Goal: Task Accomplishment & Management: Manage account settings

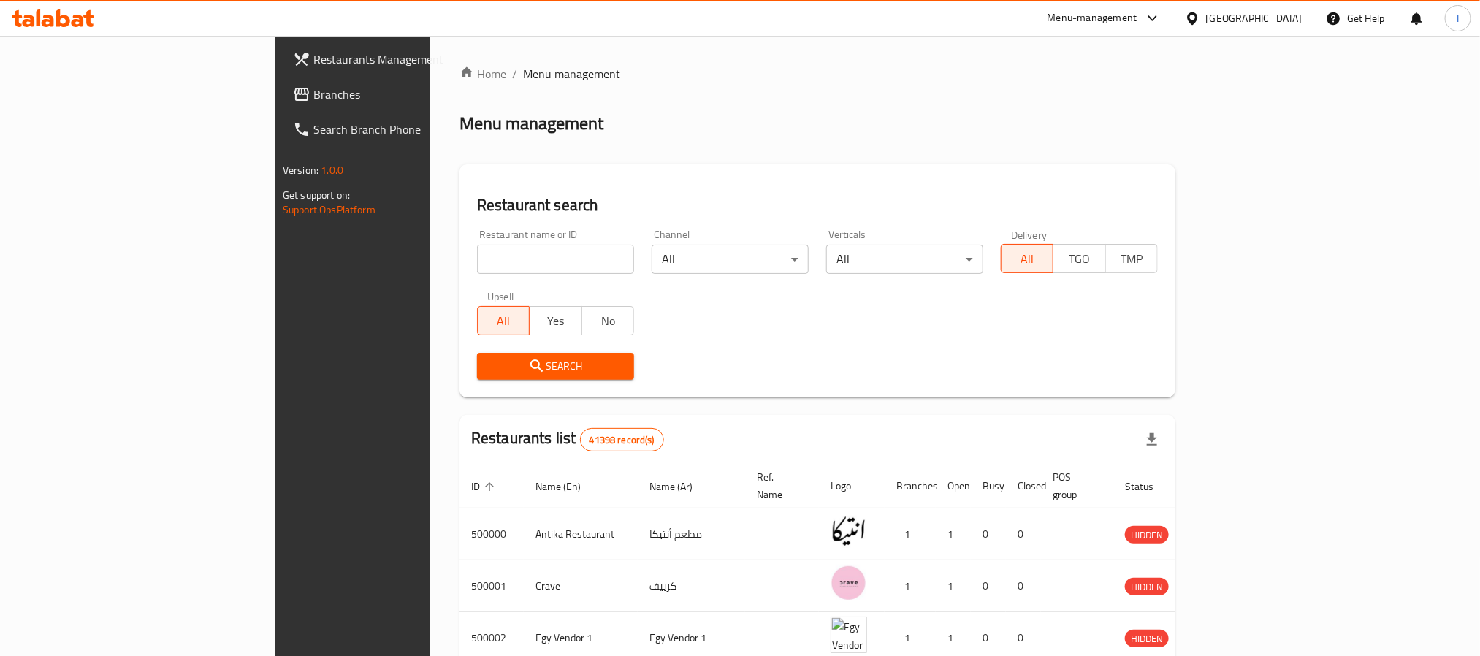
click at [1176, 129] on div "Menu management" at bounding box center [818, 123] width 716 height 23
click at [313, 99] on span "Branches" at bounding box center [411, 94] width 197 height 18
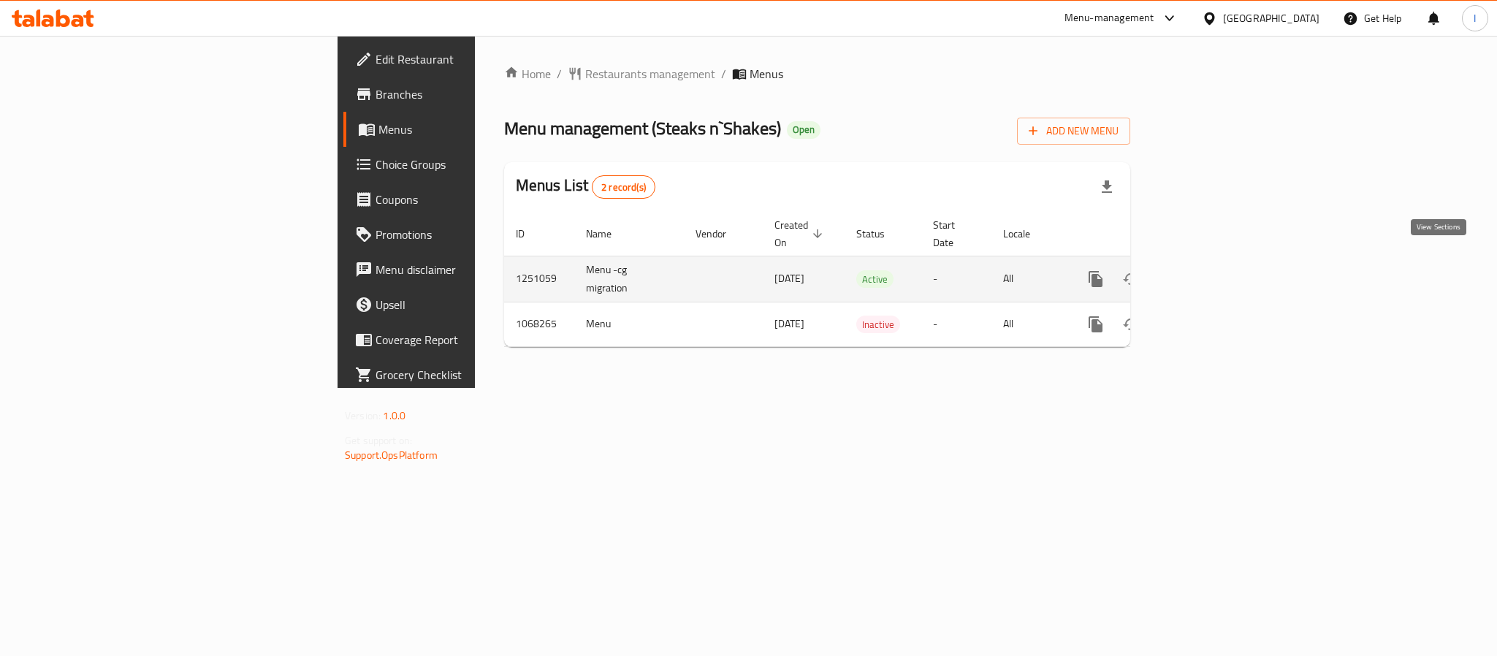
click at [1210, 270] on icon "enhanced table" at bounding box center [1201, 279] width 18 height 18
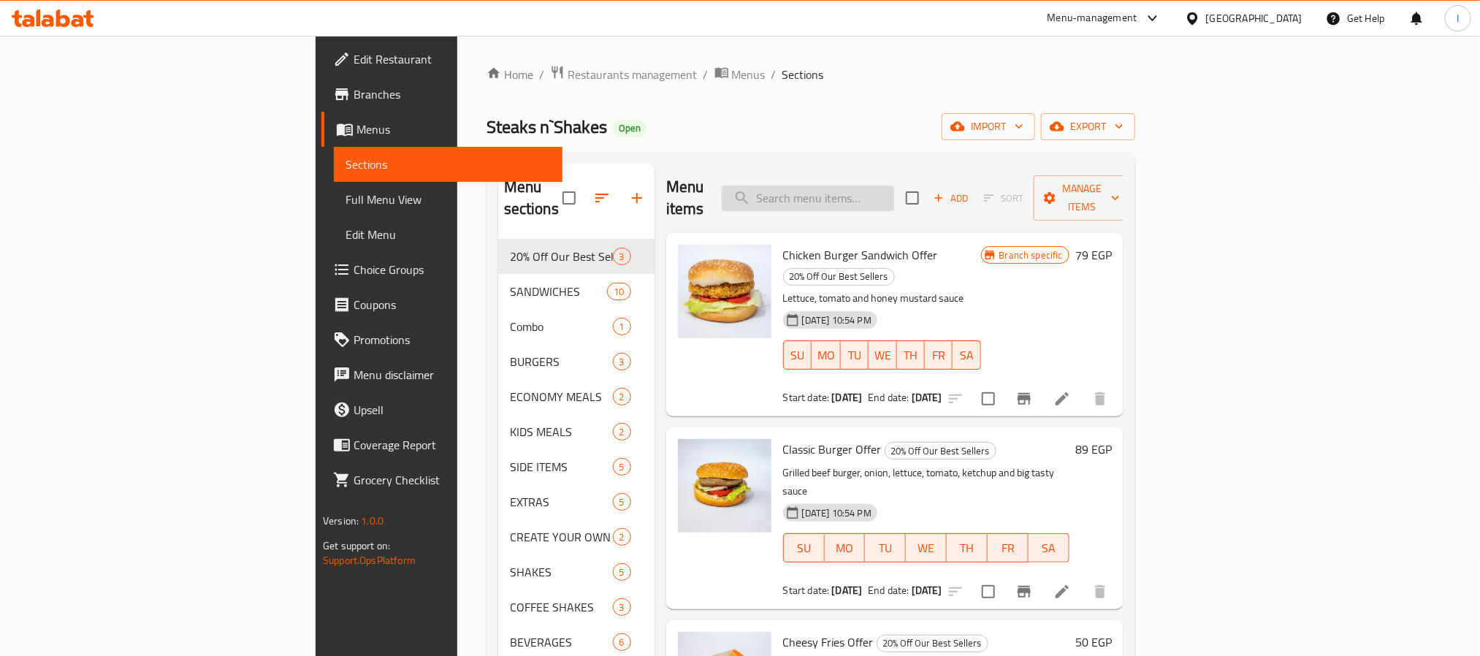
click at [894, 193] on input "search" at bounding box center [808, 199] width 172 height 26
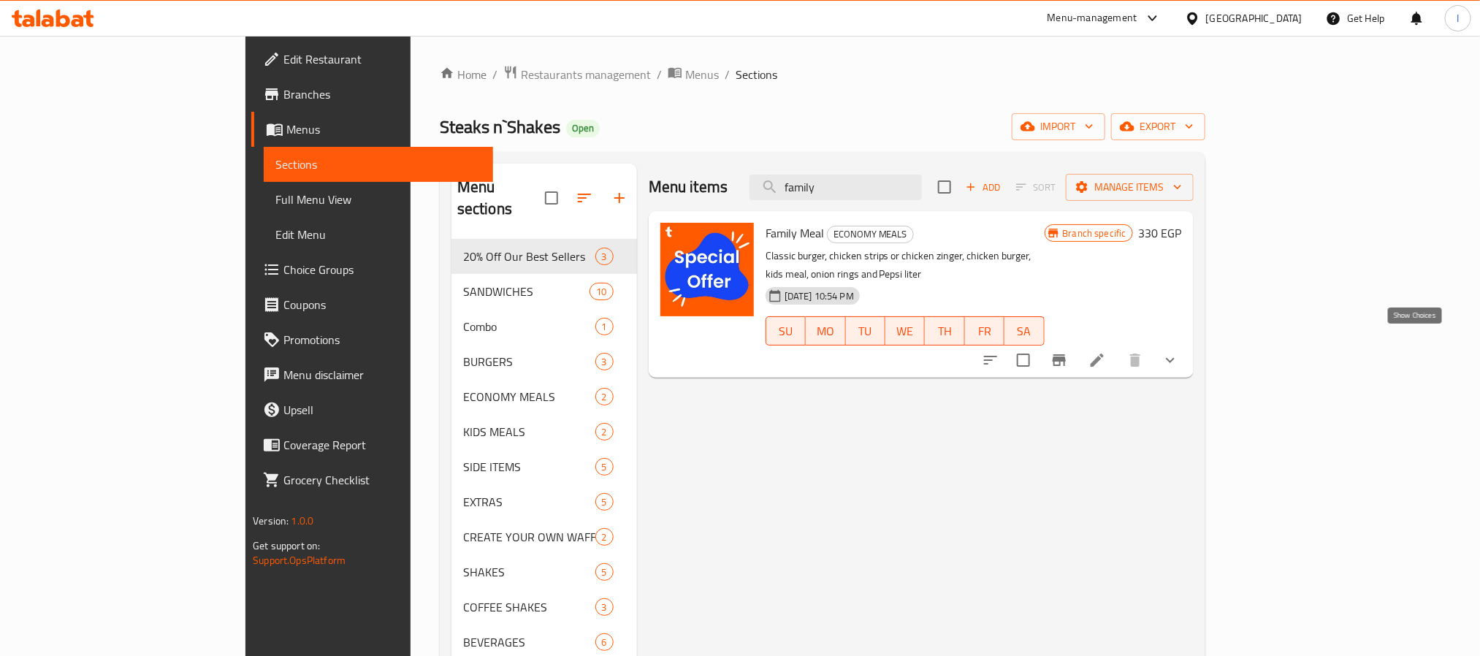
type input "family"
click at [1175, 358] on icon "show more" at bounding box center [1170, 360] width 9 height 5
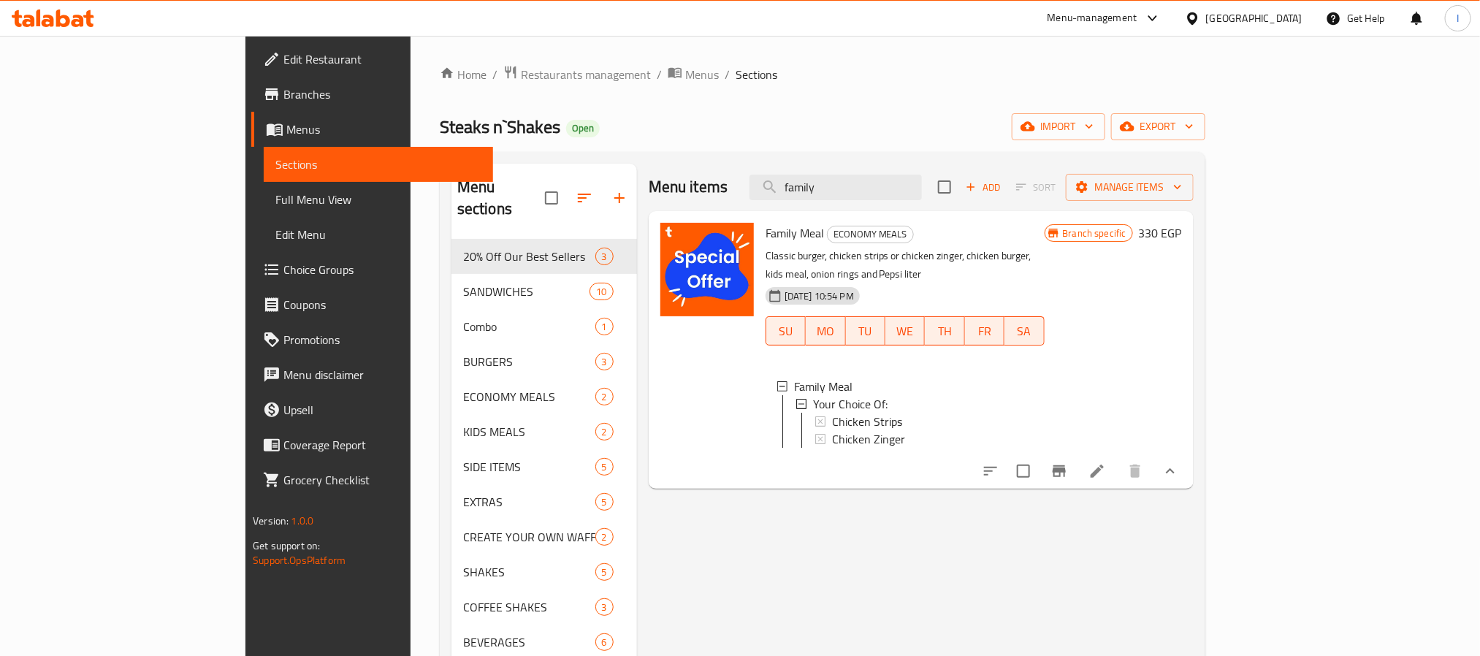
drag, startPoint x: 780, startPoint y: 132, endPoint x: 726, endPoint y: 18, distance: 126.1
click at [780, 132] on div "Steaks n`Shakes Open import export" at bounding box center [823, 126] width 766 height 27
click at [1068, 465] on icon "Branch-specific-item" at bounding box center [1060, 471] width 18 height 18
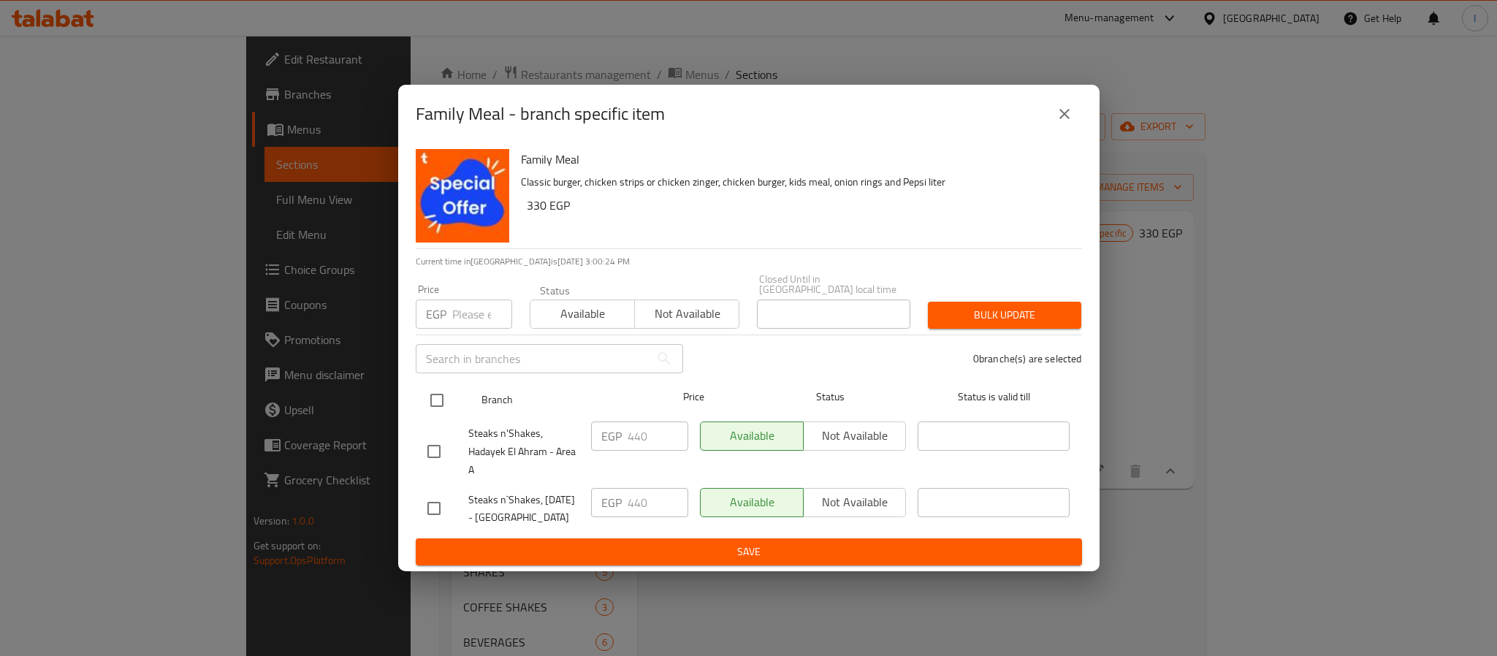
click at [439, 385] on input "checkbox" at bounding box center [437, 400] width 31 height 31
checkbox input "true"
click at [476, 303] on input "number" at bounding box center [482, 314] width 60 height 29
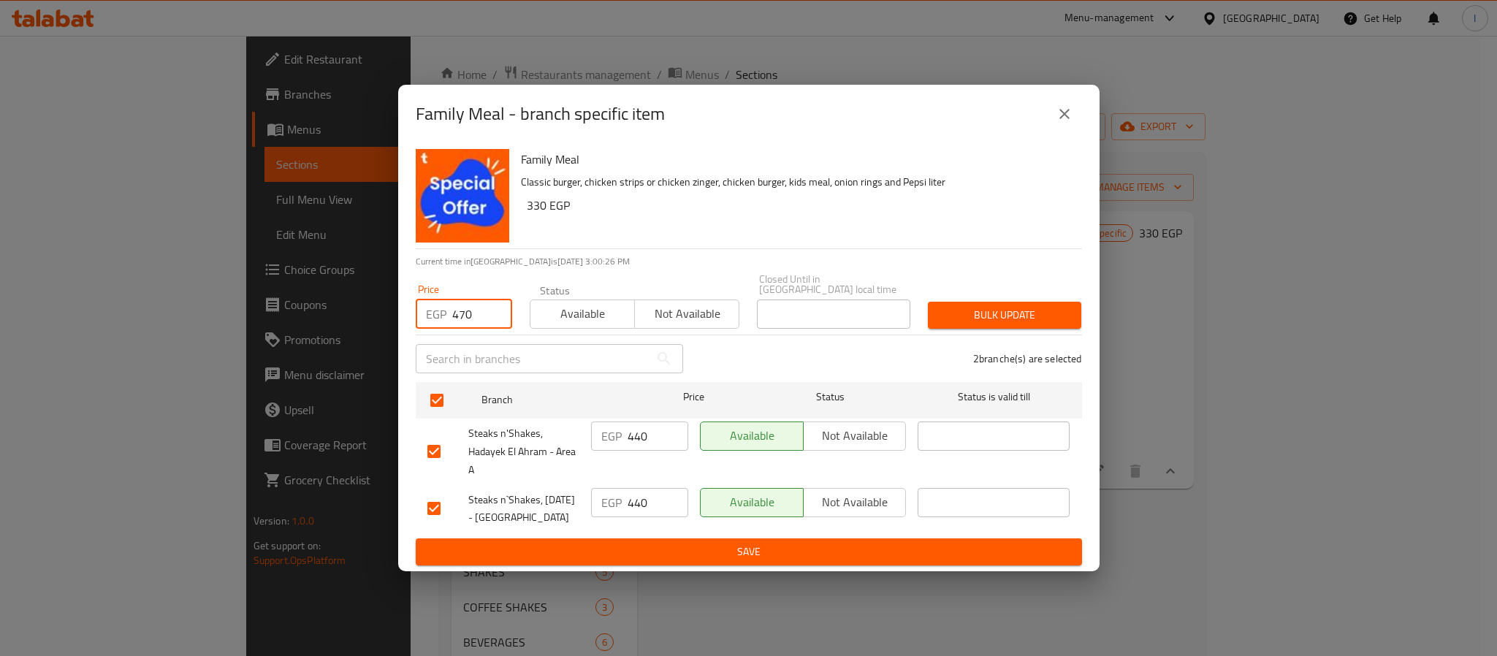
type input "470"
click at [1031, 306] on span "Bulk update" at bounding box center [1005, 315] width 130 height 18
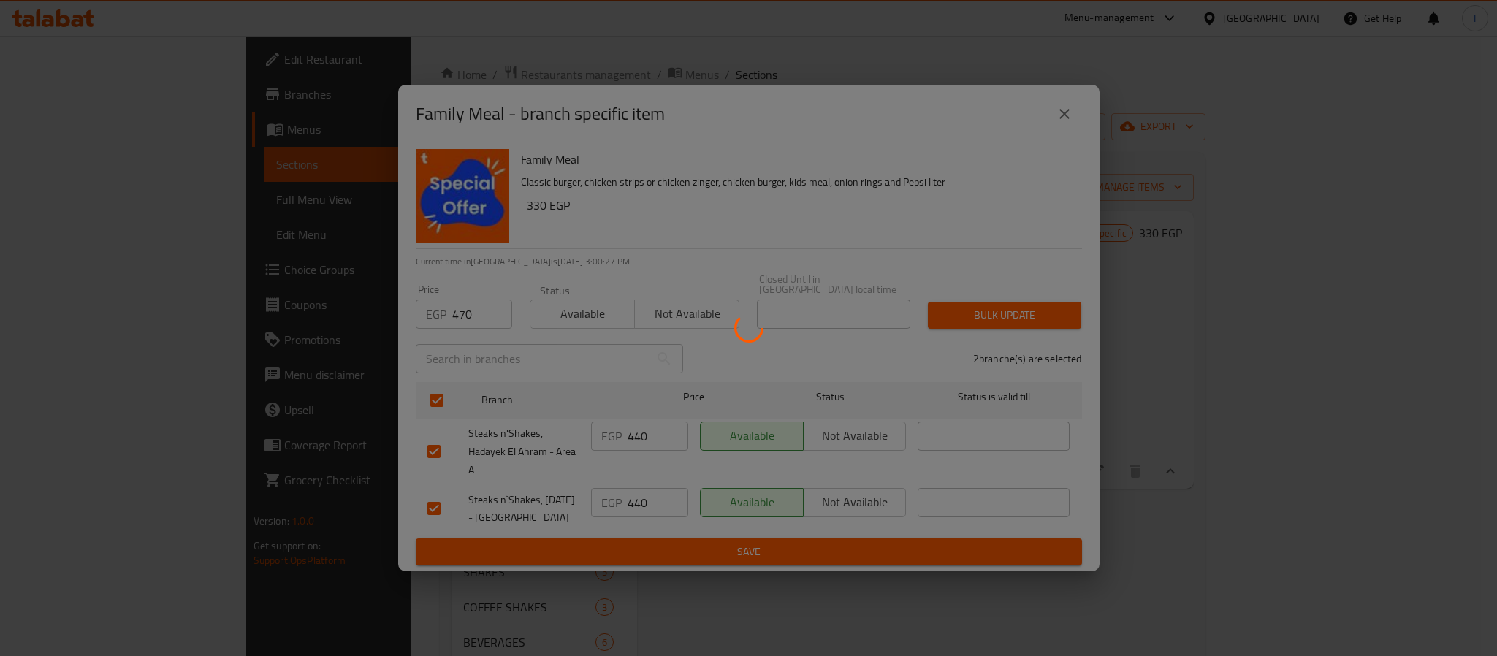
click at [980, 224] on div at bounding box center [748, 328] width 1497 height 656
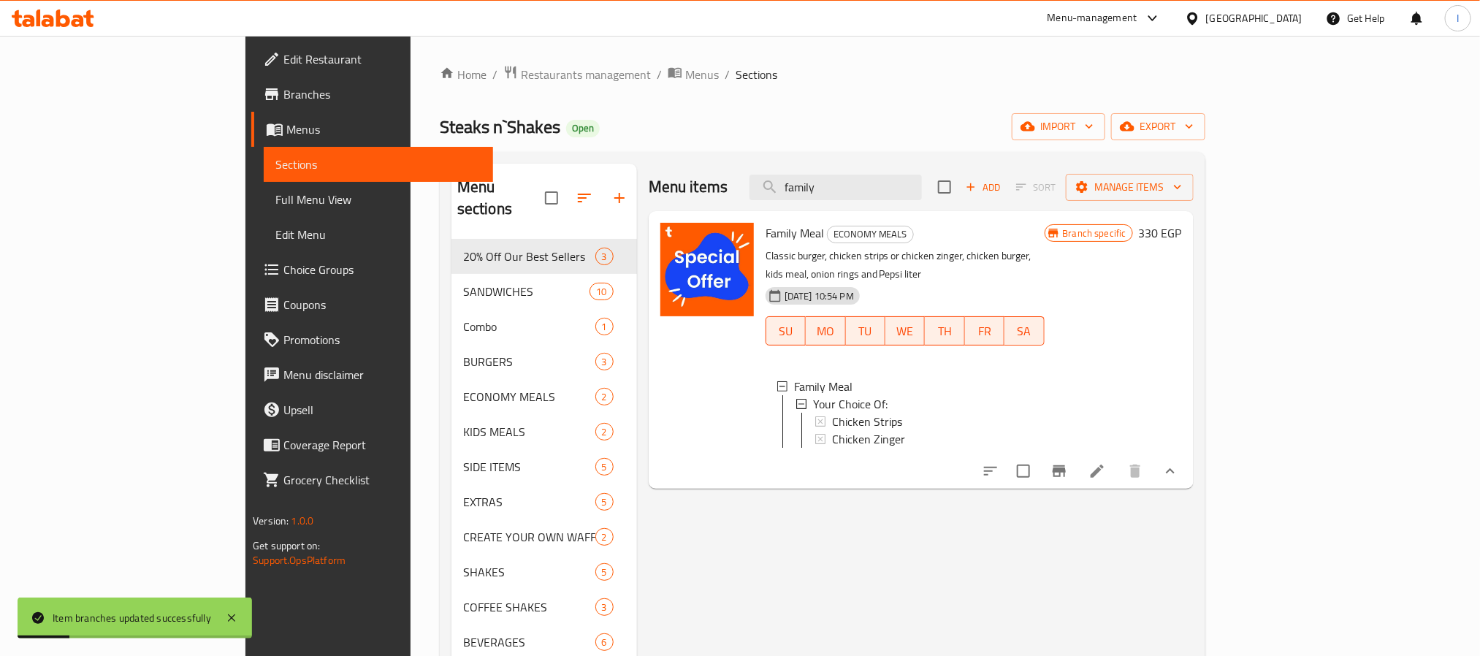
click at [950, 101] on div "Home / Restaurants management / Menus / Sections Steaks n`Shakes Open import ex…" at bounding box center [823, 448] width 766 height 766
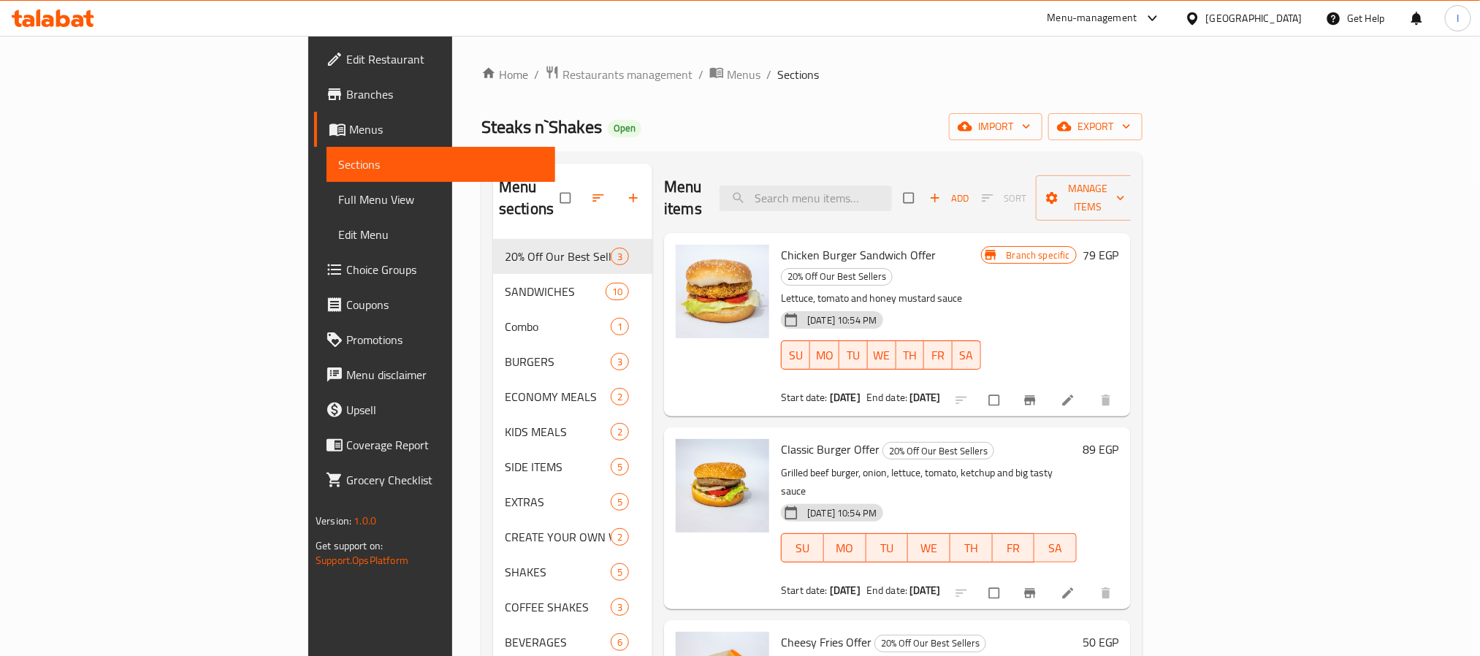
click at [731, 103] on div "Home / Restaurants management / Menus / Sections Steaks n`Shakes Open import ex…" at bounding box center [811, 448] width 661 height 766
click at [892, 186] on input "search" at bounding box center [806, 199] width 172 height 26
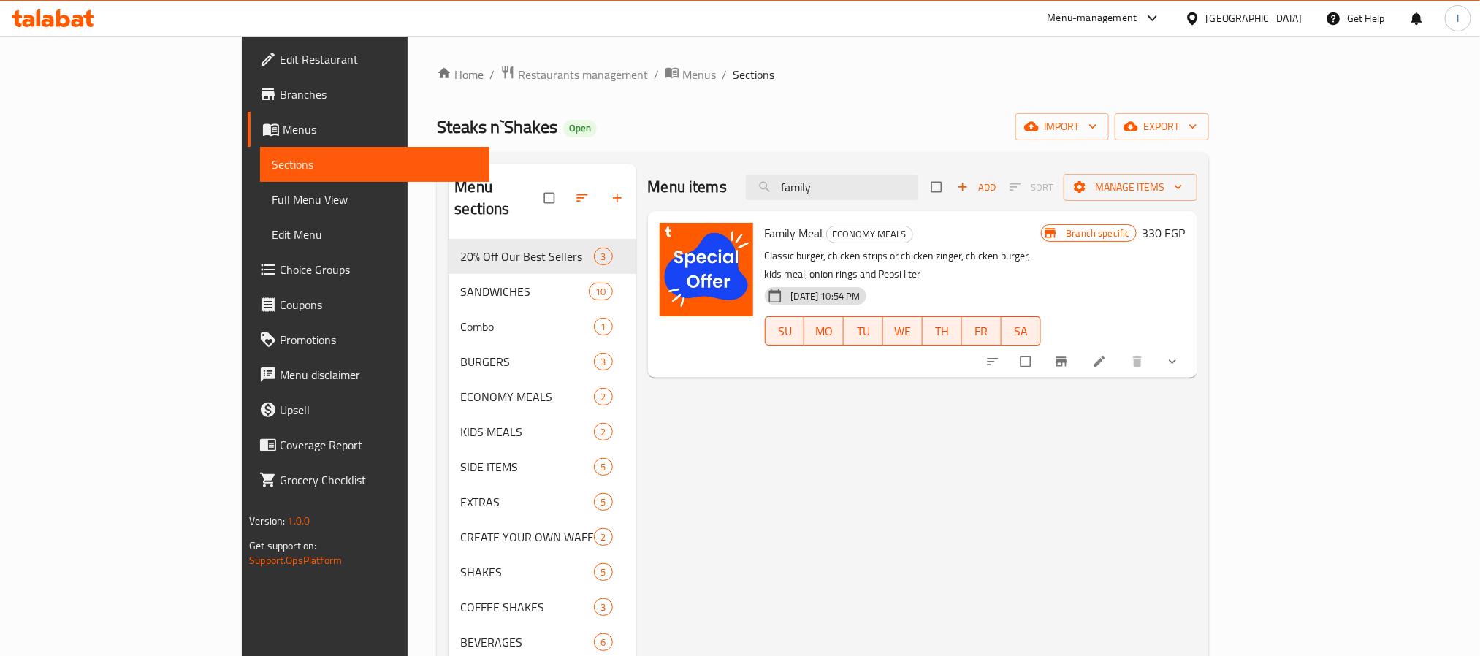
click at [437, 130] on span "Steaks n`Shakes" at bounding box center [497, 126] width 121 height 33
copy span "Steaks n`Shakes"
click at [742, 119] on div "Steaks n`Shakes Open import export" at bounding box center [823, 126] width 772 height 27
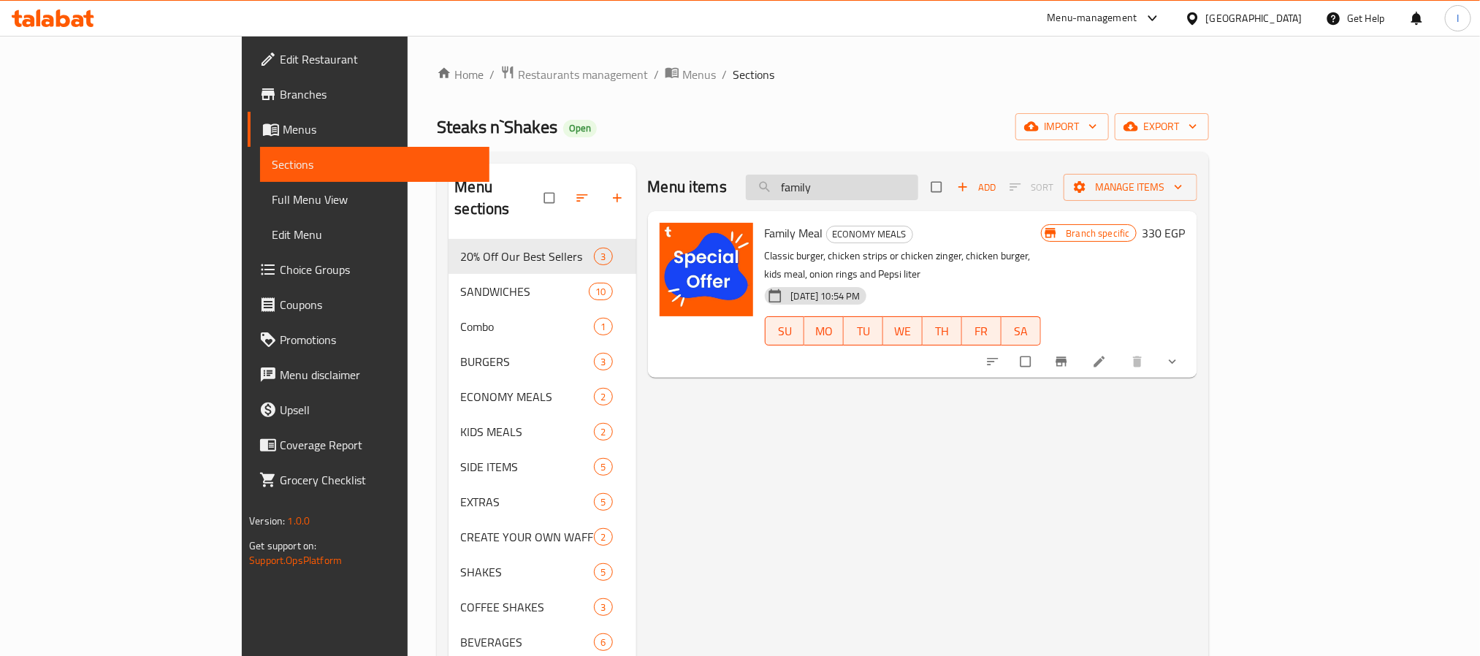
click at [918, 185] on input "family" at bounding box center [832, 188] width 172 height 26
paste input "- ⁠Family Meal 470"
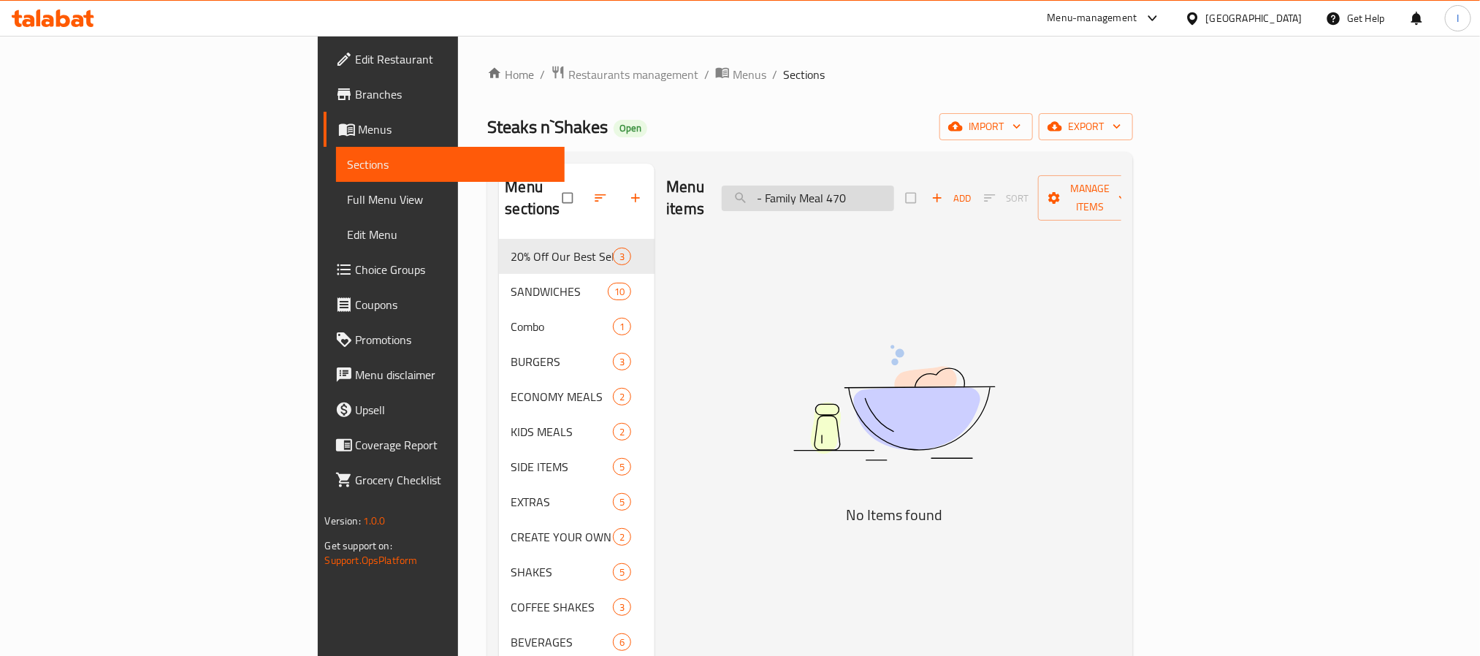
click at [877, 186] on input "- ⁠Family Meal 470" at bounding box center [808, 199] width 172 height 26
paste input "Grilled Chicken Steak"
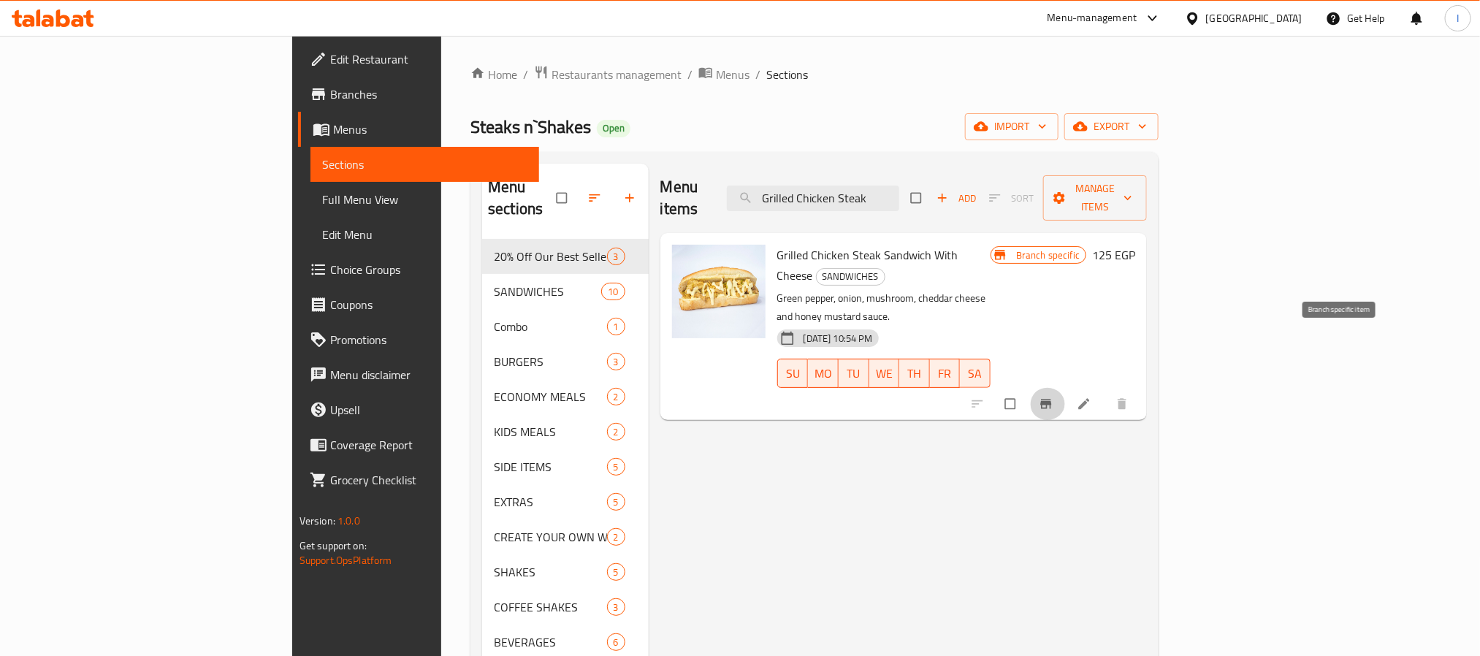
click at [1054, 397] on icon "Branch-specific-item" at bounding box center [1046, 404] width 15 height 15
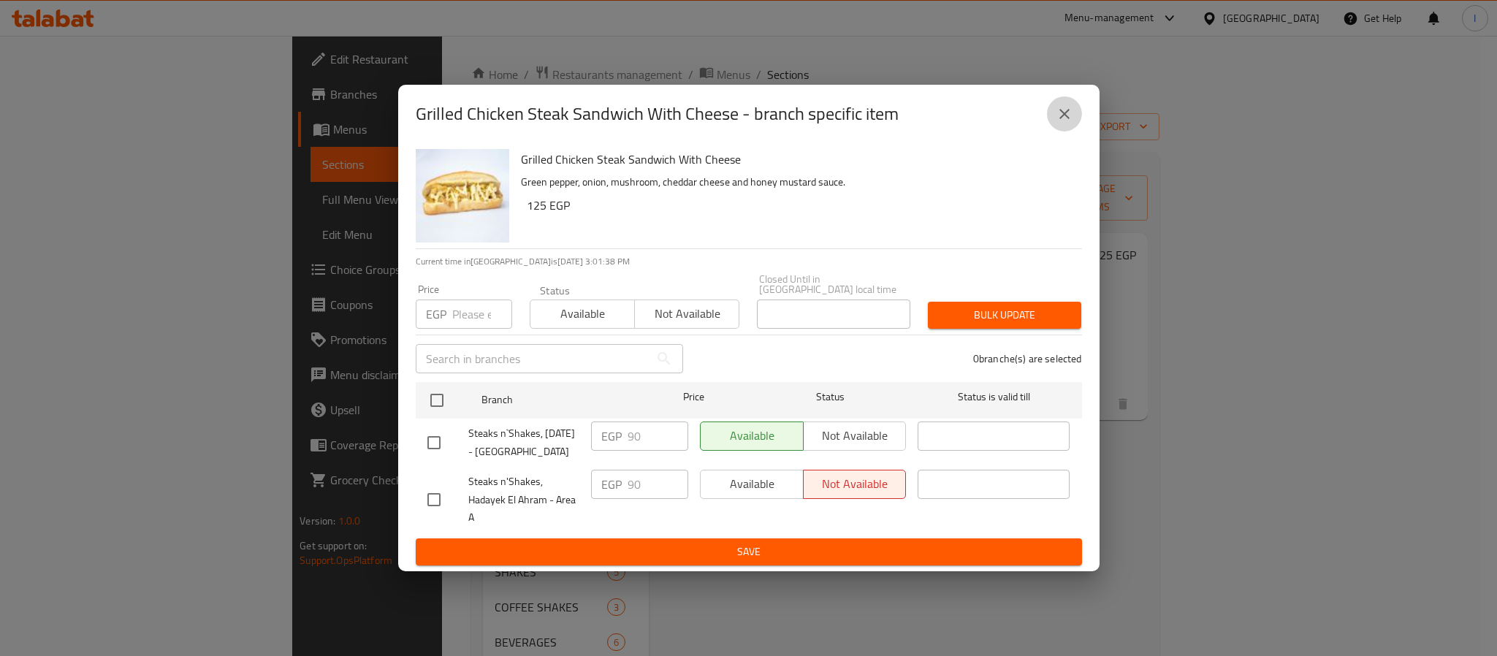
click at [1070, 113] on icon "close" at bounding box center [1065, 114] width 18 height 18
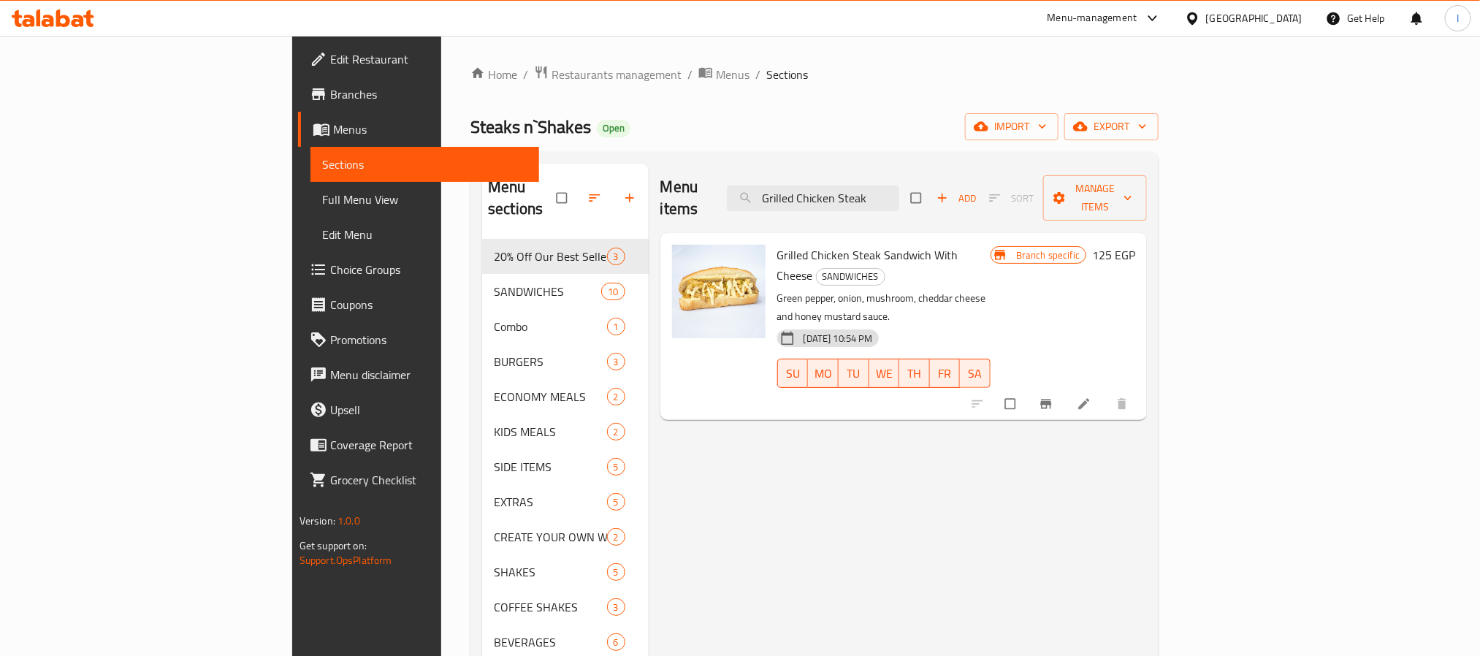
click at [745, 126] on div "Steaks n`Shakes Open import export" at bounding box center [815, 126] width 688 height 27
click at [899, 191] on input "Grilled Chicken Steak" at bounding box center [813, 199] width 172 height 26
paste input "⁠On Fire Crispy Fried Chicken"
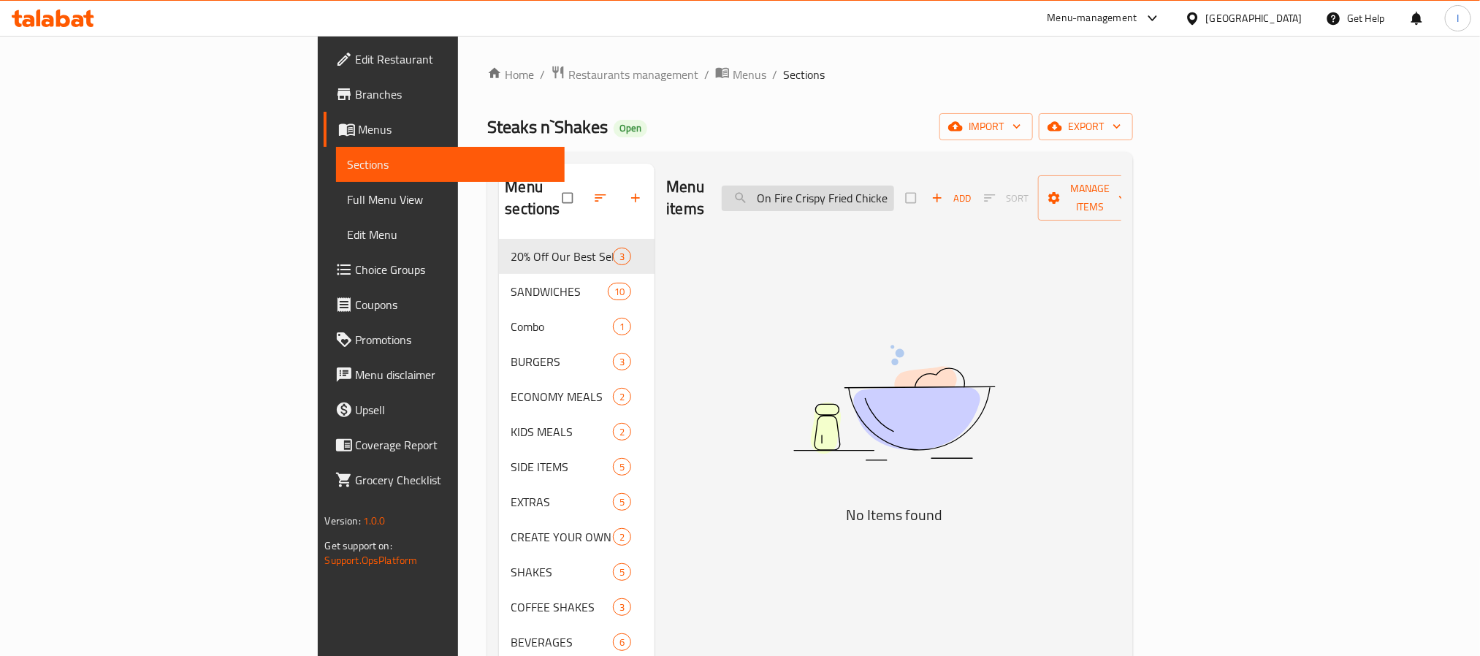
click at [894, 197] on input "⁠On Fire Crispy Fried Chicken" at bounding box center [808, 199] width 172 height 26
paste input "CHEESY BURGER"
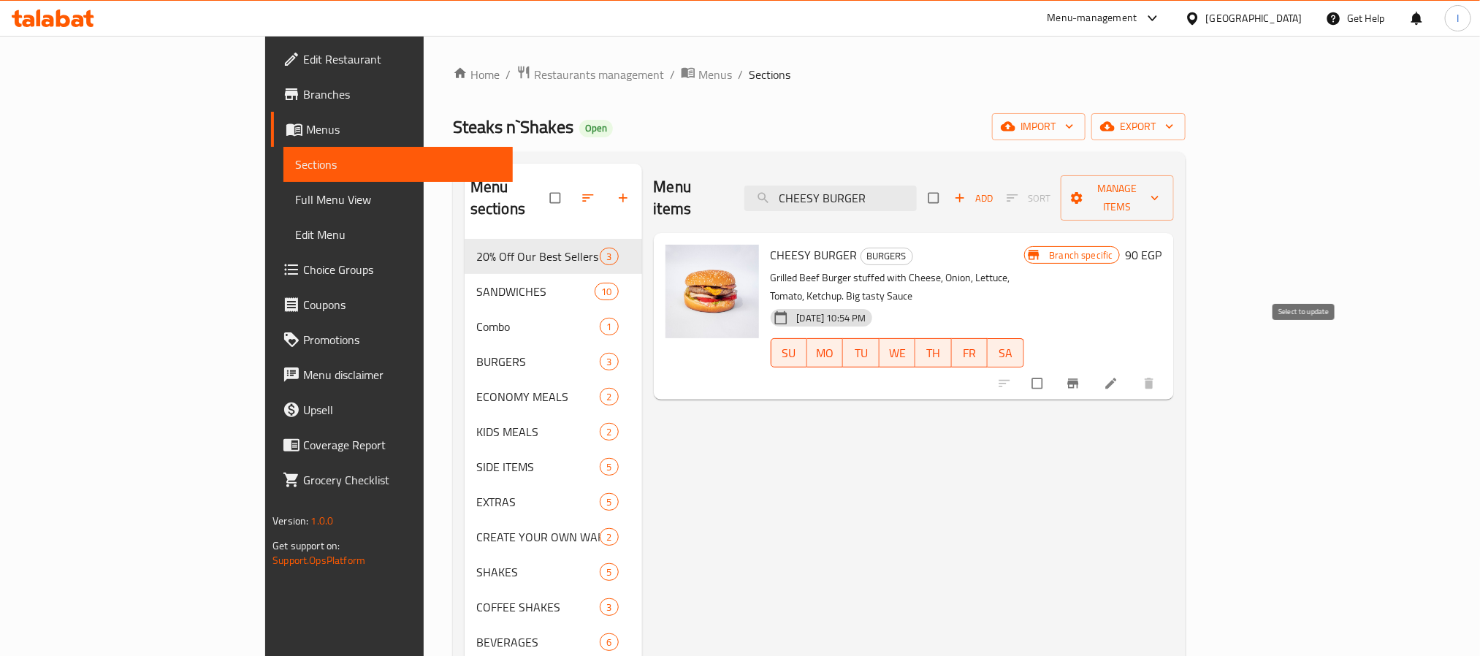
type input "CHEESY BURGER"
click at [1078, 379] on icon "Branch-specific-item" at bounding box center [1072, 383] width 11 height 9
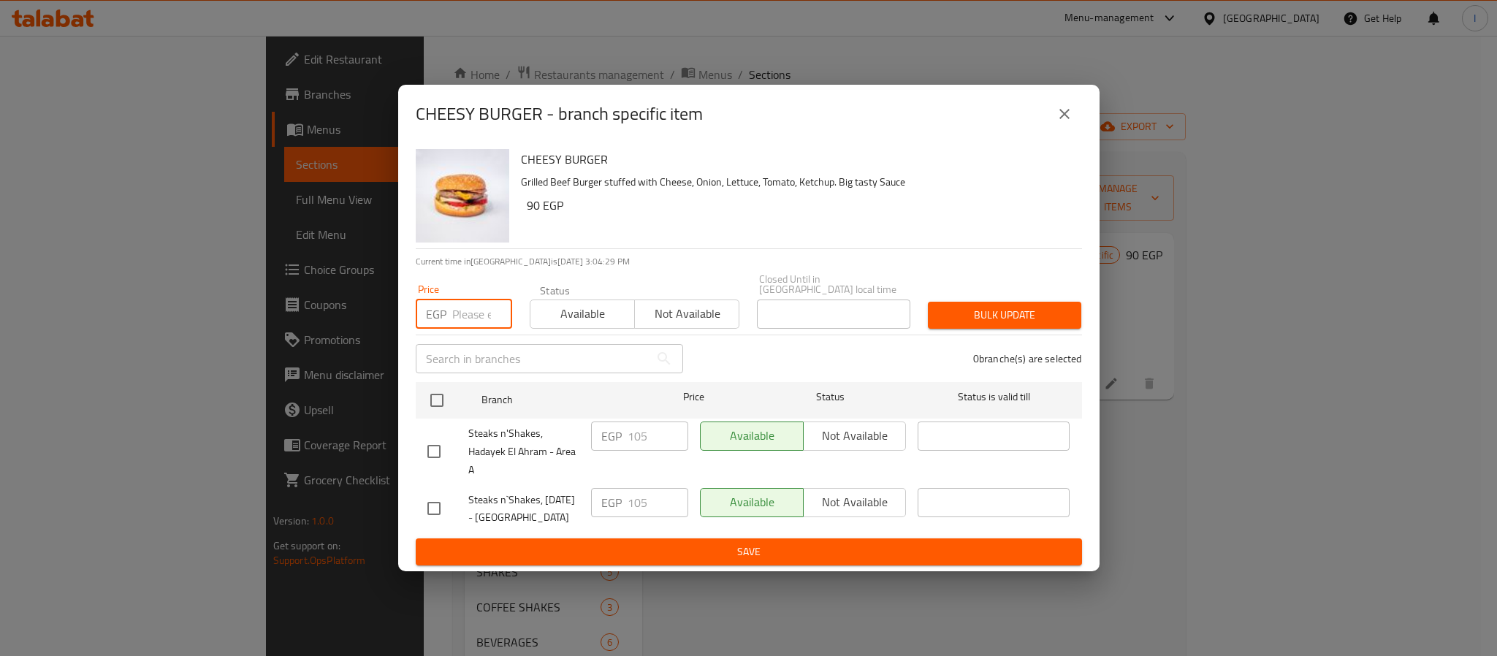
click at [454, 307] on input "number" at bounding box center [482, 314] width 60 height 29
paste input "130"
type input "130"
click at [436, 395] on input "checkbox" at bounding box center [437, 400] width 31 height 31
checkbox input "true"
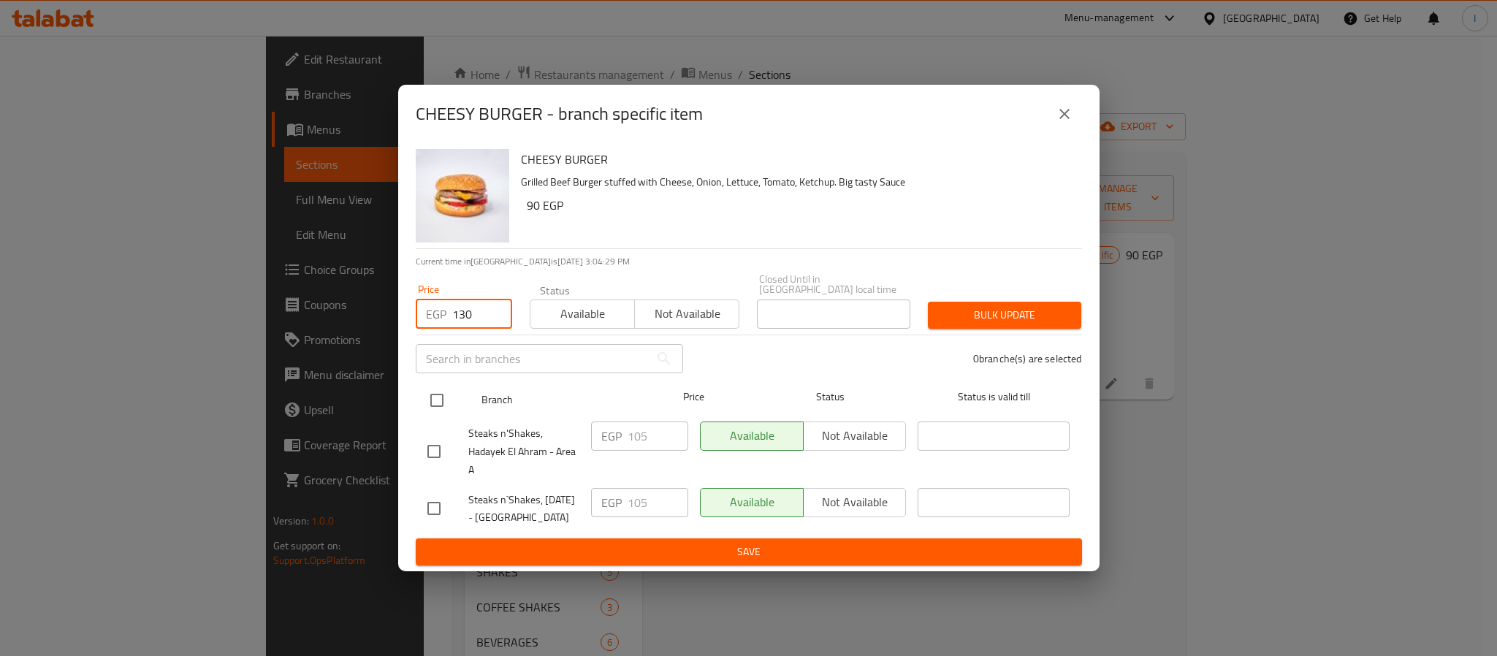
checkbox input "true"
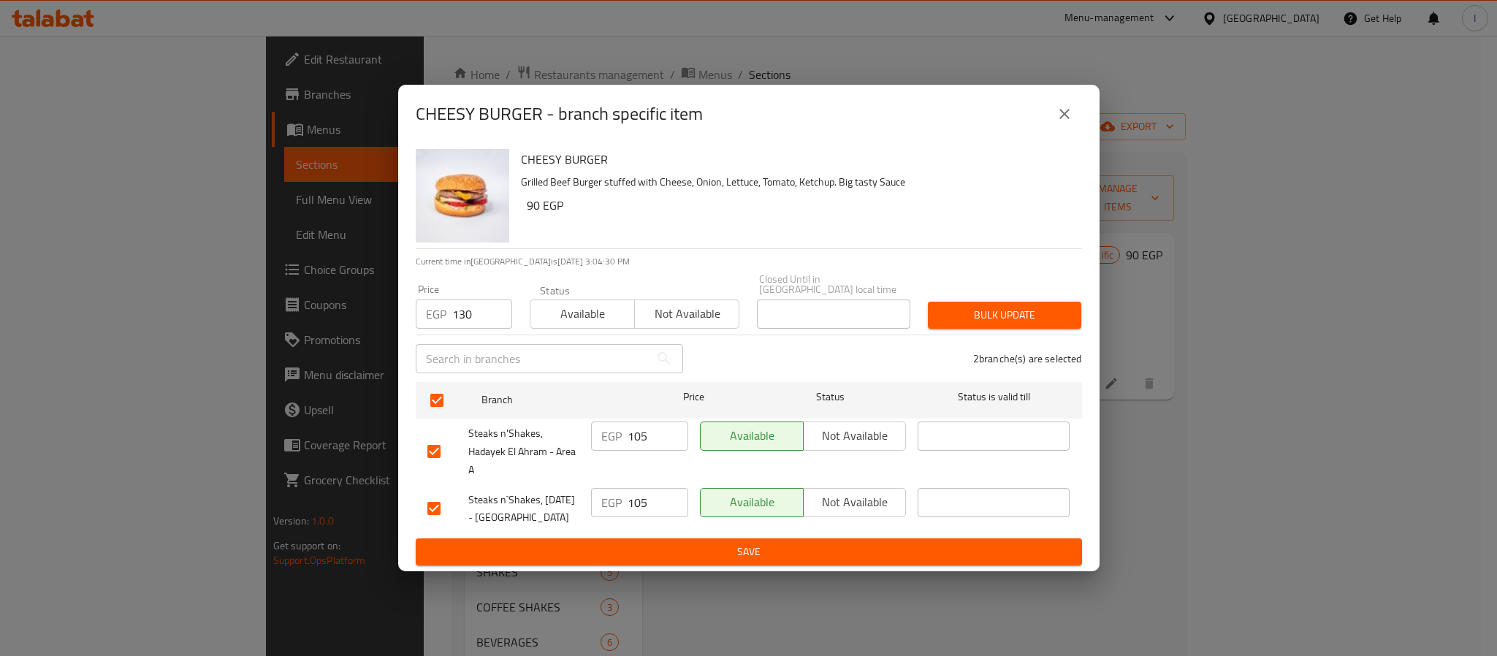
click at [1042, 302] on button "Bulk update" at bounding box center [1004, 315] width 153 height 27
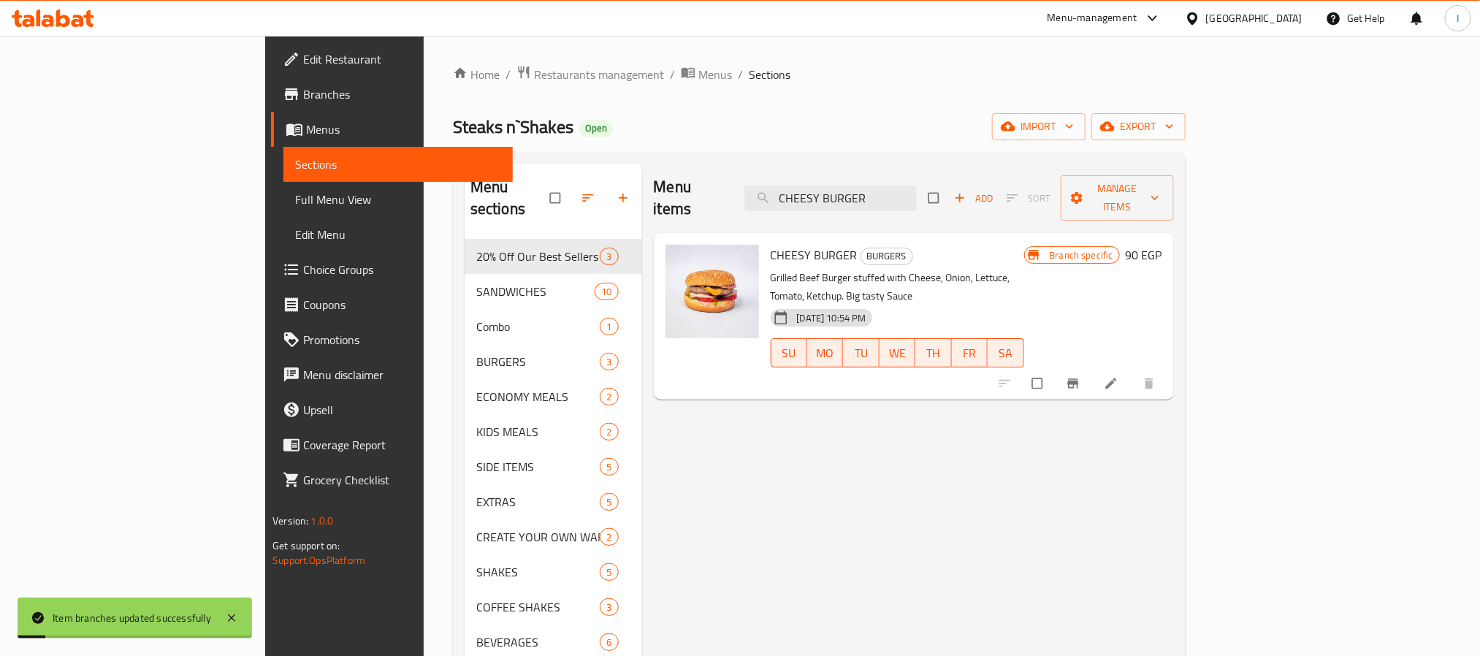
click at [945, 75] on ol "Home / Restaurants management / Menus / Sections" at bounding box center [819, 74] width 733 height 19
click at [771, 244] on span "CHEESY BURGER" at bounding box center [814, 255] width 87 height 22
copy h6 "CHEESY BURGER"
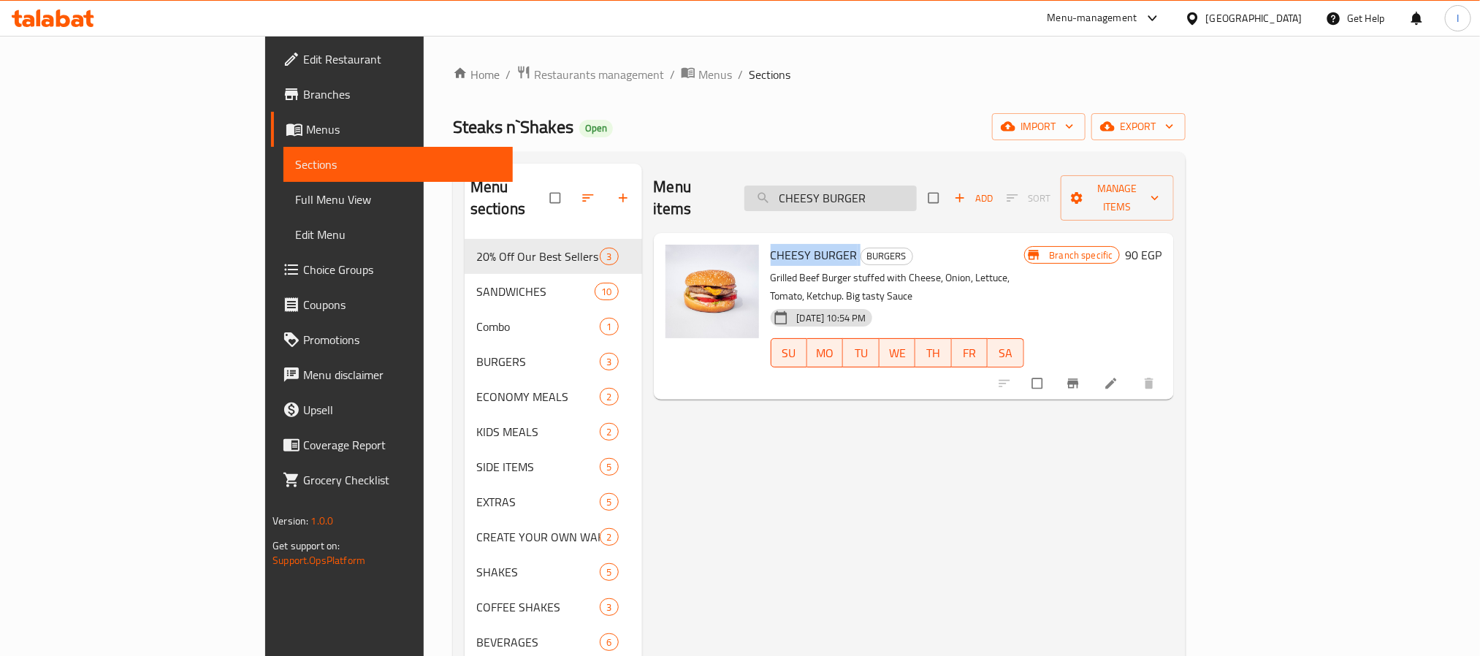
click at [895, 191] on input "CHEESY BURGER" at bounding box center [830, 199] width 172 height 26
paste input "⁠MUSHROOM BURGER"
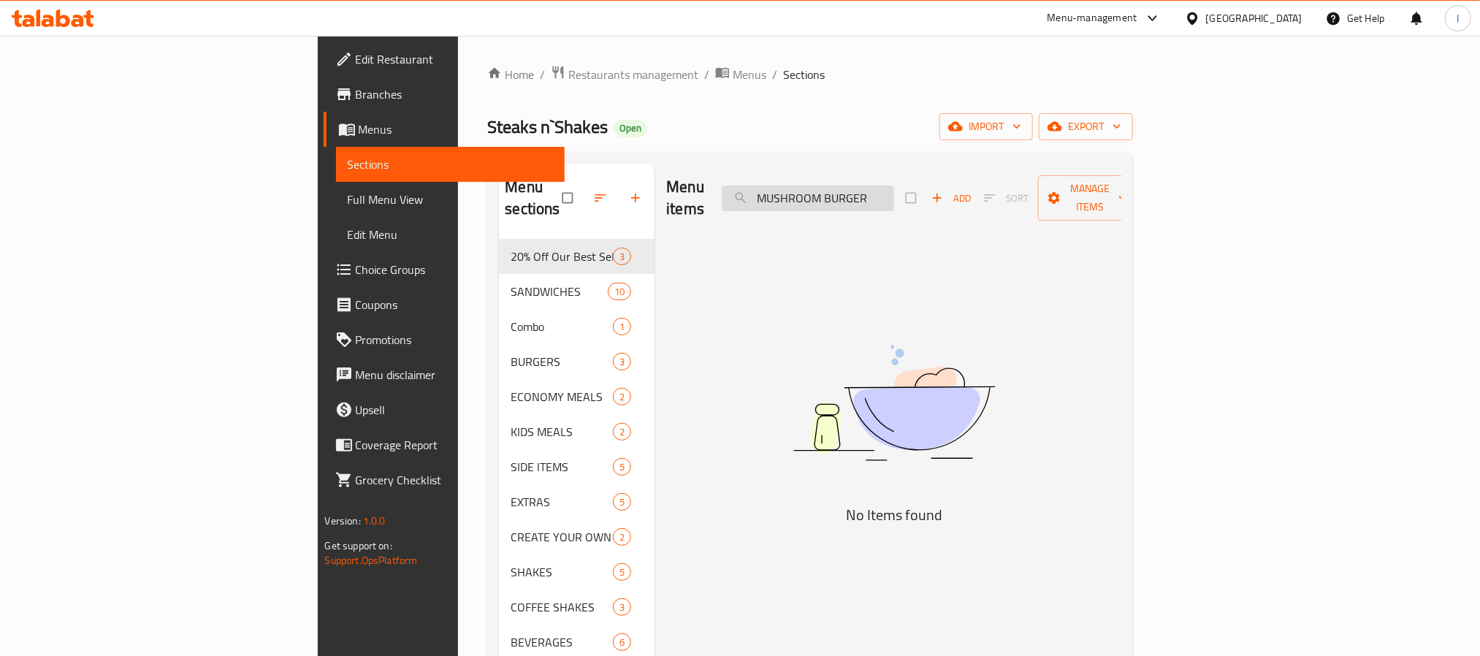
click at [894, 186] on input "⁠MUSHROOM BURGER" at bounding box center [808, 199] width 172 height 26
drag, startPoint x: 879, startPoint y: 244, endPoint x: 901, endPoint y: 215, distance: 36.5
click at [877, 242] on div "Menu items ⁠MUSHROOM Add Sort Manage items No Items found" at bounding box center [888, 492] width 467 height 656
click at [894, 191] on input "⁠MUSHROOM" at bounding box center [808, 199] width 172 height 26
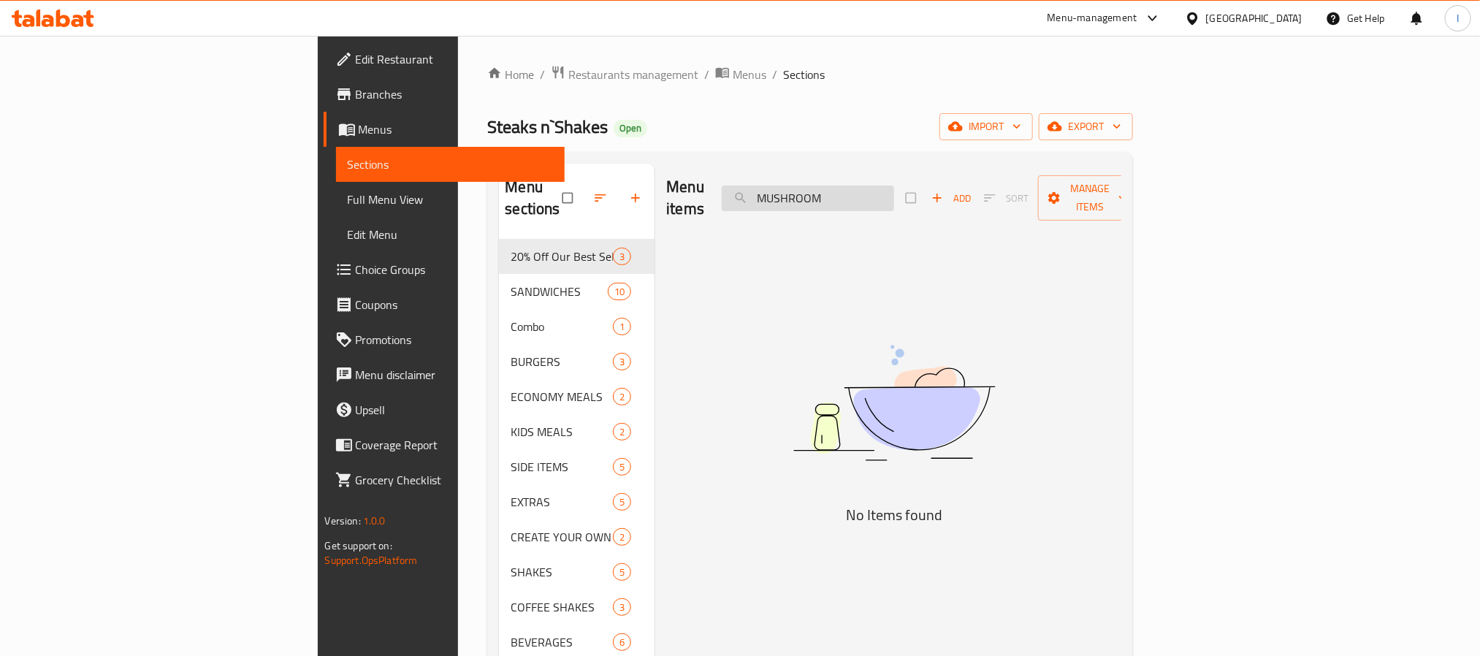
click at [894, 191] on input "⁠MUSHROOM" at bounding box center [808, 199] width 172 height 26
paste input "CHEESY BURGER"
click at [894, 187] on input "⁠CHEESY BURGER" at bounding box center [808, 199] width 172 height 26
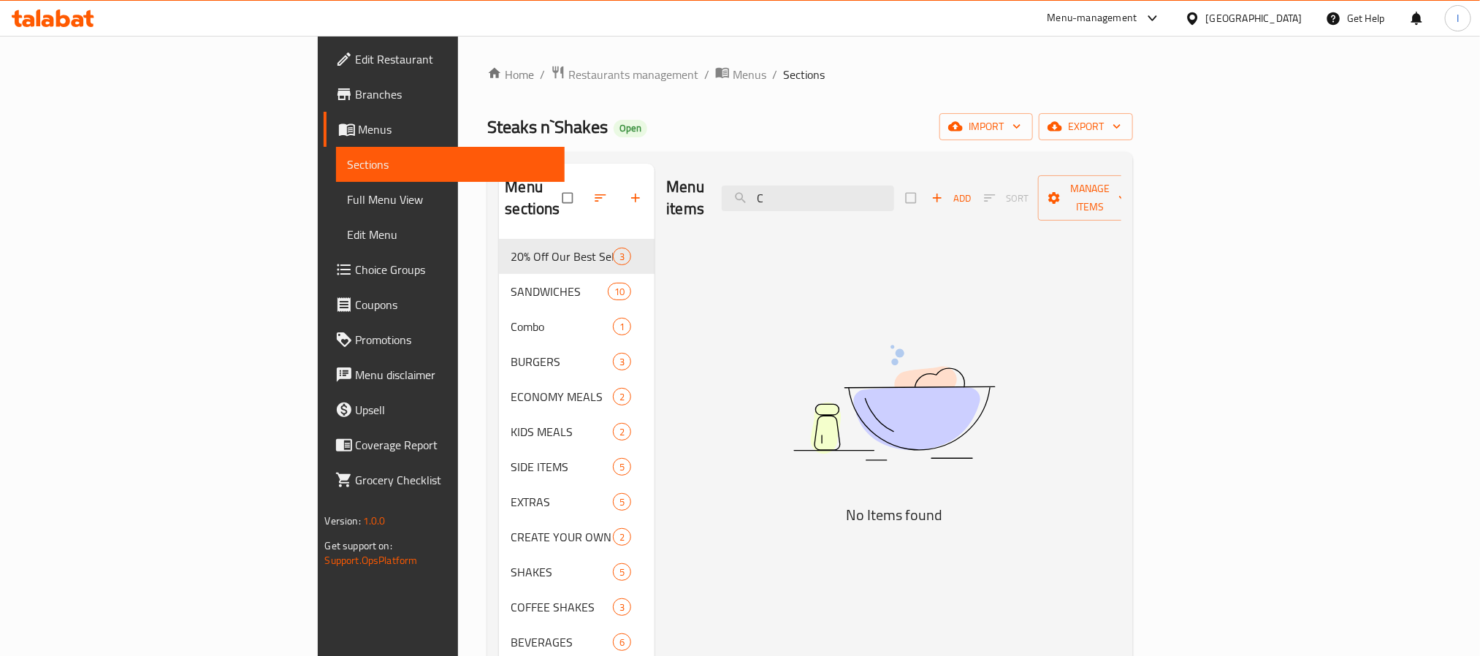
type input "⁠"
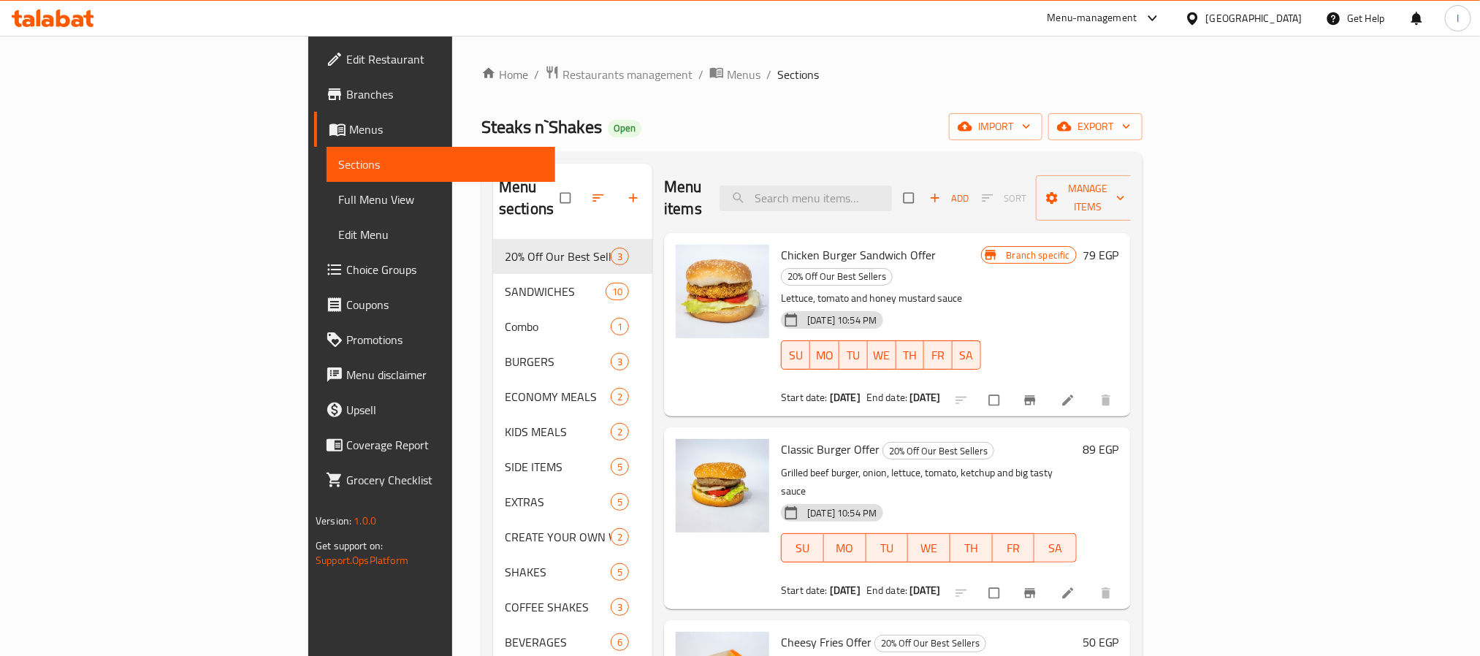
click at [809, 121] on div "Steaks n`Shakes Open import export" at bounding box center [811, 126] width 661 height 27
click at [731, 126] on div "Steaks n`Shakes Open import export" at bounding box center [811, 126] width 661 height 27
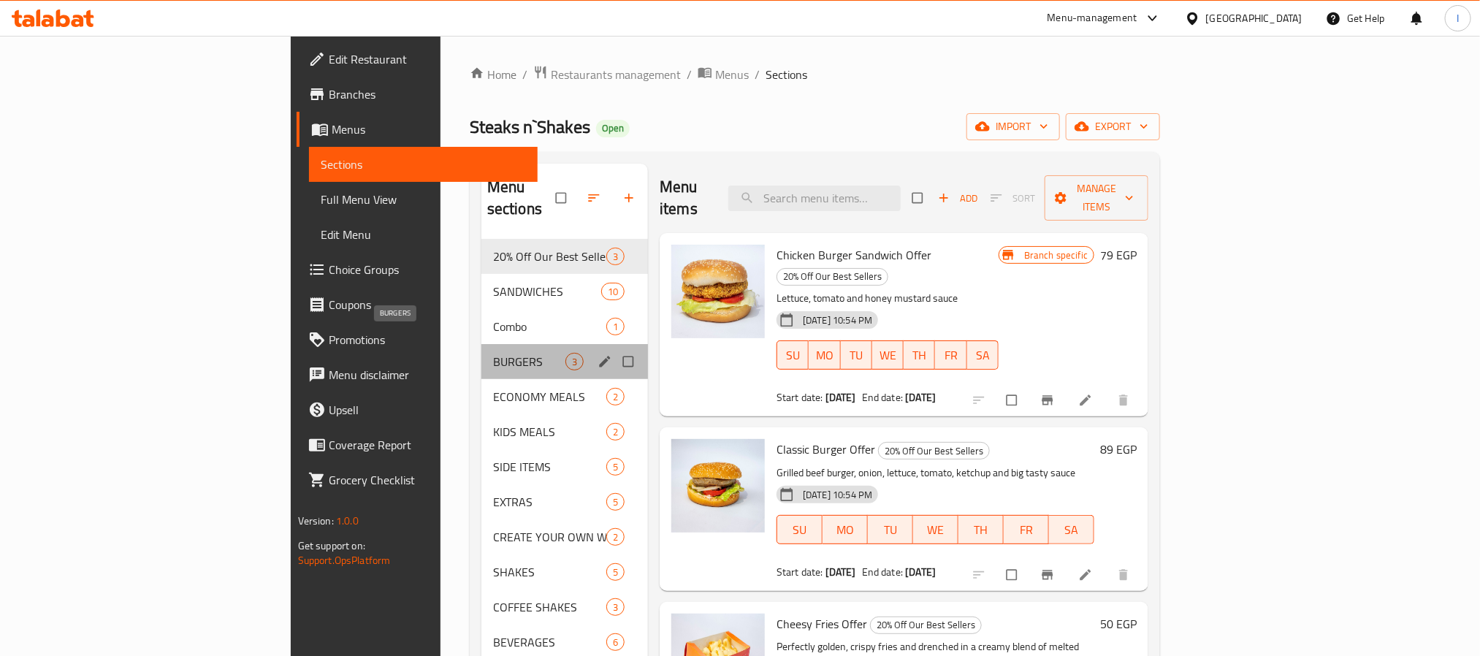
click at [493, 353] on span "BURGERS" at bounding box center [529, 362] width 72 height 18
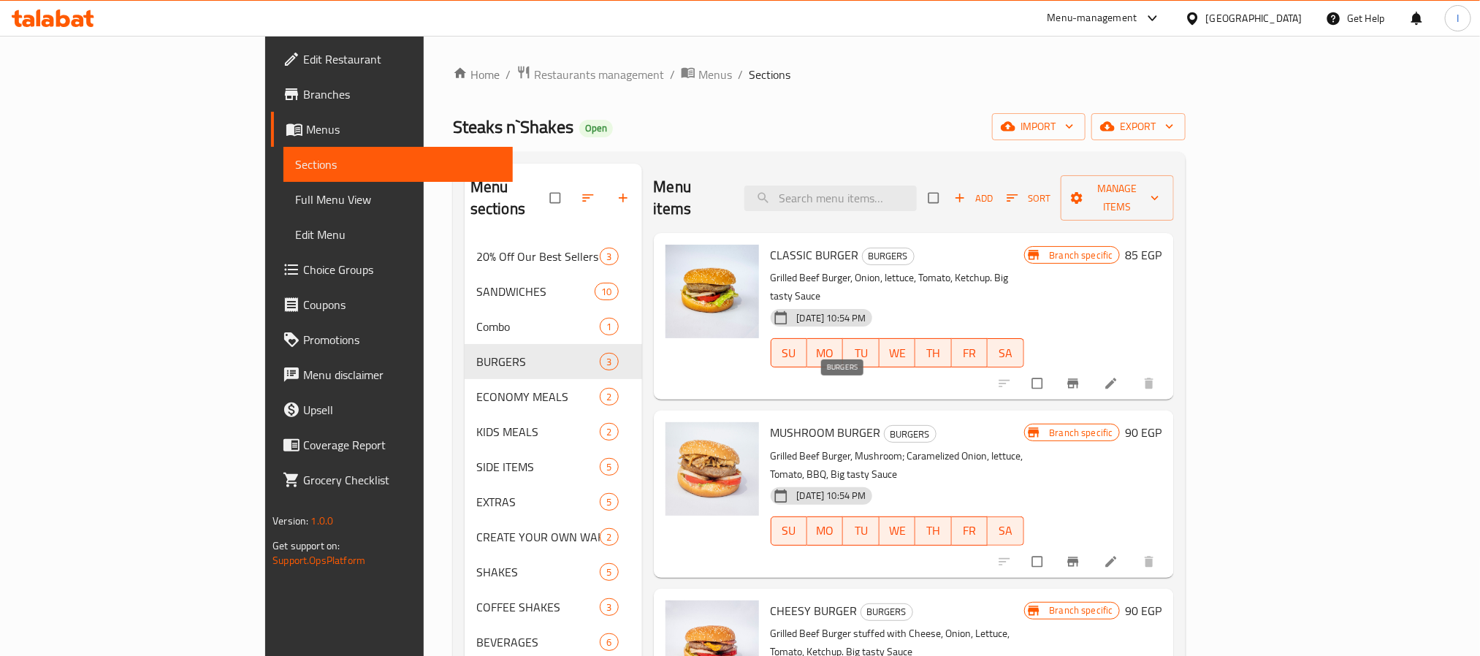
scroll to position [110, 0]
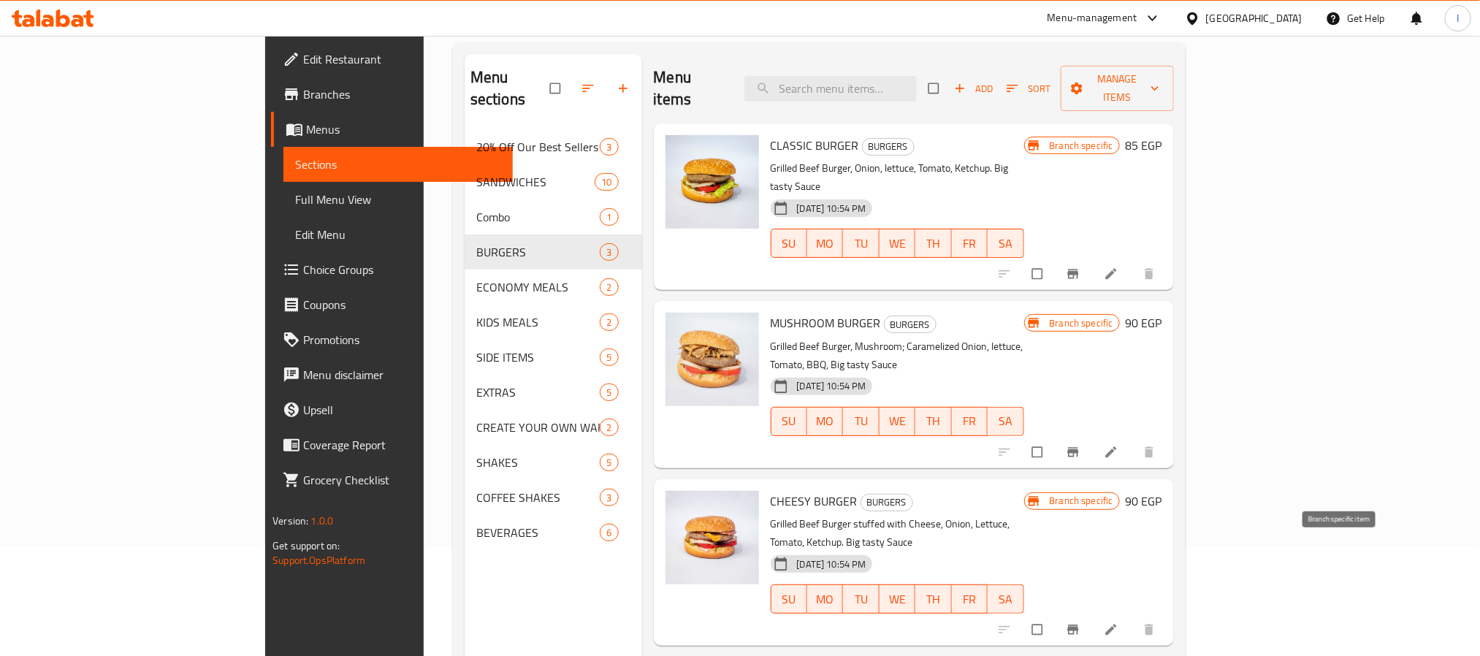
click at [1081, 622] on icon "Branch-specific-item" at bounding box center [1073, 629] width 15 height 15
click at [1092, 436] on button "Branch-specific-item" at bounding box center [1074, 452] width 35 height 32
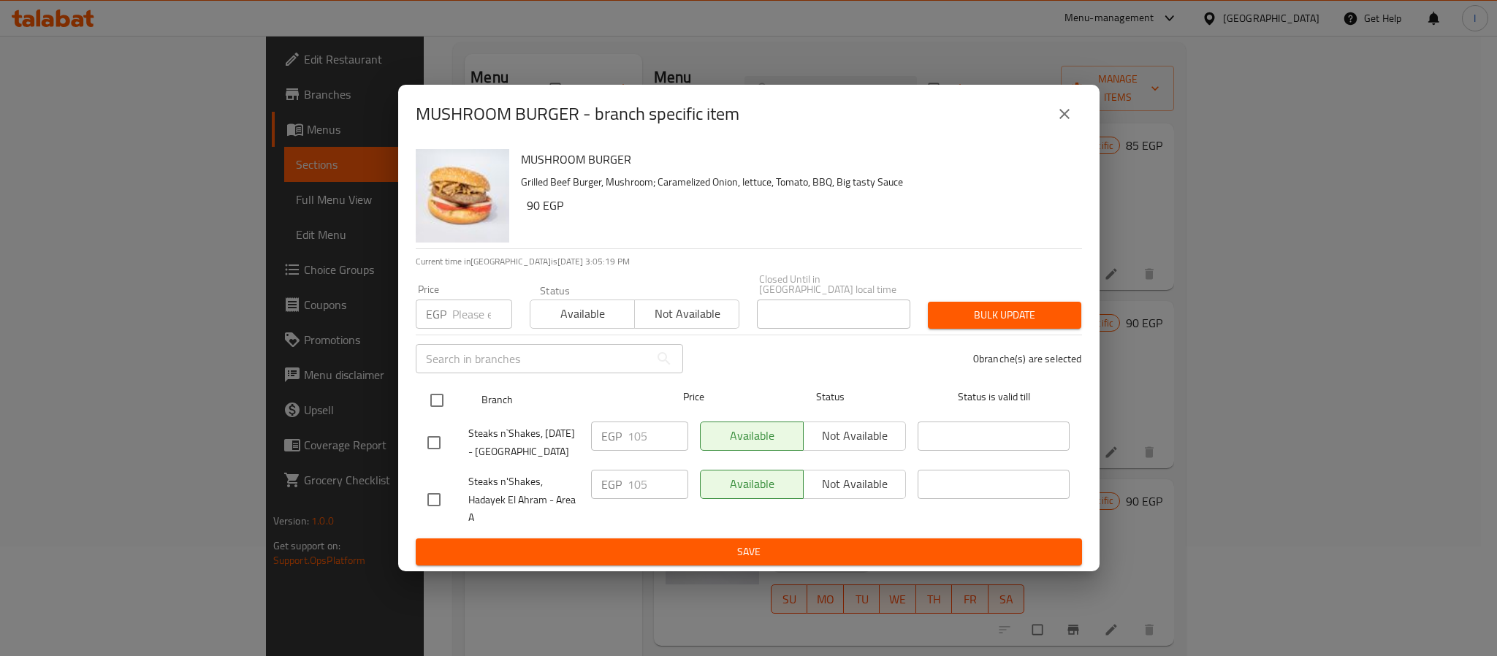
click at [434, 385] on input "checkbox" at bounding box center [437, 400] width 31 height 31
checkbox input "true"
click at [465, 310] on input "number" at bounding box center [482, 314] width 60 height 29
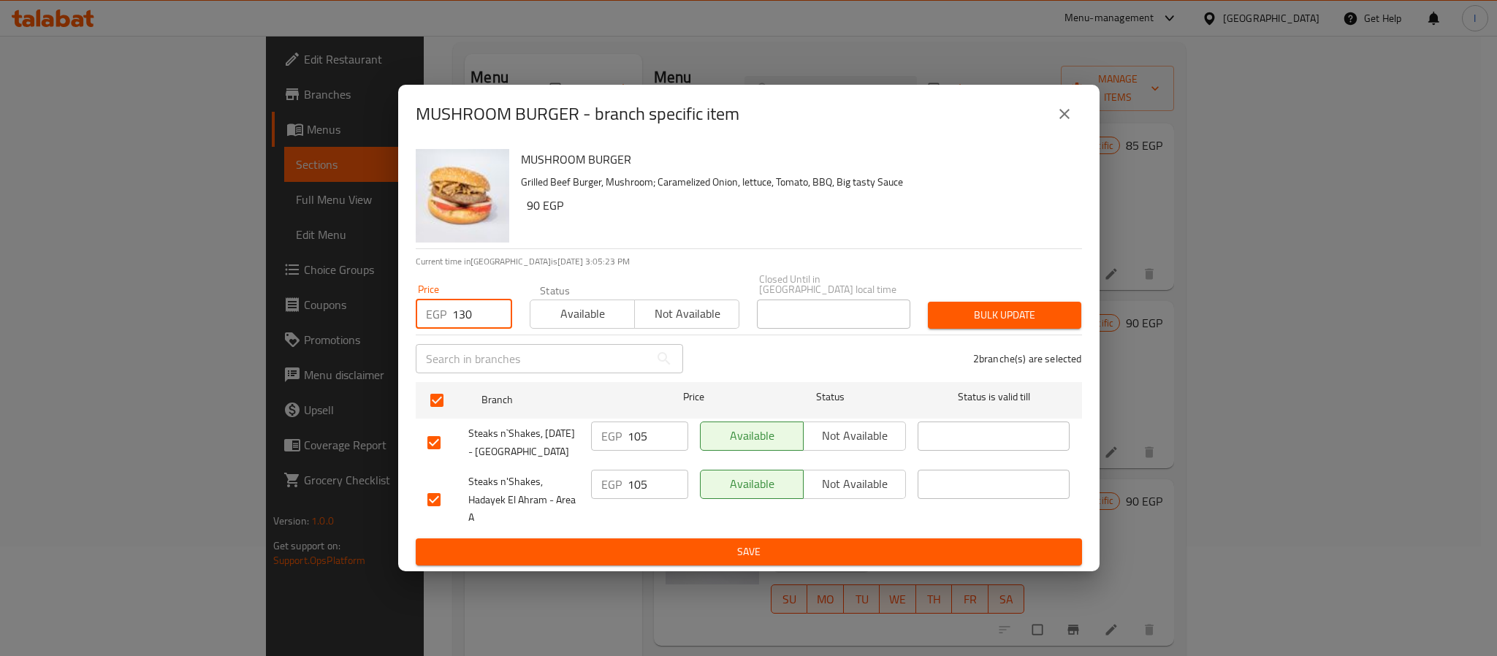
type input "130"
click at [967, 306] on span "Bulk update" at bounding box center [1005, 315] width 130 height 18
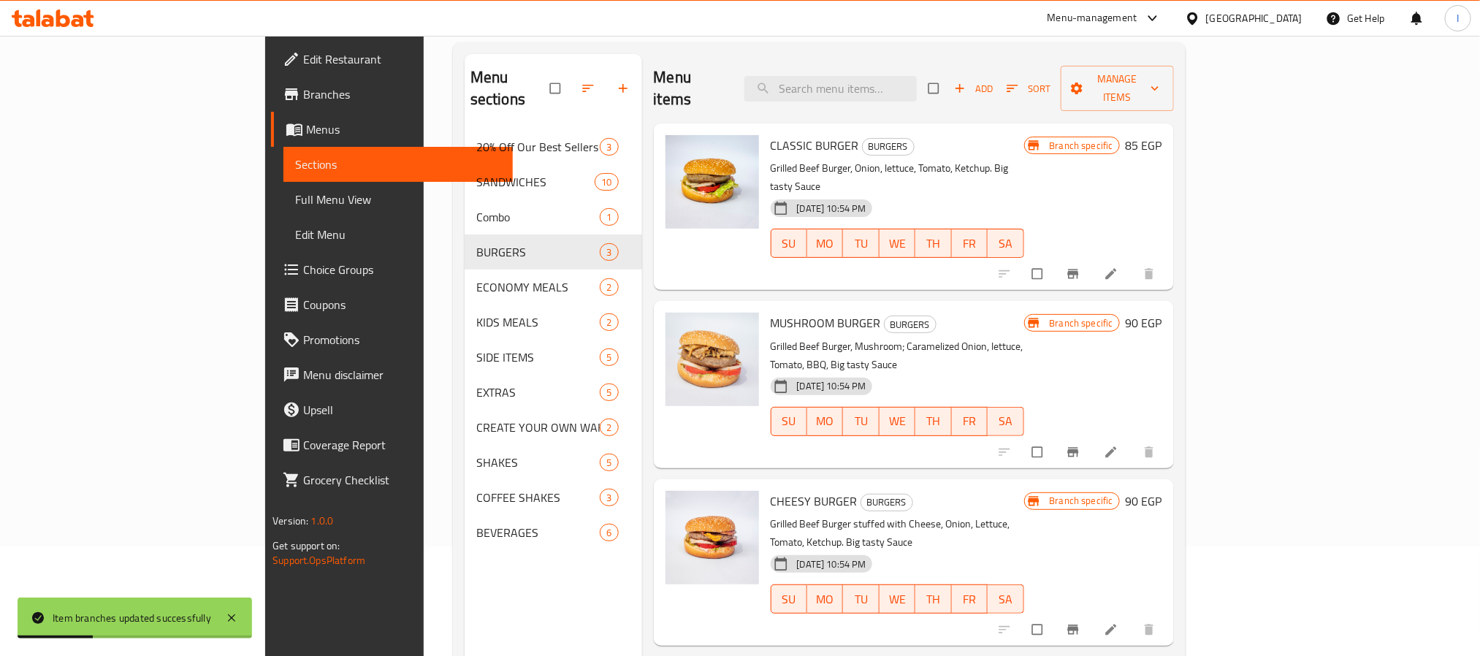
drag, startPoint x: 747, startPoint y: 72, endPoint x: 1221, endPoint y: 196, distance: 489.3
click at [748, 72] on div "Menu items Add Sort Manage items" at bounding box center [914, 88] width 520 height 69
click at [1078, 270] on icon "Branch-specific-item" at bounding box center [1072, 274] width 11 height 9
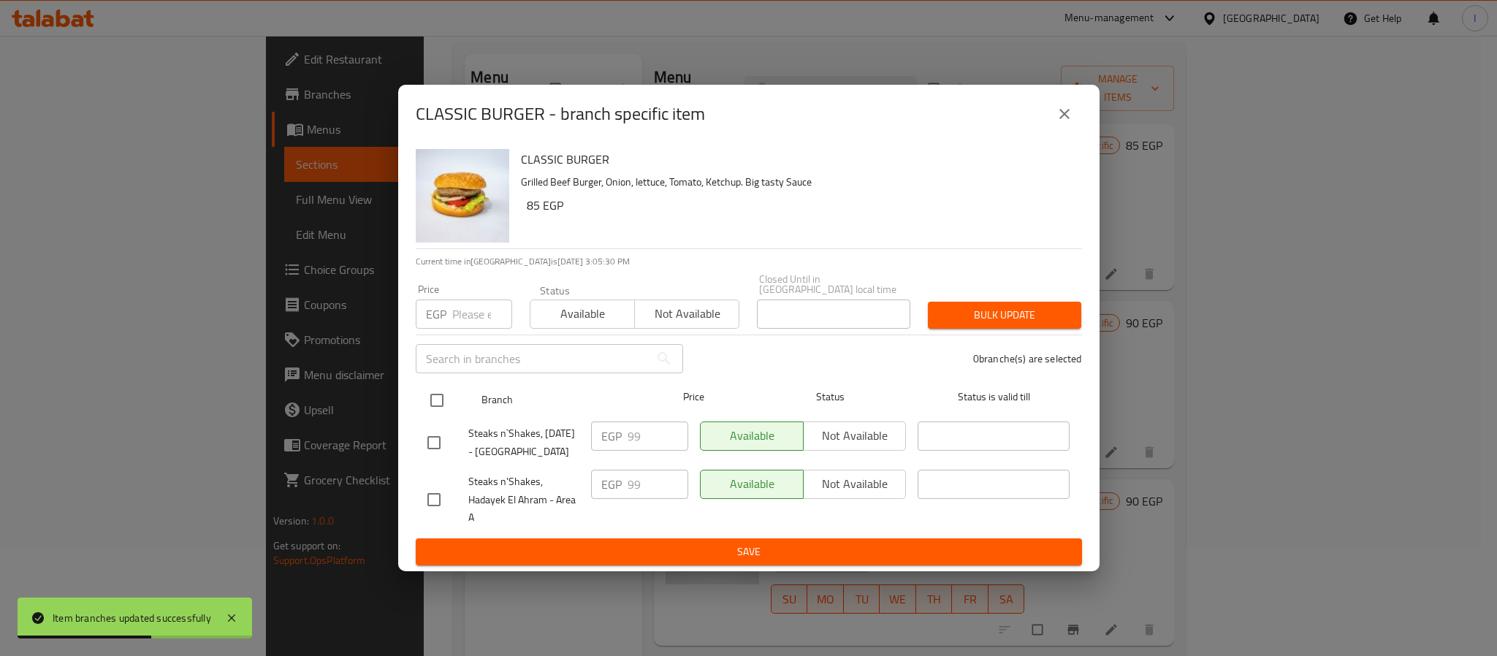
click at [435, 386] on input "checkbox" at bounding box center [437, 400] width 31 height 31
checkbox input "true"
click at [476, 300] on input "number" at bounding box center [482, 314] width 60 height 29
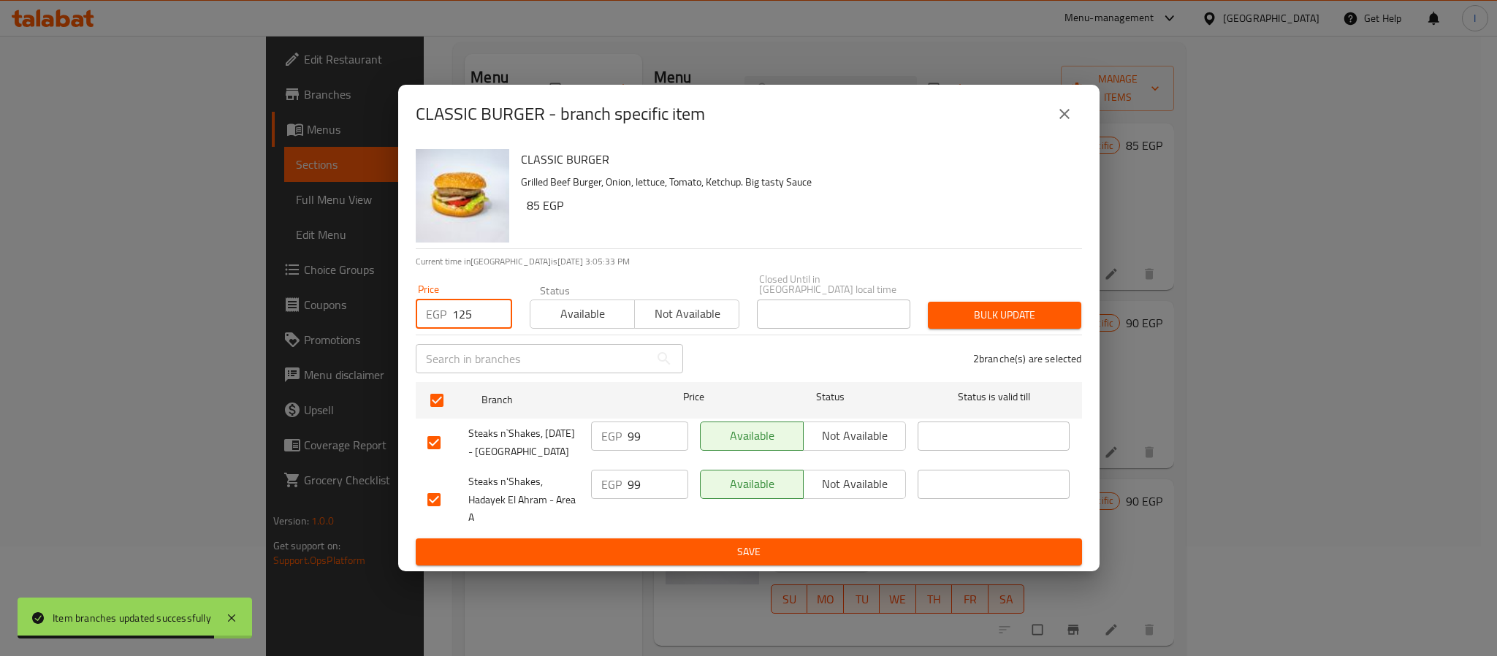
type input "125"
click at [958, 306] on span "Bulk update" at bounding box center [1005, 315] width 130 height 18
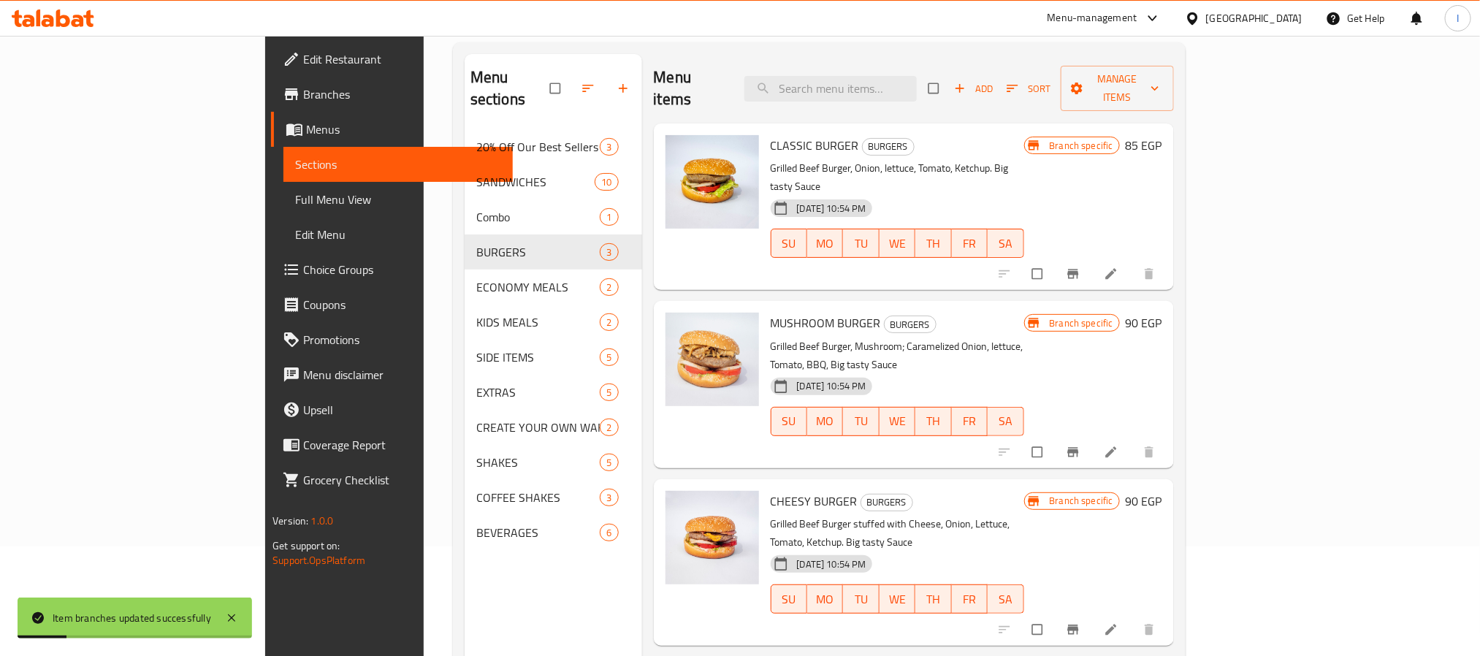
click at [766, 595] on div "Menu items Add Sort Manage items CLASSIC BURGER BURGERS Grilled Beef Burger, On…" at bounding box center [908, 382] width 532 height 656
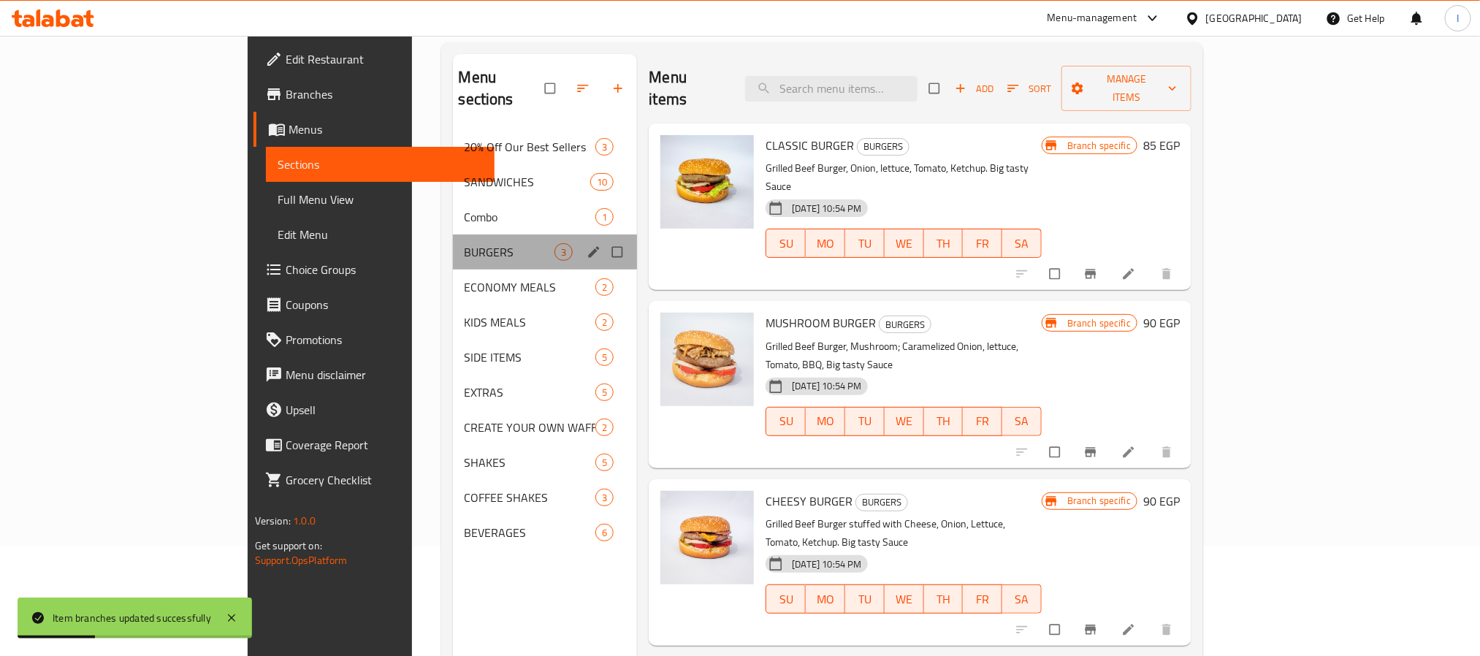
click at [453, 235] on div "BURGERS 3" at bounding box center [545, 252] width 185 height 35
click at [465, 208] on span "Combo" at bounding box center [510, 217] width 91 height 18
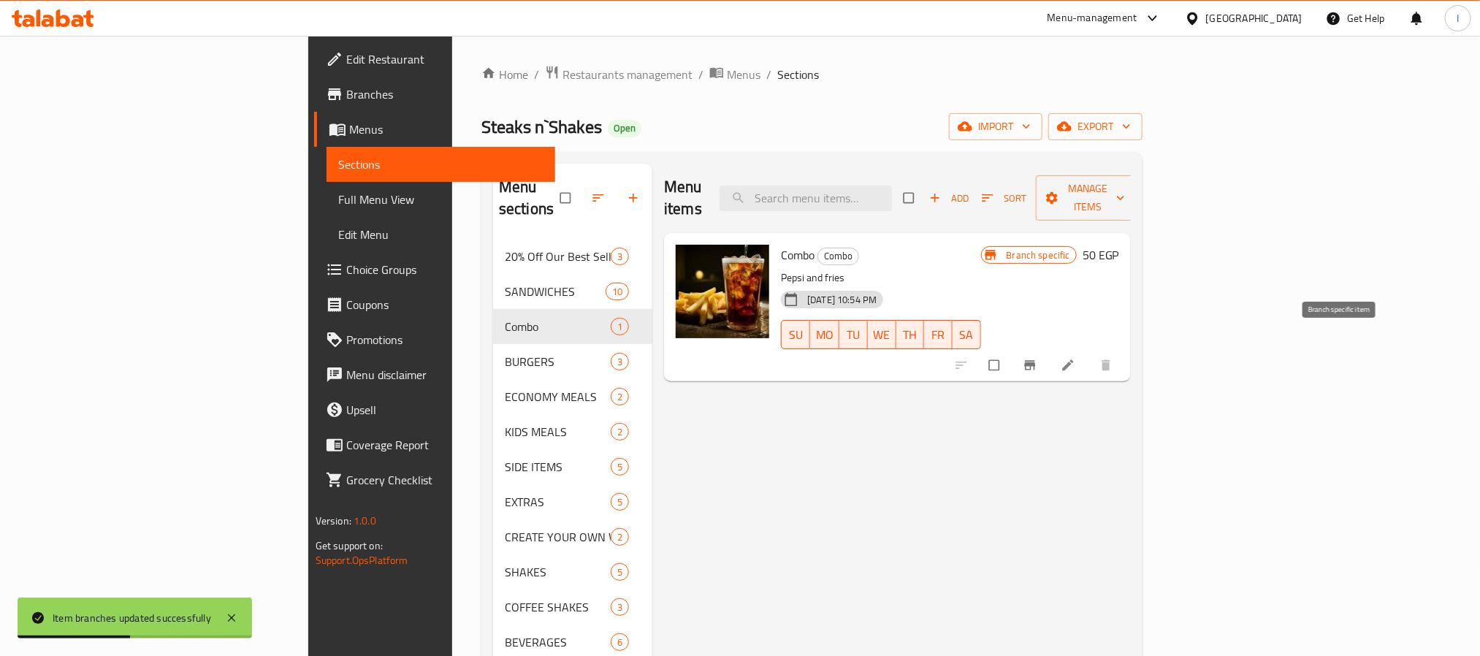
click at [1035, 361] on icon "Branch-specific-item" at bounding box center [1029, 365] width 11 height 9
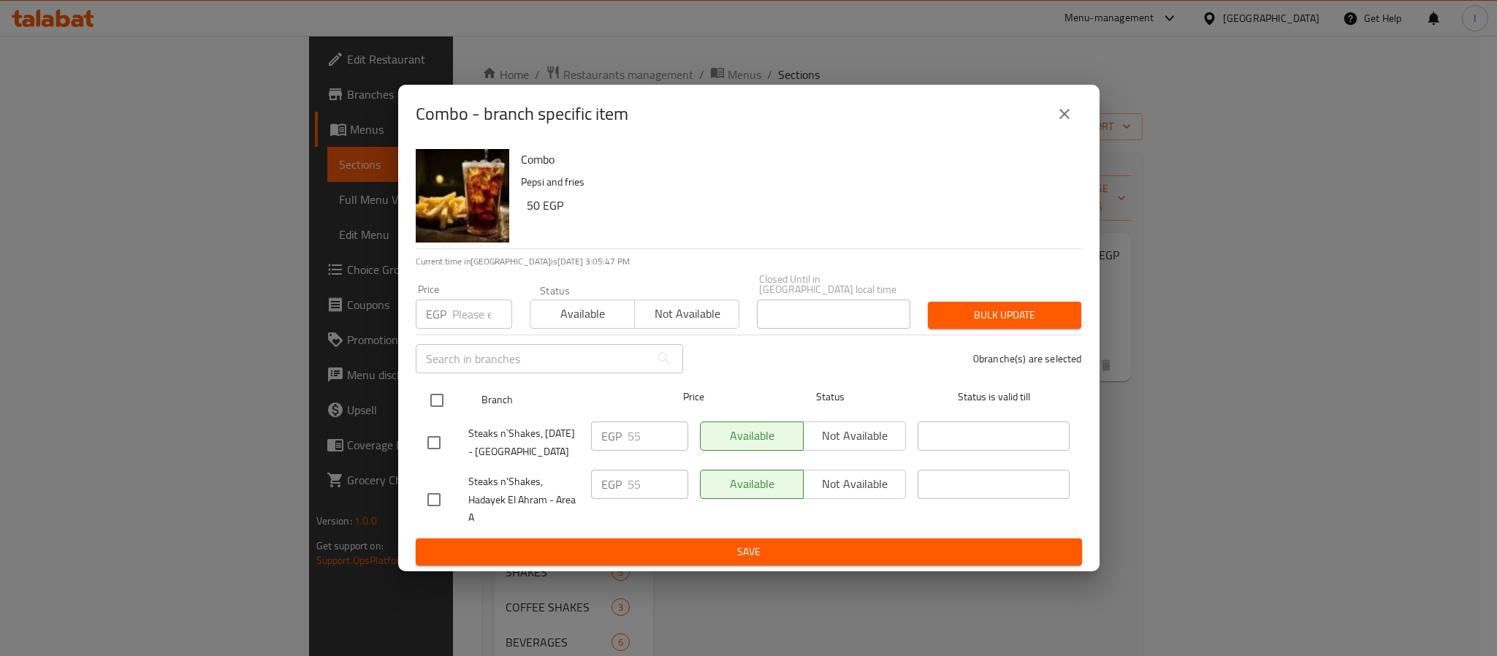
click at [434, 385] on input "checkbox" at bounding box center [437, 400] width 31 height 31
checkbox input "true"
click at [468, 314] on div "Price EGP Price" at bounding box center [464, 306] width 114 height 62
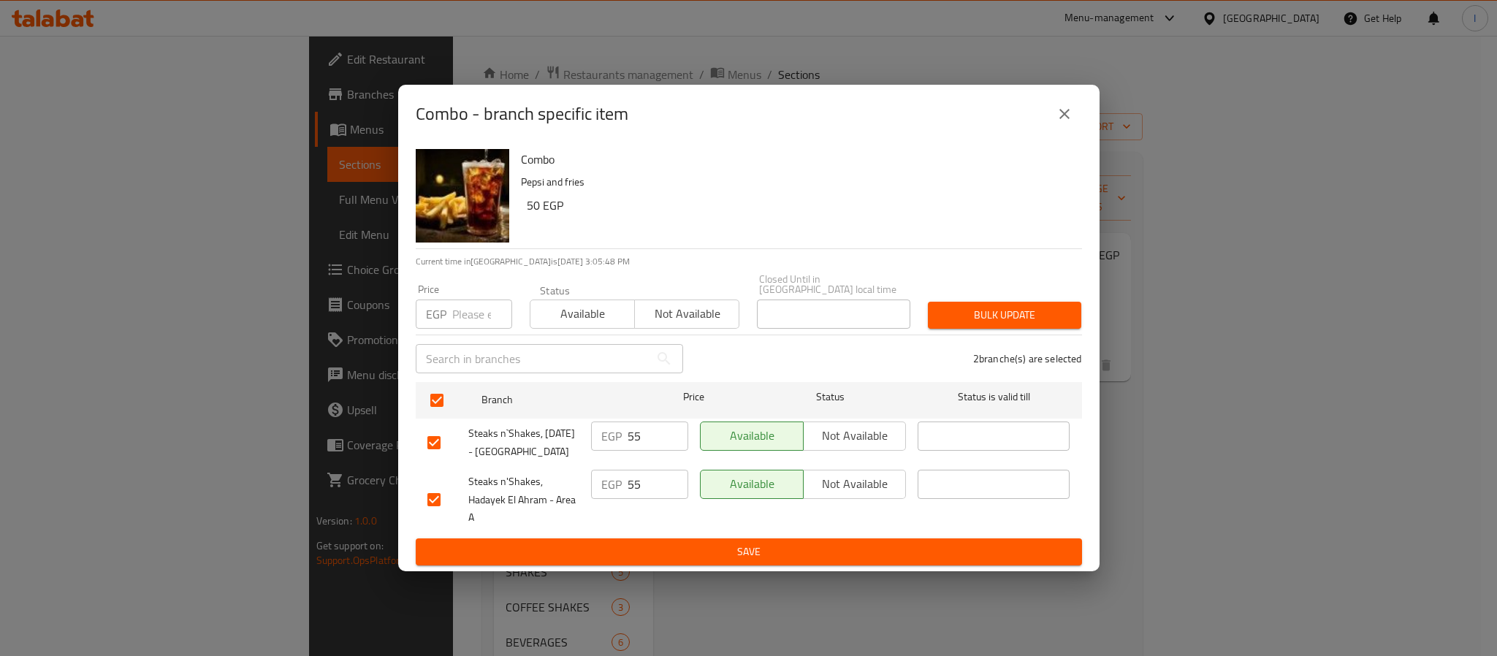
click at [468, 305] on input "number" at bounding box center [482, 314] width 60 height 29
type input "65"
click at [965, 306] on span "Bulk update" at bounding box center [1005, 315] width 130 height 18
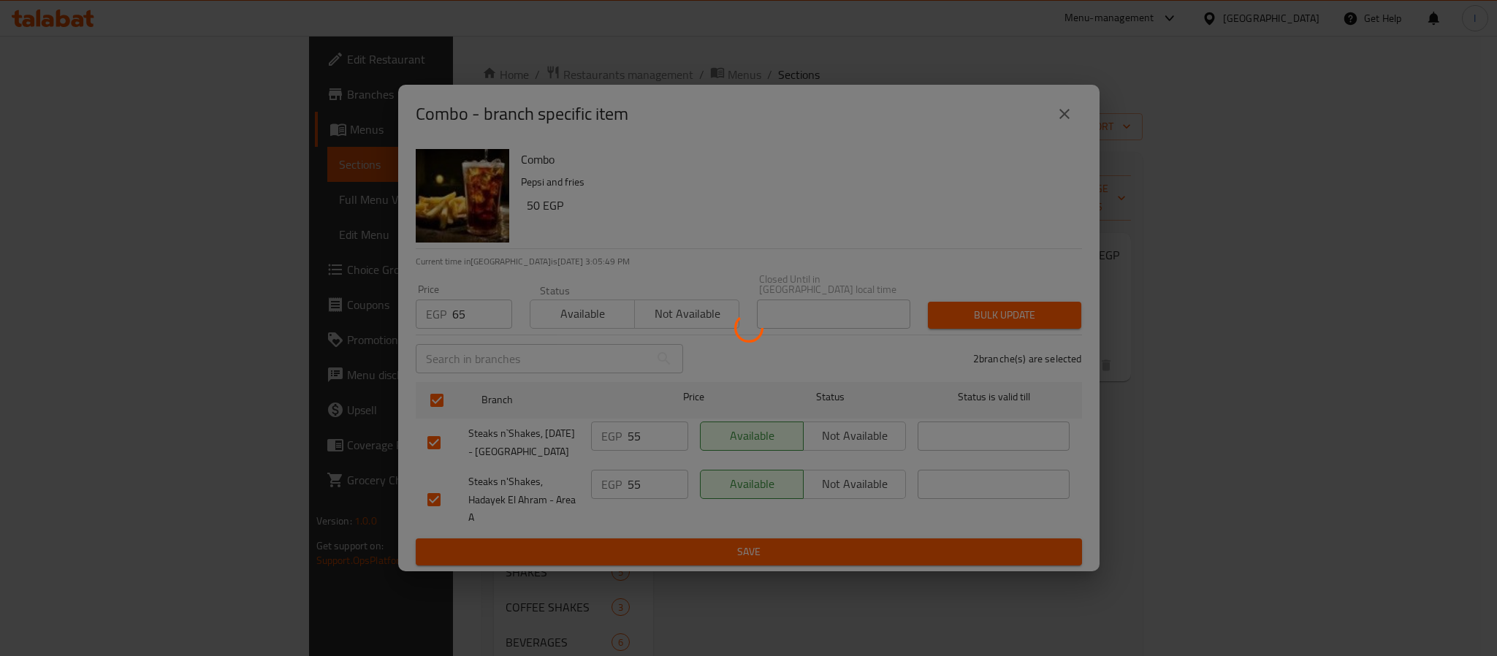
click at [928, 235] on div at bounding box center [748, 328] width 1497 height 656
drag, startPoint x: 758, startPoint y: 159, endPoint x: 923, endPoint y: 176, distance: 166.0
click at [758, 159] on div at bounding box center [748, 328] width 1497 height 656
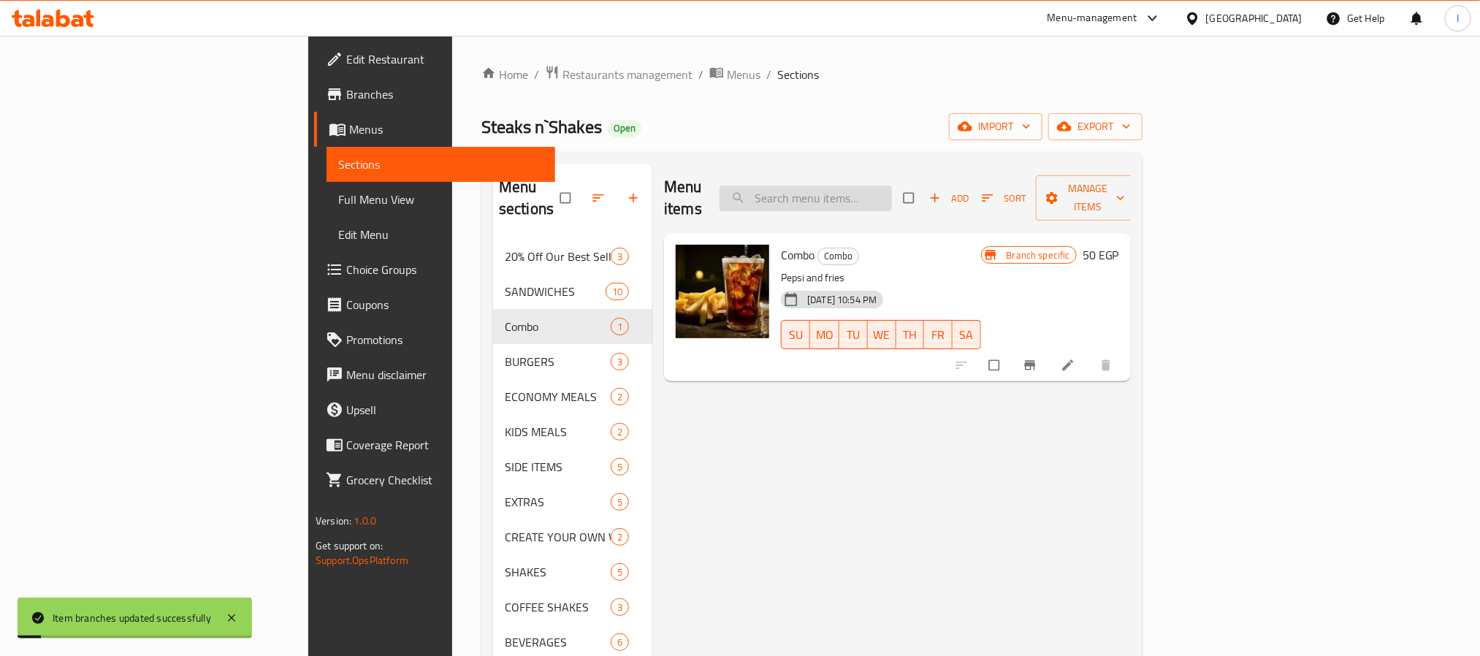
click at [892, 191] on input "search" at bounding box center [806, 199] width 172 height 26
paste input "⁠On Fire Crispy"
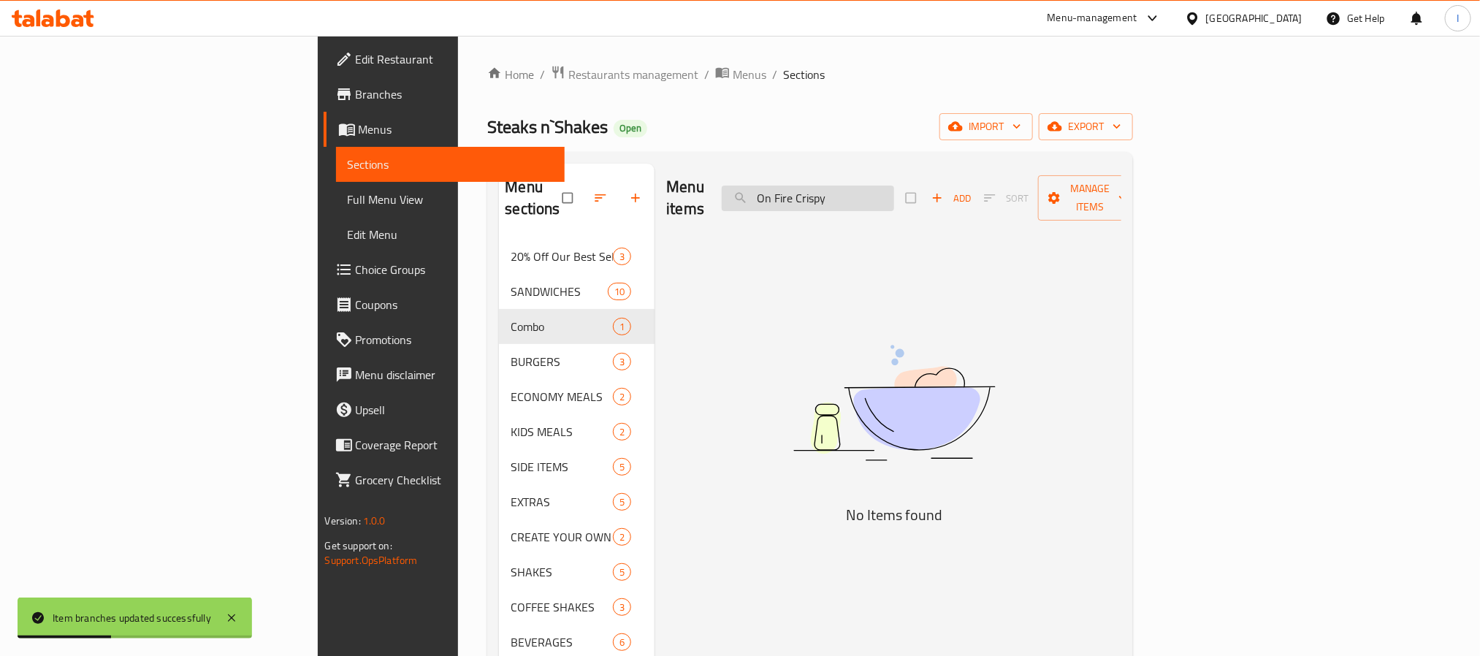
click at [894, 193] on input "⁠On Fire Crispy" at bounding box center [808, 199] width 172 height 26
drag, startPoint x: 899, startPoint y: 193, endPoint x: 864, endPoint y: 193, distance: 35.1
click at [864, 193] on input "⁠On Fire Crispy" at bounding box center [808, 199] width 172 height 26
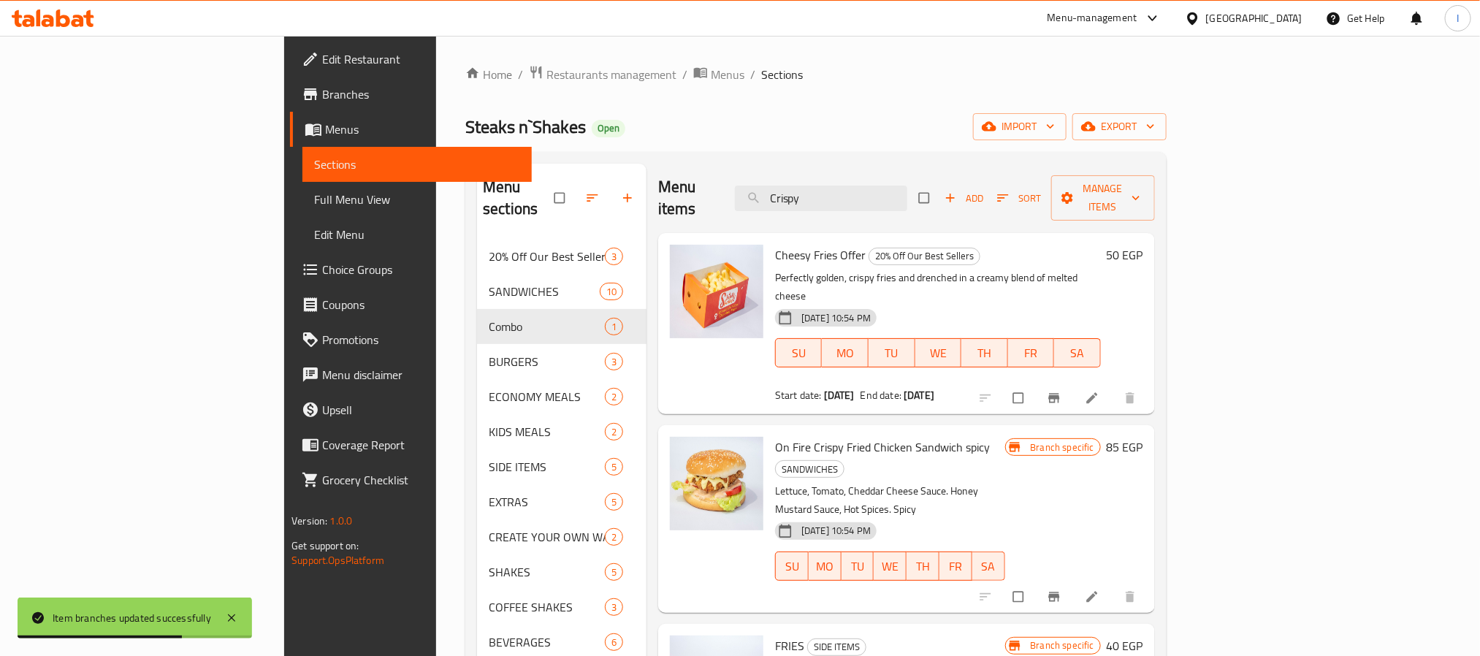
type input "Crispy"
click at [761, 143] on div "Home / Restaurants management / Menus / Sections Steaks n`Shakes Open import ex…" at bounding box center [815, 448] width 701 height 766
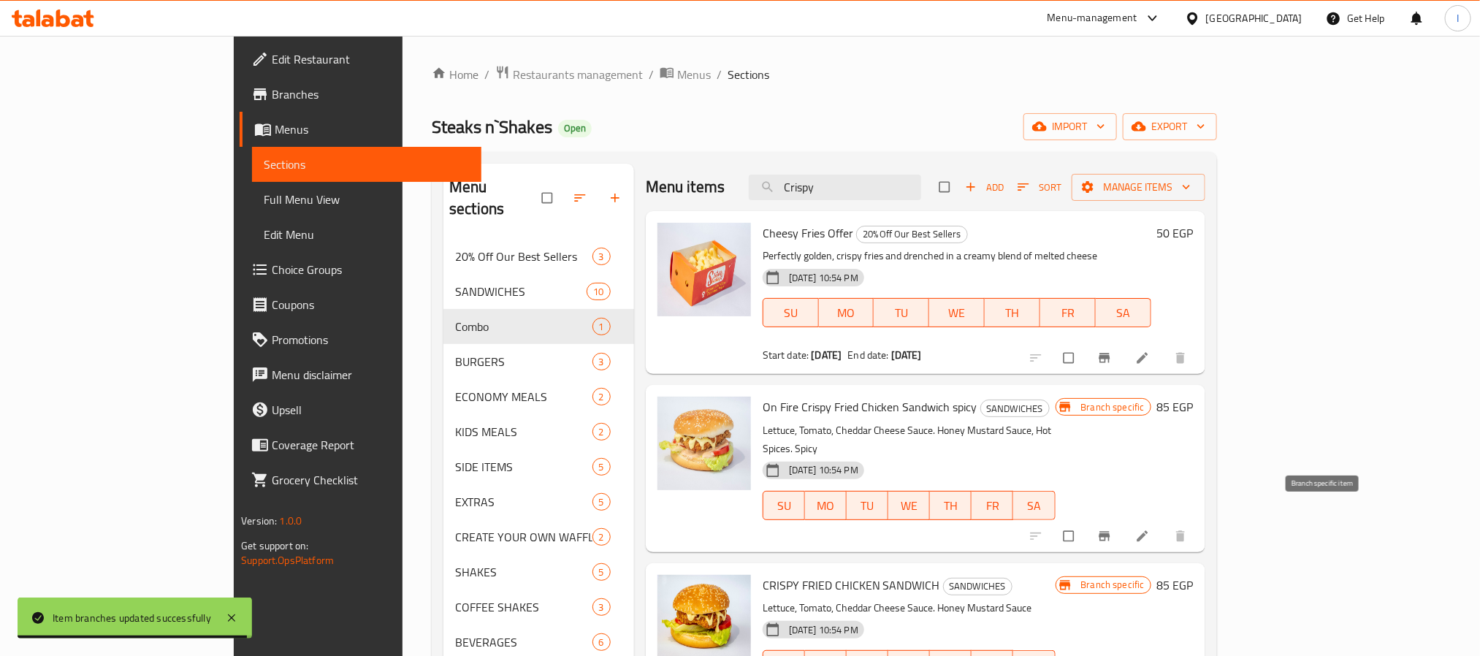
click at [1112, 529] on icon "Branch-specific-item" at bounding box center [1104, 536] width 15 height 15
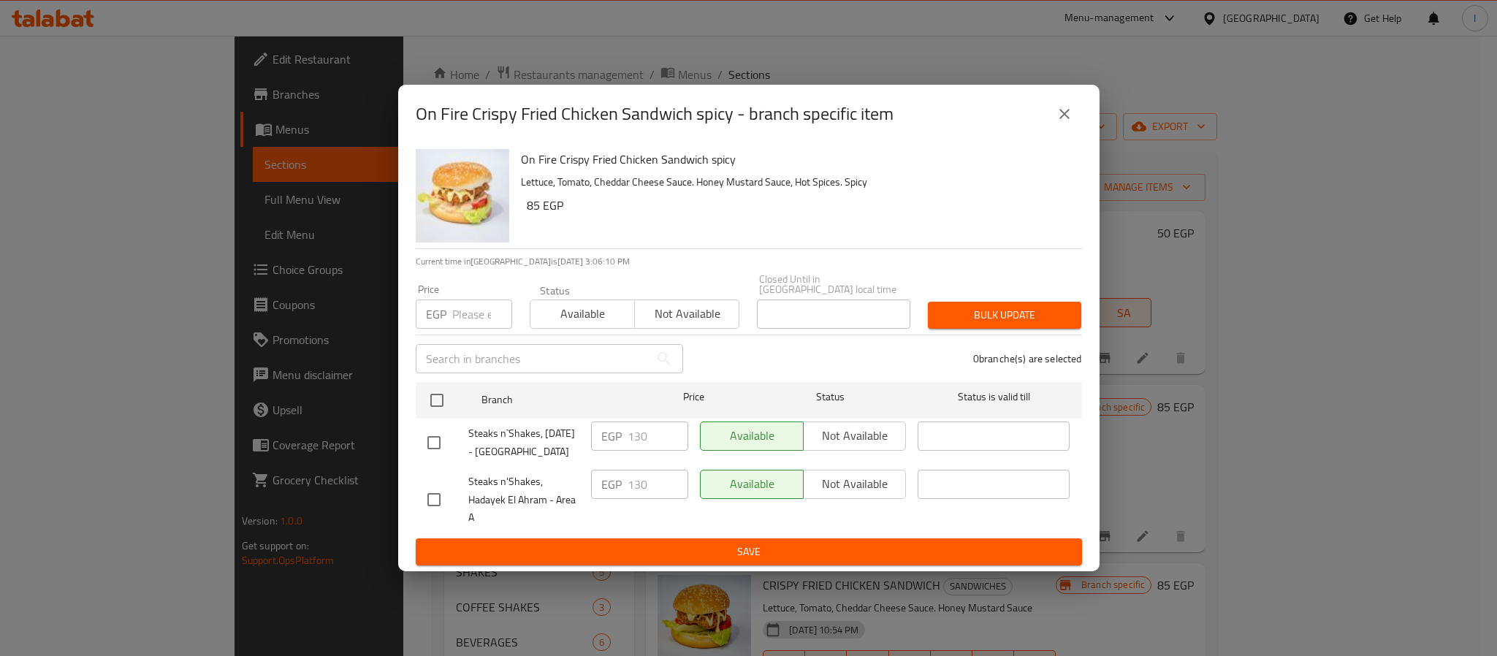
drag, startPoint x: 655, startPoint y: 200, endPoint x: 1103, endPoint y: 128, distance: 453.7
click at [656, 199] on h6 "85 EGP" at bounding box center [799, 205] width 544 height 20
click at [1065, 107] on icon "close" at bounding box center [1065, 114] width 18 height 18
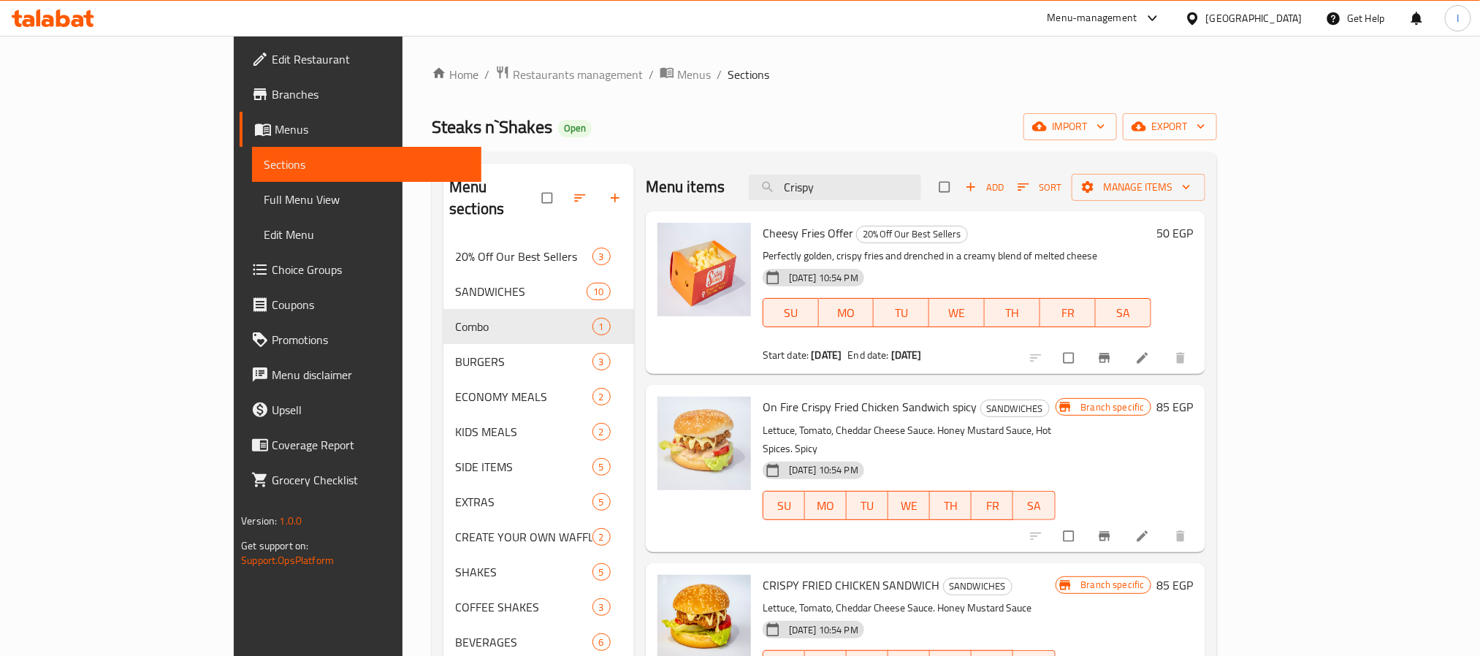
drag, startPoint x: 862, startPoint y: 130, endPoint x: 638, endPoint y: 16, distance: 251.6
click at [862, 130] on div "Steaks n`Shakes Open import export" at bounding box center [824, 126] width 785 height 27
click at [730, 143] on div "Home / Restaurants management / Menus / Sections Steaks n`Shakes Open import ex…" at bounding box center [824, 448] width 785 height 766
click at [785, 142] on div "Home / Restaurants management / Menus / Sections Steaks n`Shakes Open import ex…" at bounding box center [824, 448] width 785 height 766
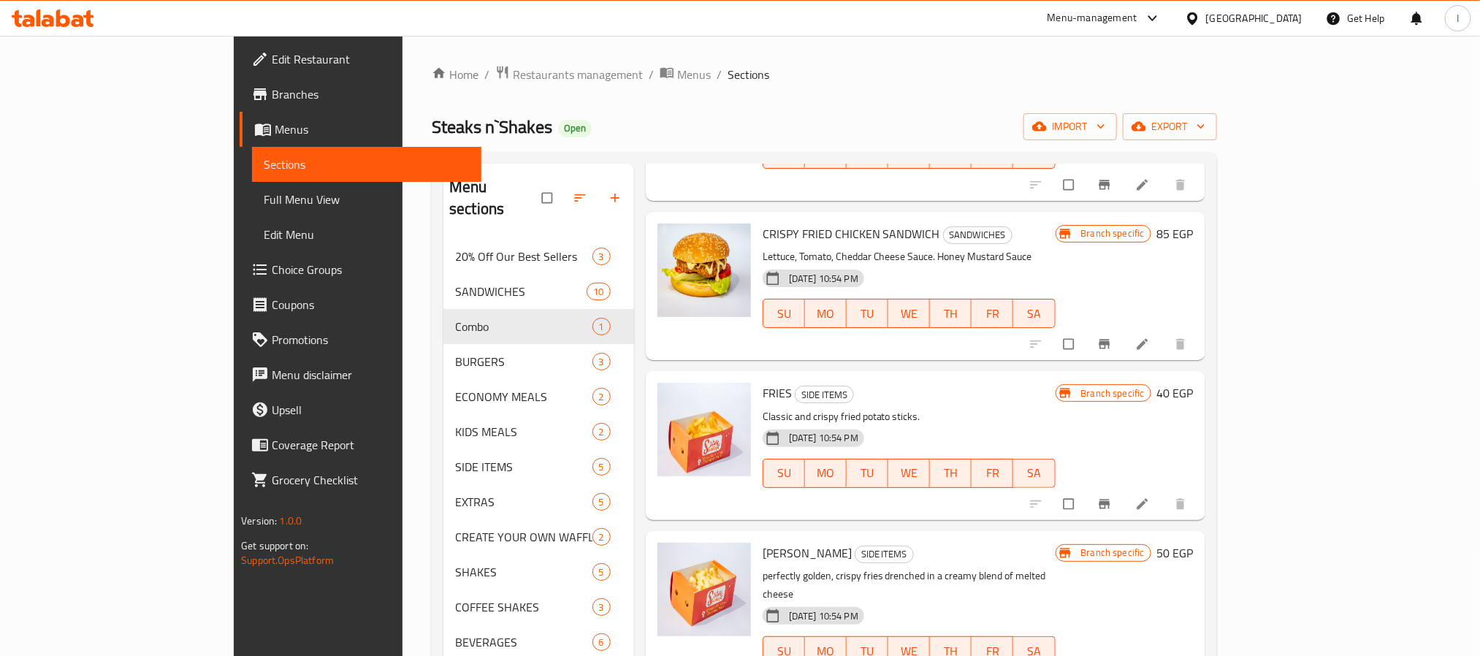
scroll to position [205, 0]
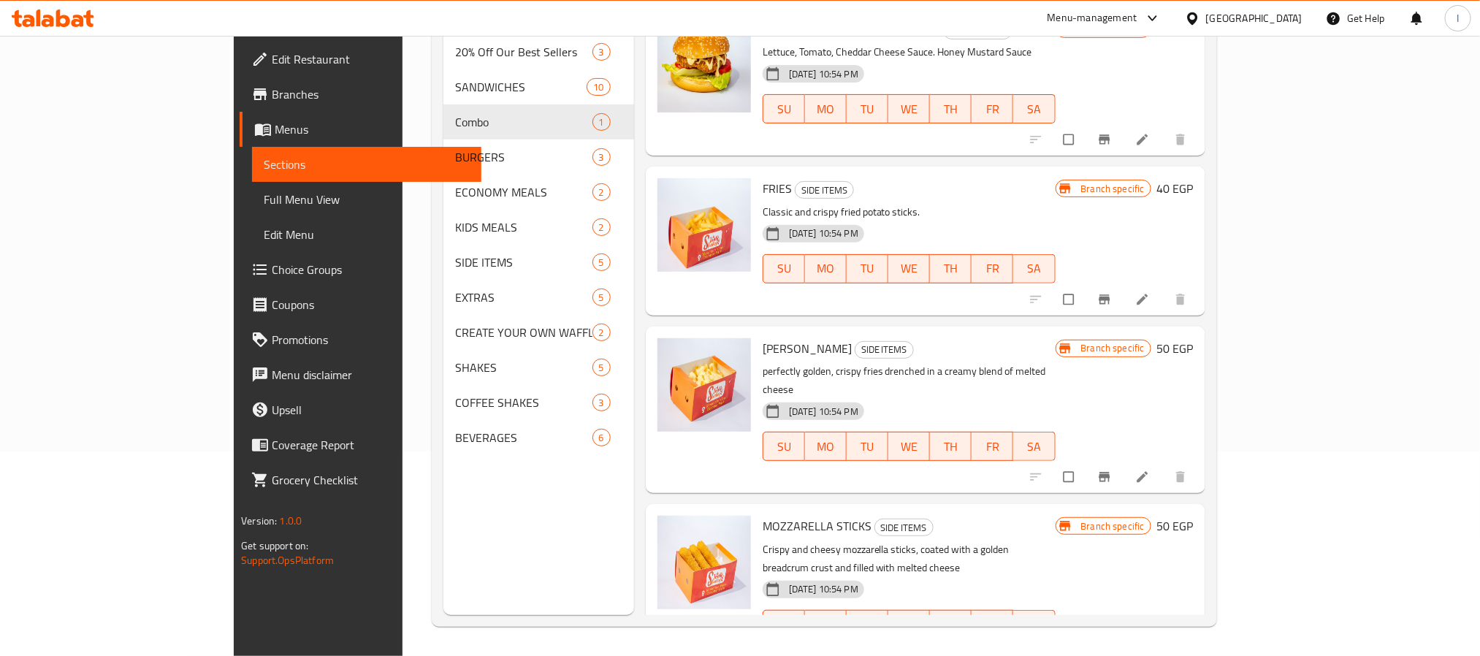
click at [443, 537] on div "Menu sections 20% Off Our Best Sellers 3 SANDWICHES 10 Combo 1 BURGERS 3 ECONOM…" at bounding box center [538, 287] width 191 height 656
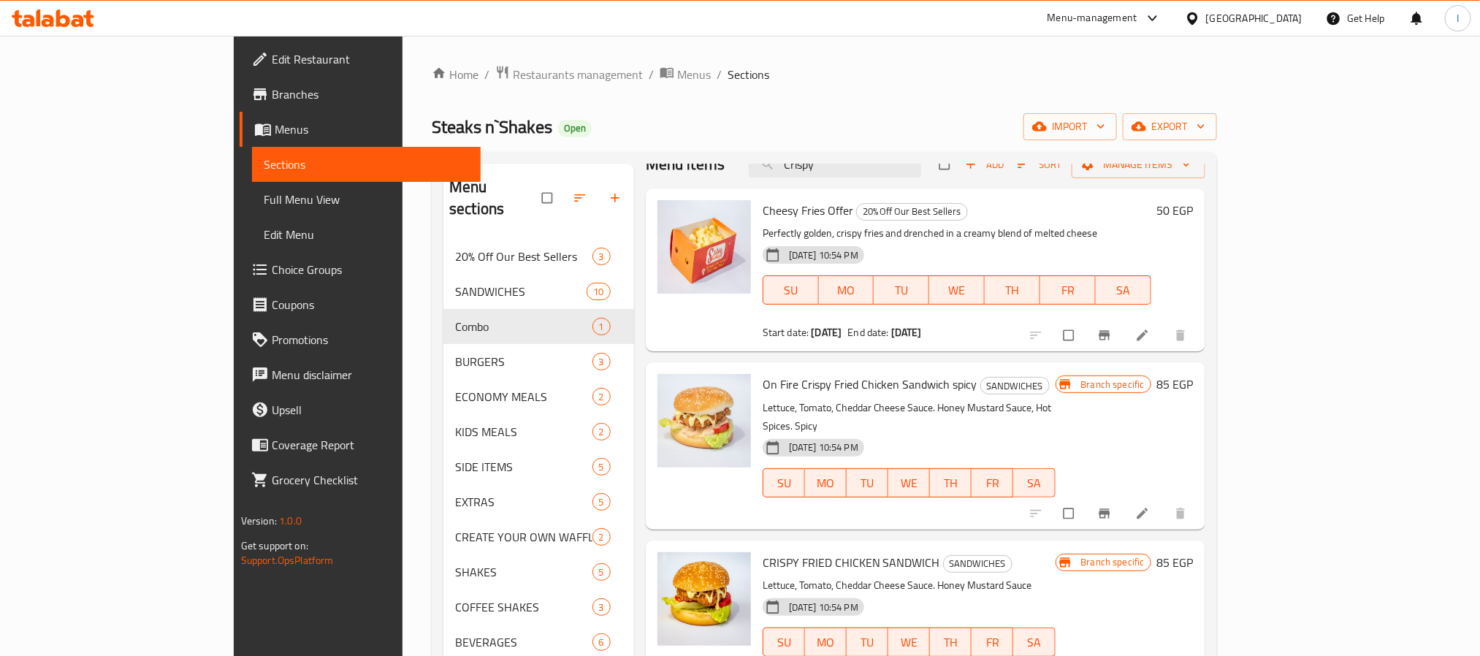
scroll to position [0, 0]
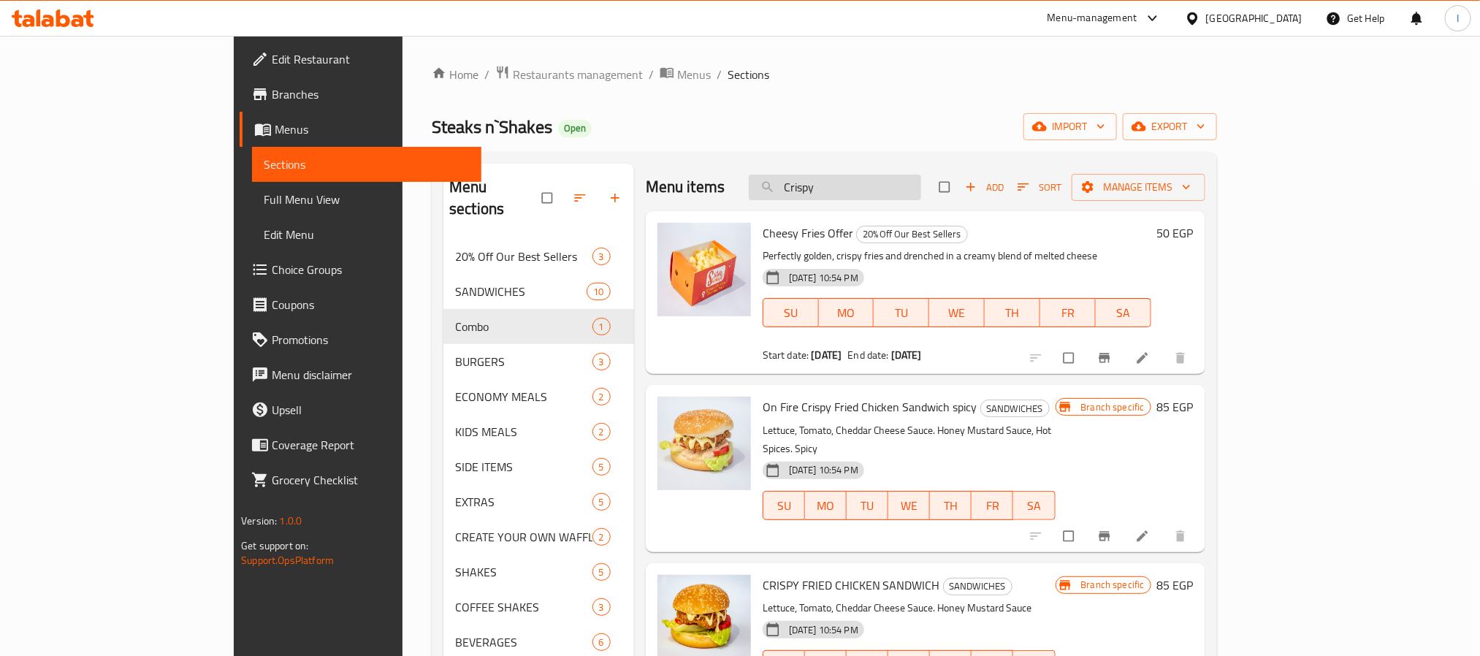
click at [918, 180] on input "Crispy" at bounding box center [835, 188] width 172 height 26
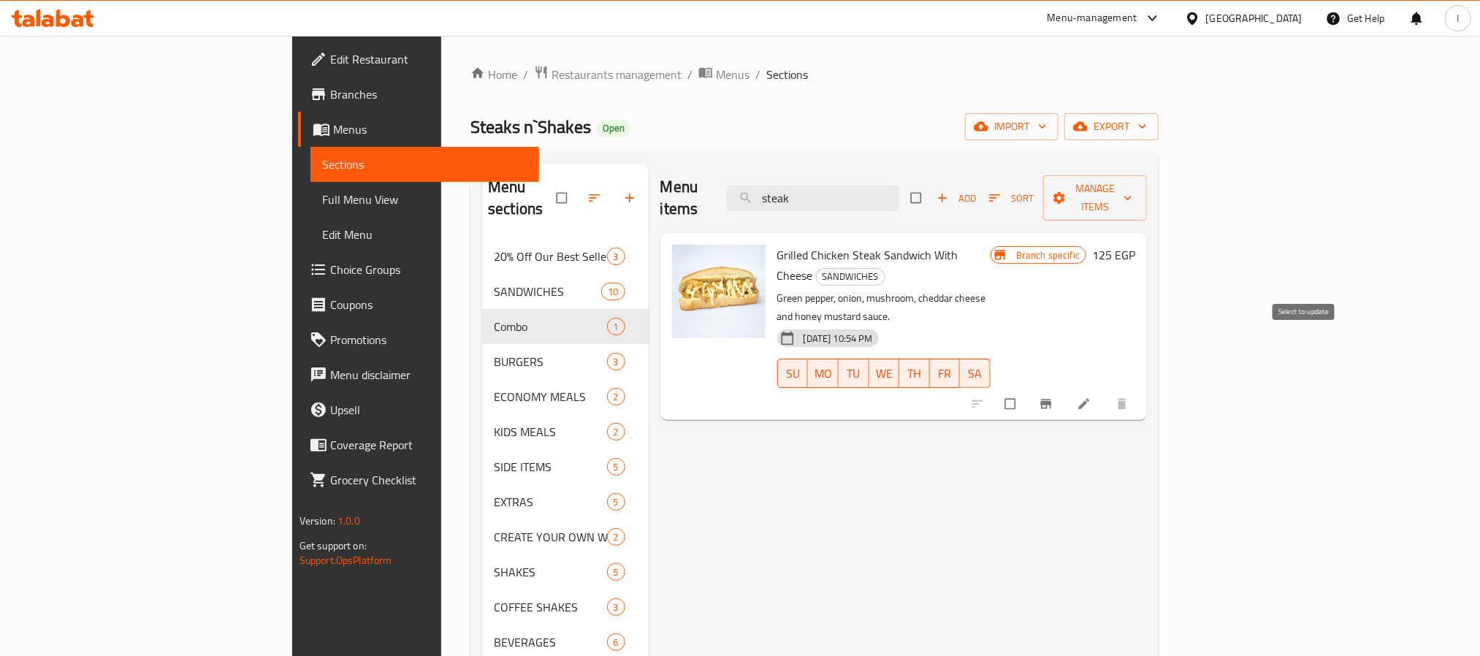
type input "steak"
click at [1065, 388] on button "Branch-specific-item" at bounding box center [1047, 404] width 35 height 32
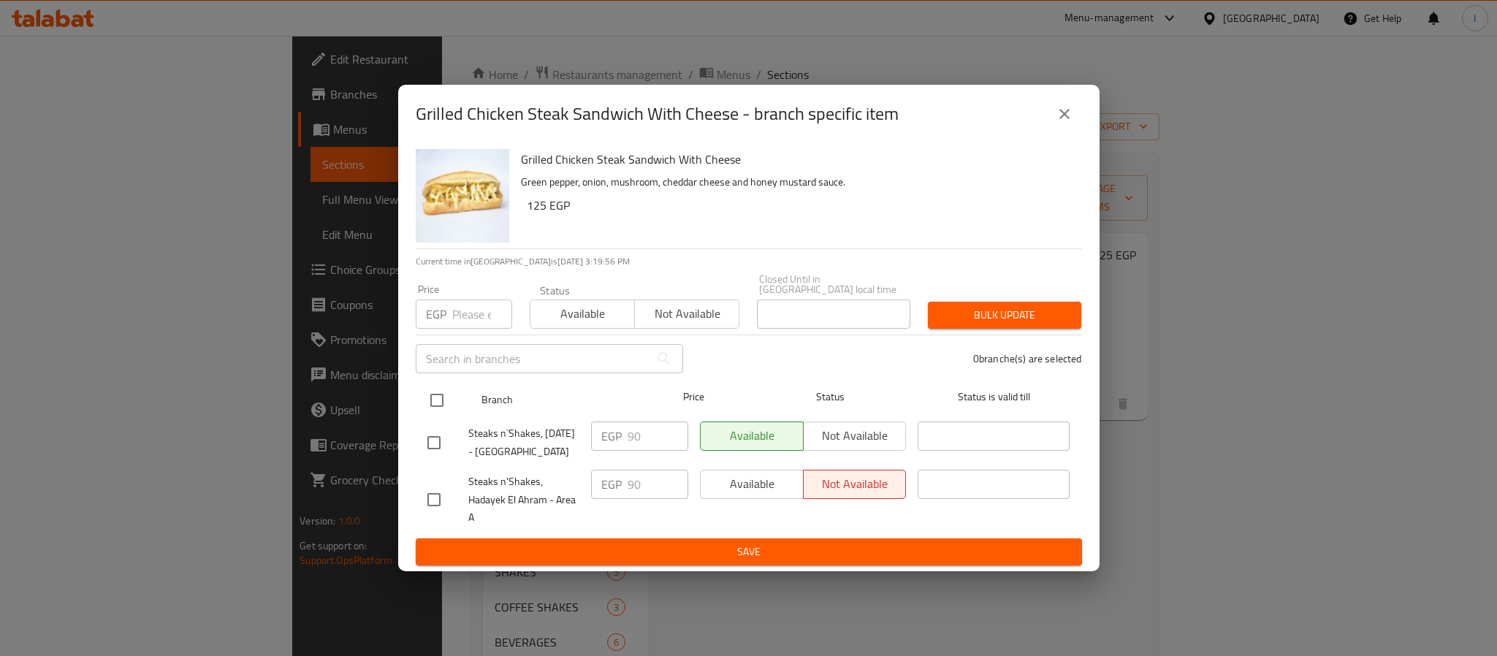
click at [435, 385] on input "checkbox" at bounding box center [437, 400] width 31 height 31
checkbox input "true"
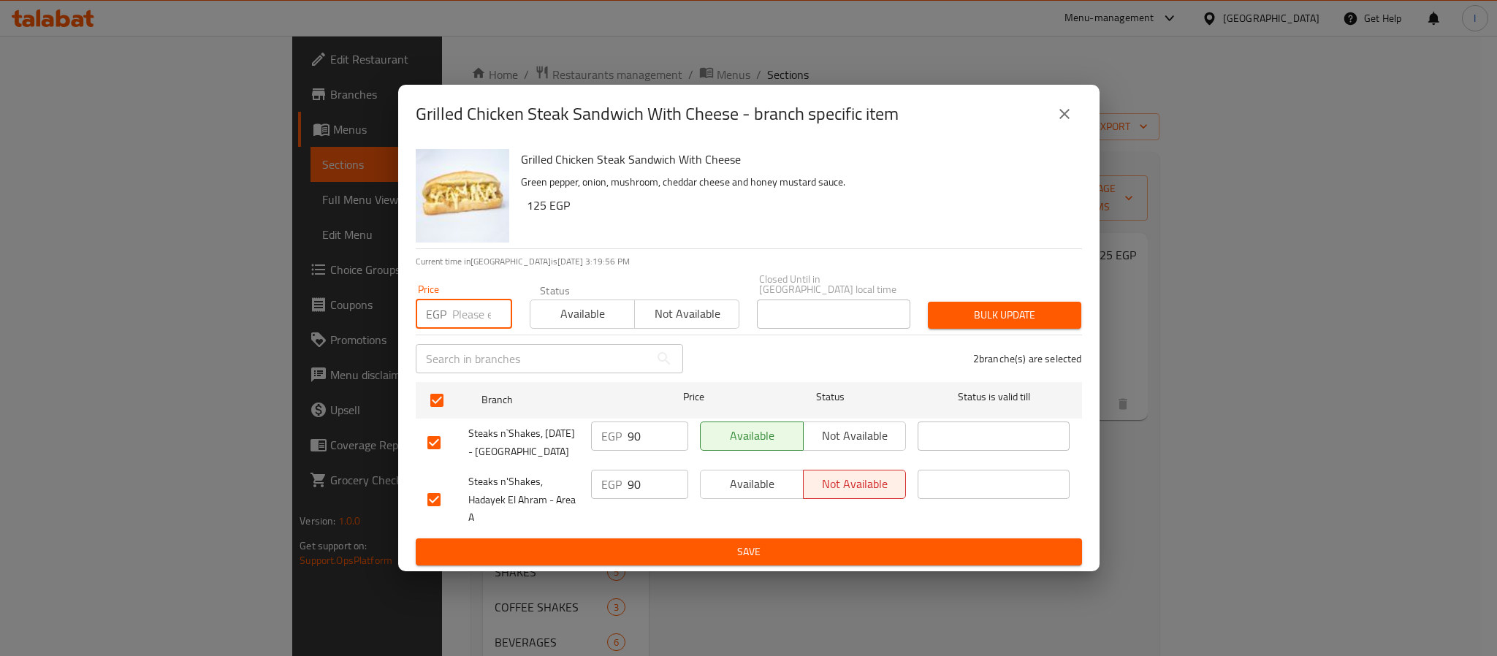
click at [467, 300] on input "number" at bounding box center [482, 314] width 60 height 29
type input "125"
click at [1009, 306] on span "Bulk update" at bounding box center [1005, 315] width 130 height 18
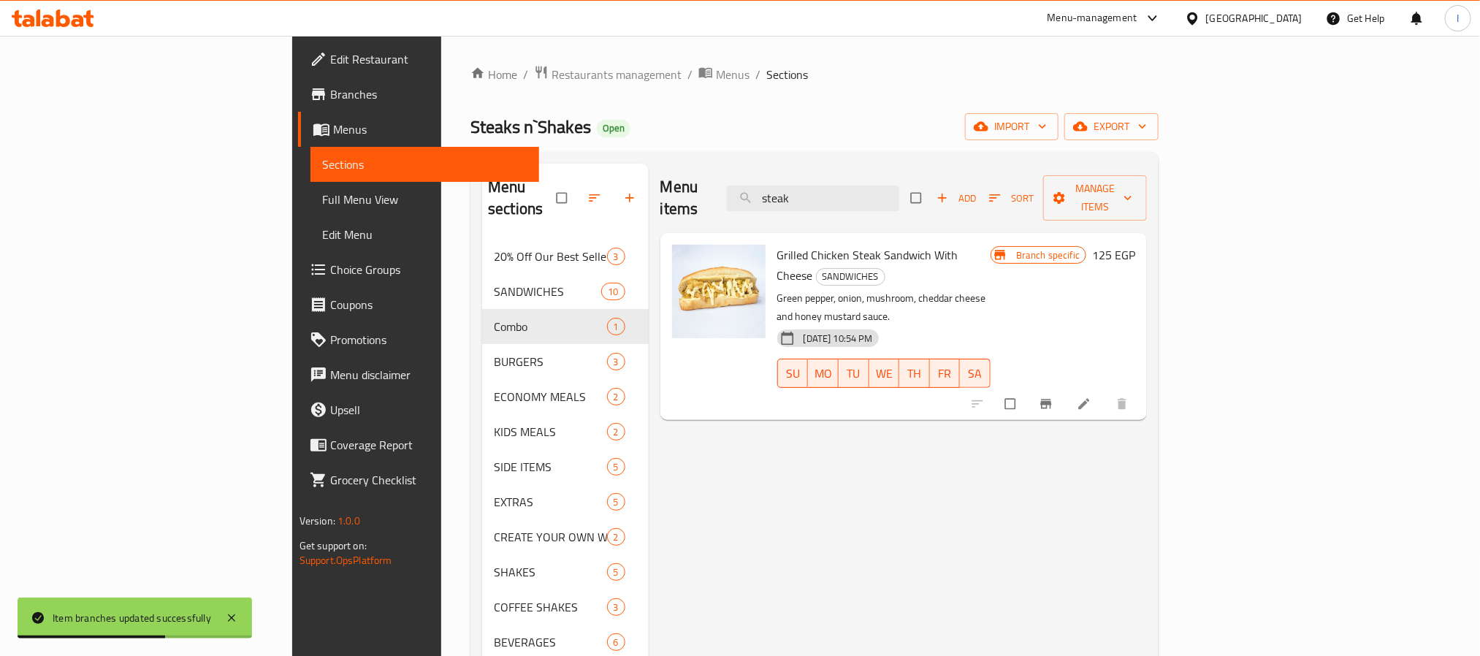
click at [665, 81] on ol "Home / Restaurants management / Menus / Sections" at bounding box center [815, 74] width 688 height 19
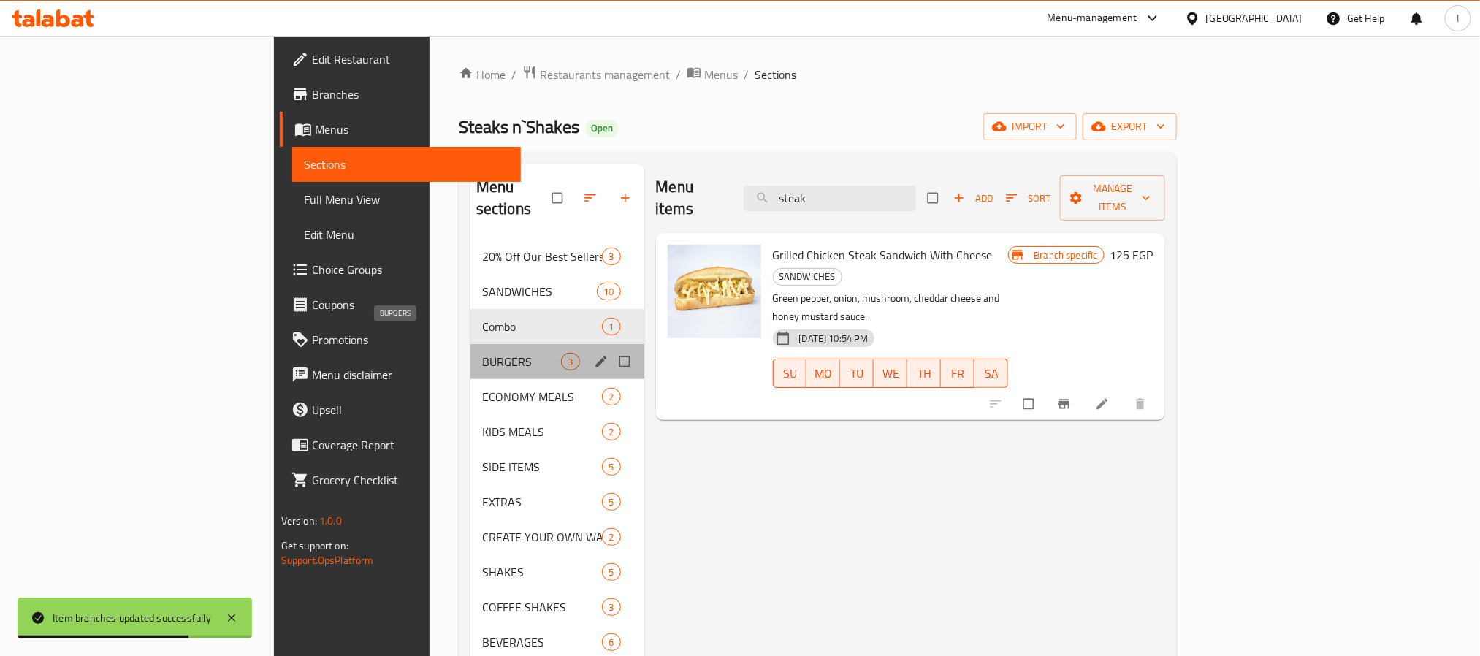
click at [482, 353] on span "BURGERS" at bounding box center [522, 362] width 80 height 18
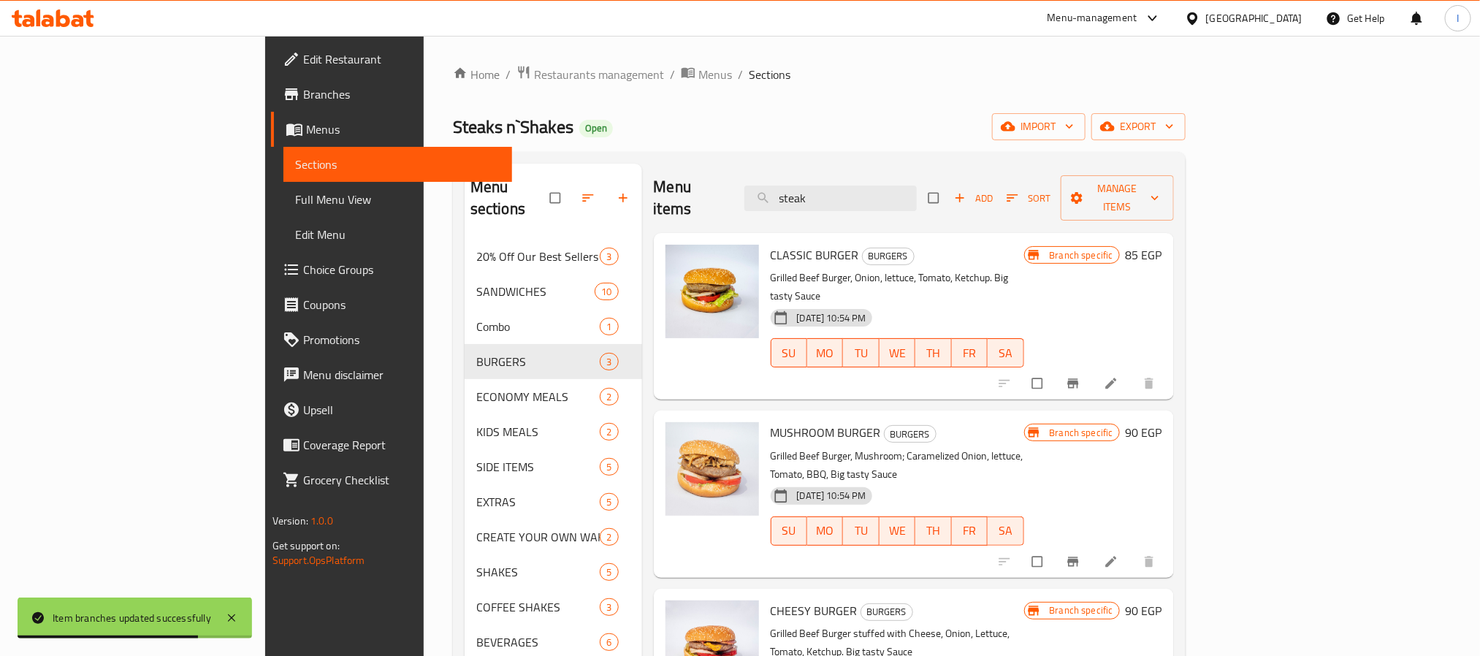
click at [693, 116] on div "Steaks n`Shakes Open import export" at bounding box center [819, 126] width 733 height 27
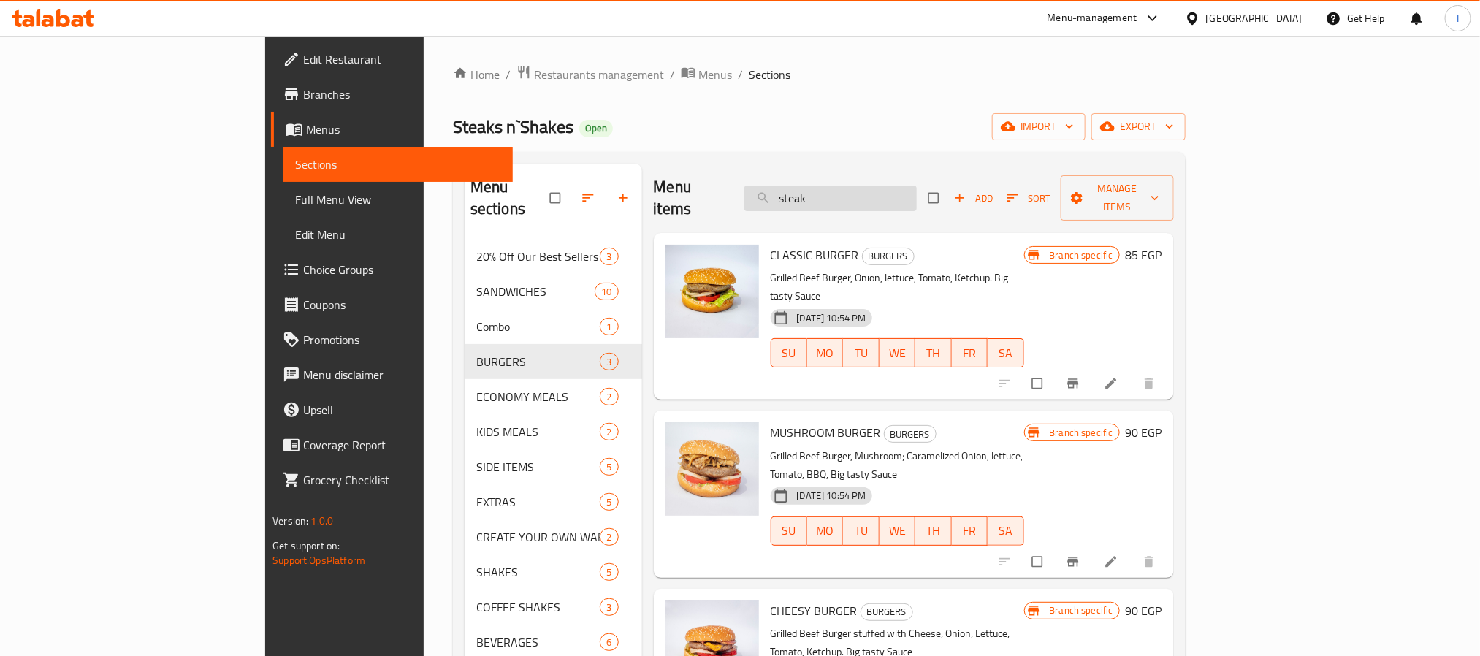
click at [914, 186] on input "steak" at bounding box center [830, 199] width 172 height 26
click at [890, 189] on input "steak" at bounding box center [830, 199] width 172 height 26
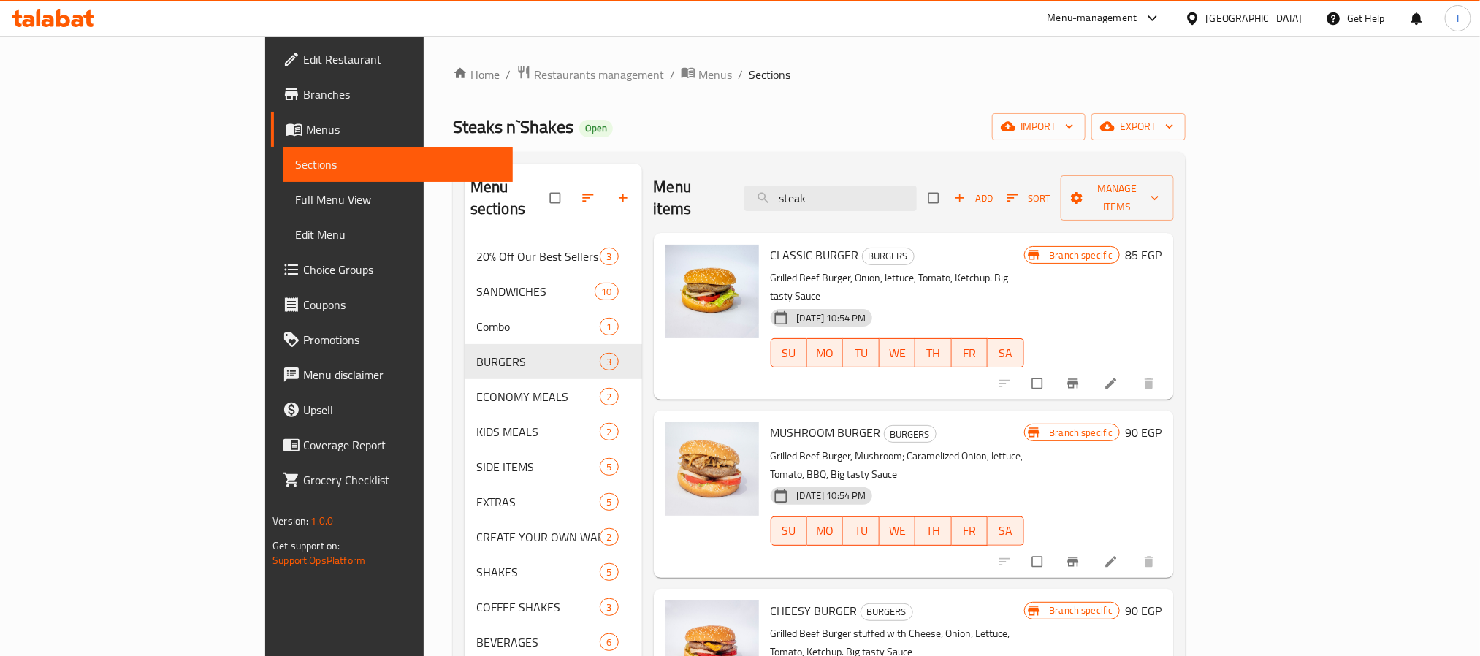
click at [907, 75] on ol "Home / Restaurants management / Menus / Sections" at bounding box center [819, 74] width 733 height 19
click at [914, 186] on input "steak" at bounding box center [830, 199] width 172 height 26
click at [914, 186] on input "search" at bounding box center [830, 199] width 172 height 26
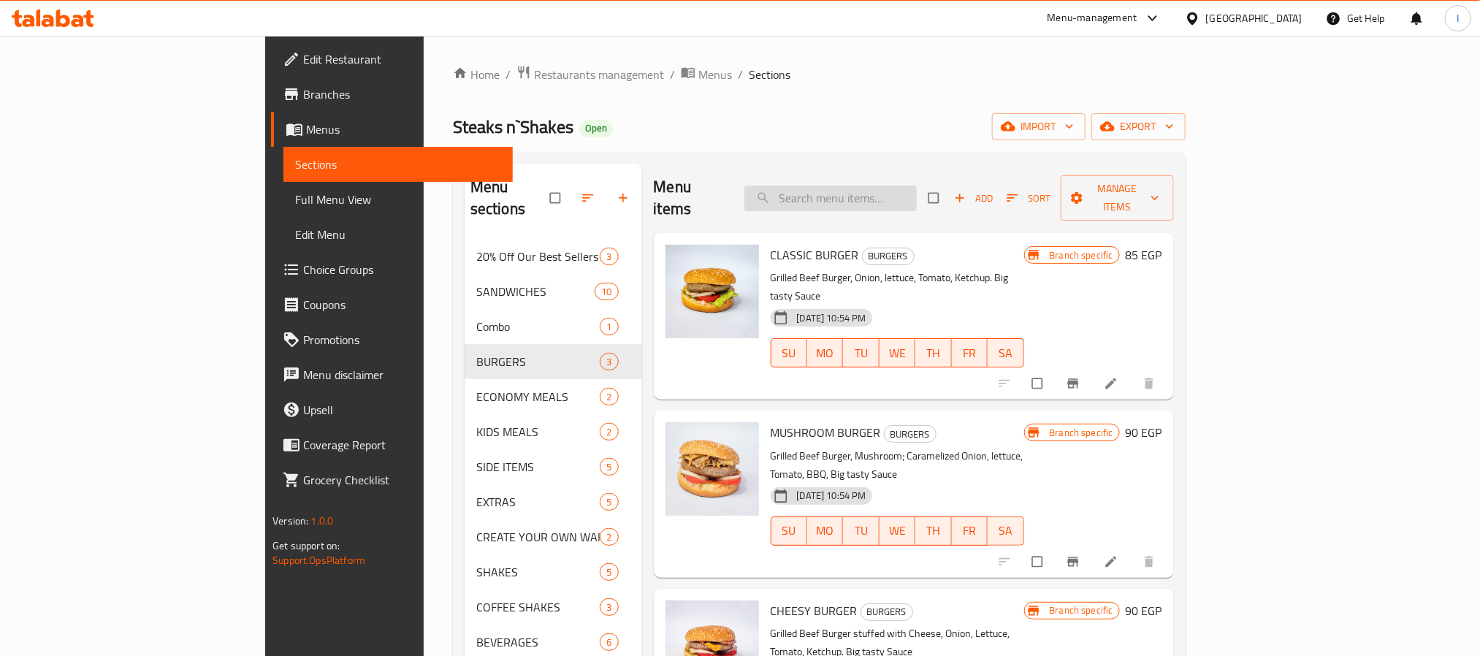
paste input "steak"
type input "steak"
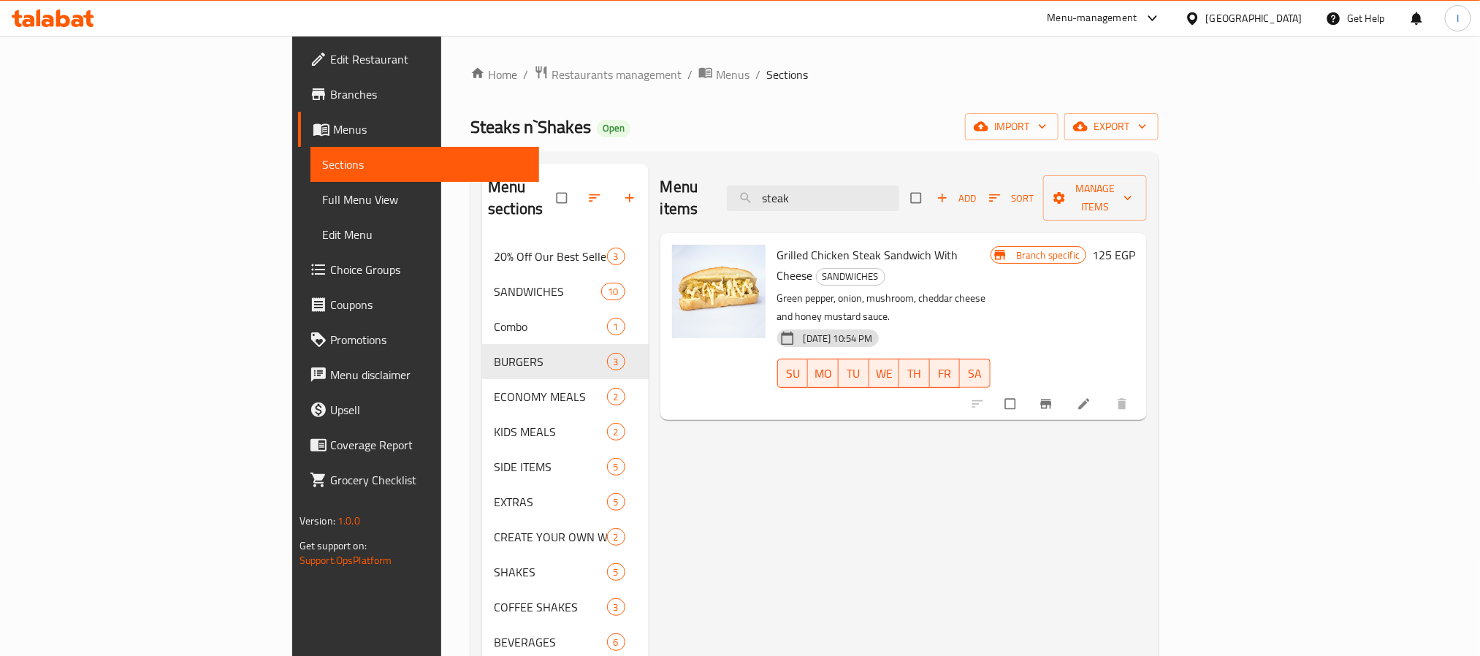
click at [820, 128] on div "Steaks n`Shakes Open import export" at bounding box center [815, 126] width 688 height 27
click at [746, 134] on div "Steaks n`Shakes Open import export" at bounding box center [815, 126] width 688 height 27
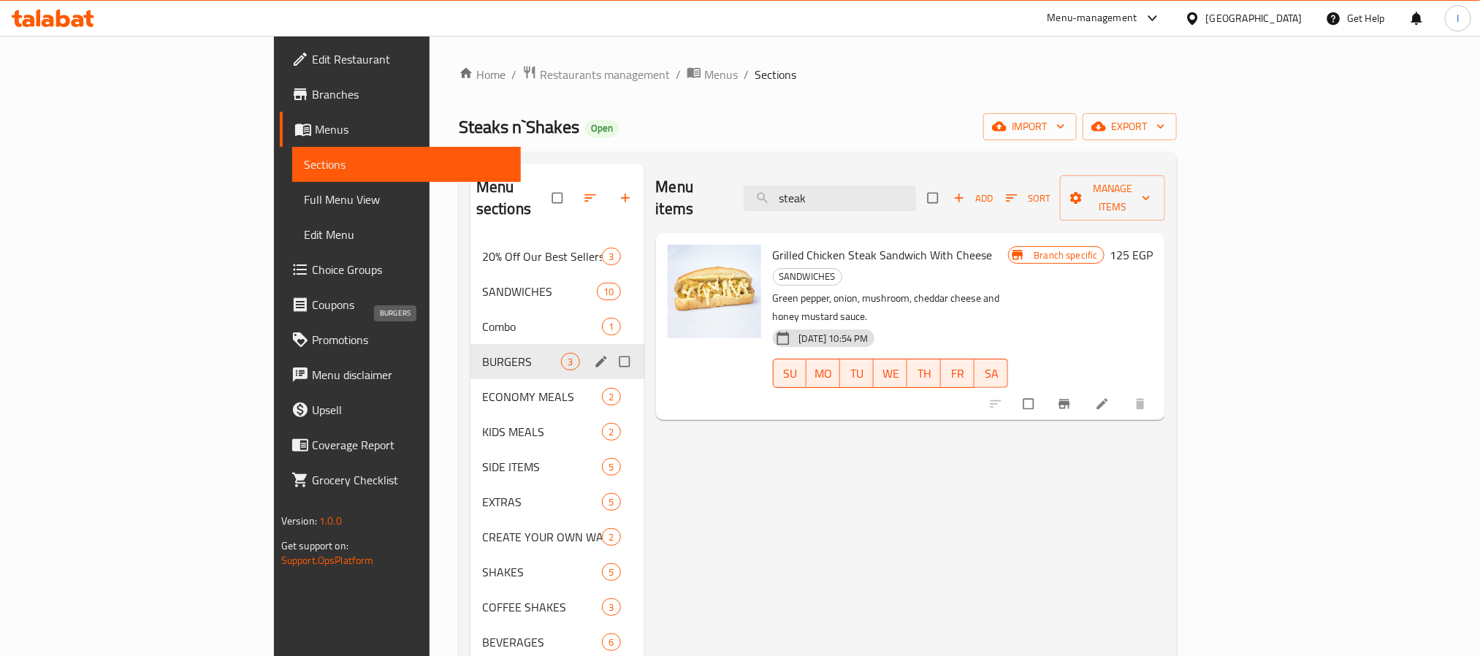
click at [482, 353] on span "BURGERS" at bounding box center [522, 362] width 80 height 18
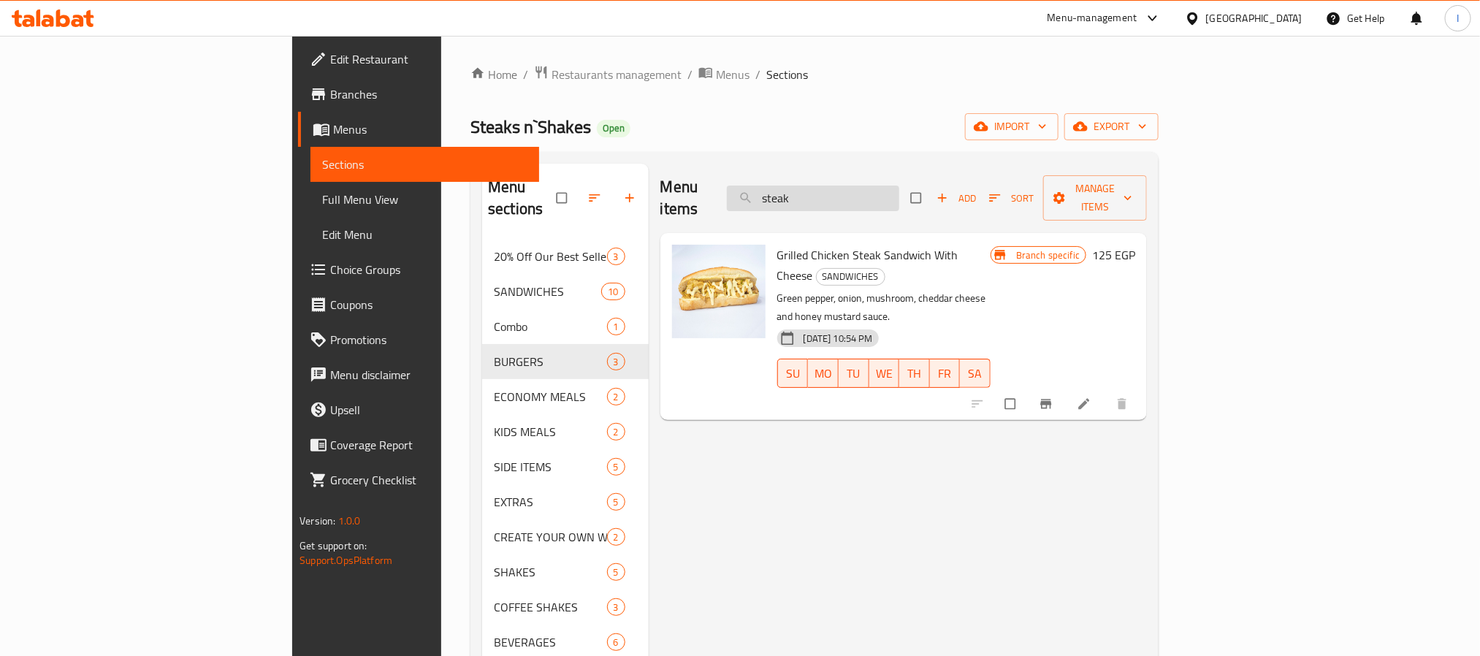
click at [899, 194] on input "steak" at bounding box center [813, 199] width 172 height 26
click at [937, 91] on div "Home / Restaurants management / Menus / Sections Steaks n`Shakes Open import ex…" at bounding box center [815, 448] width 688 height 766
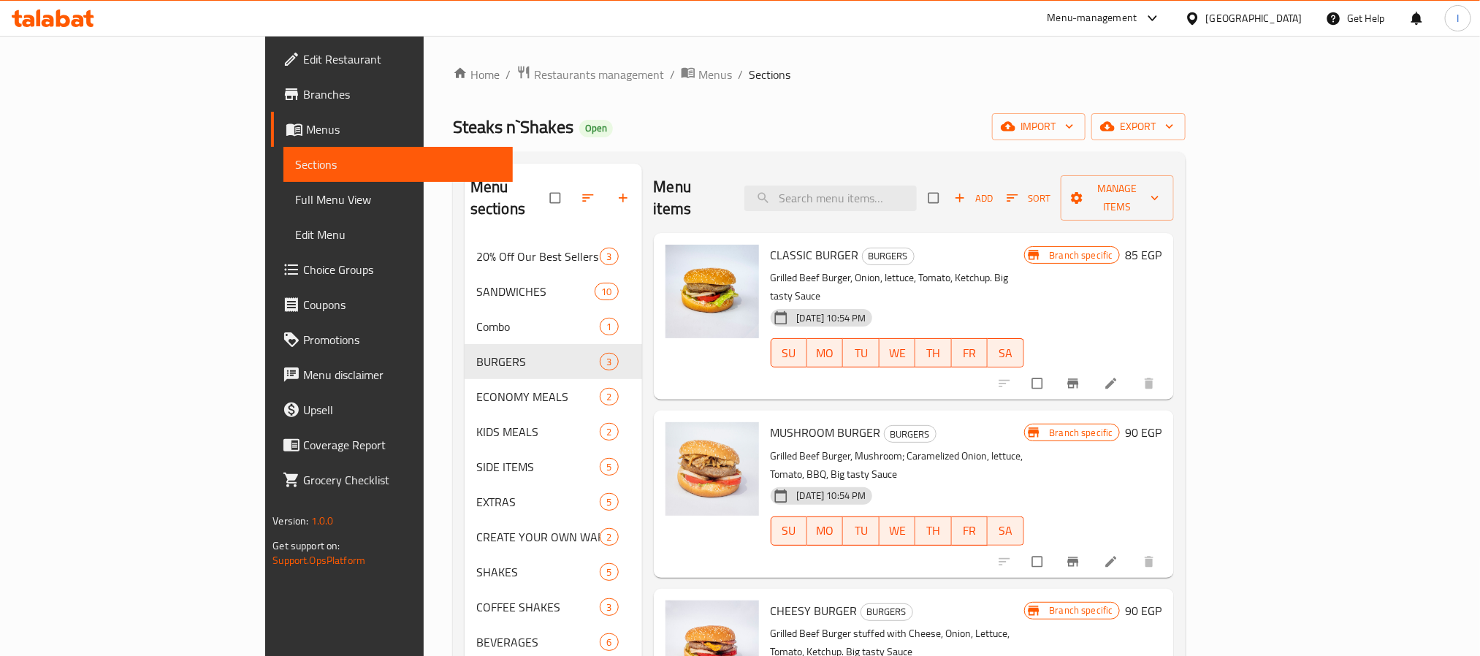
click at [994, 190] on span "Add" at bounding box center [973, 198] width 39 height 17
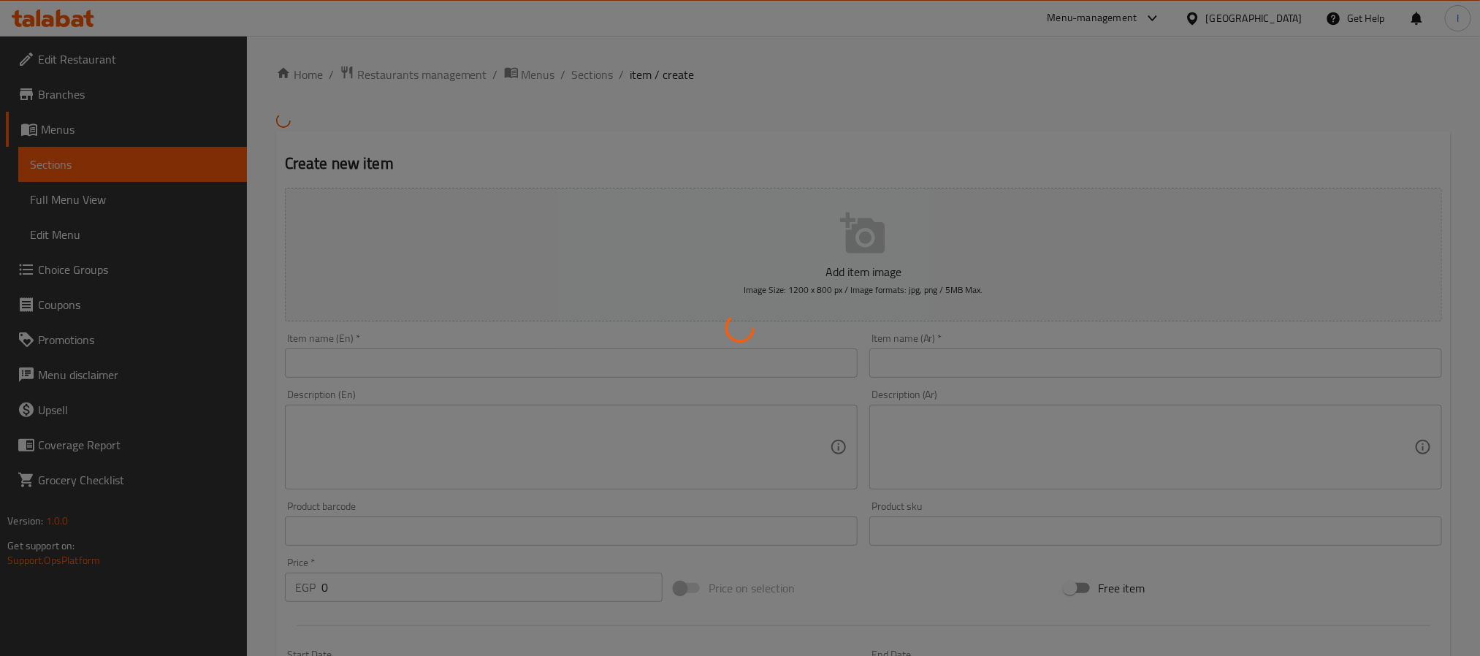
click at [1024, 158] on div at bounding box center [740, 328] width 1480 height 656
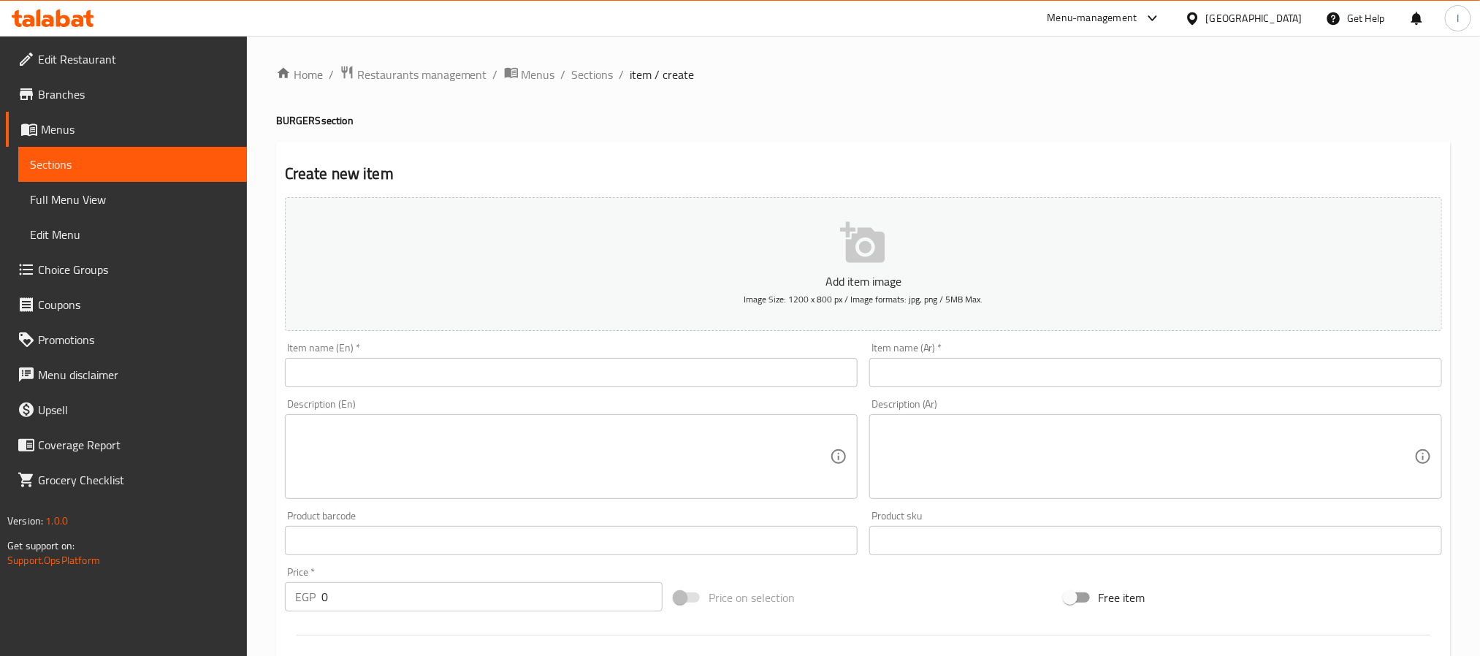
click at [894, 134] on div "Home / Restaurants management / Menus / Sections / item / create BURGERS sectio…" at bounding box center [863, 534] width 1175 height 938
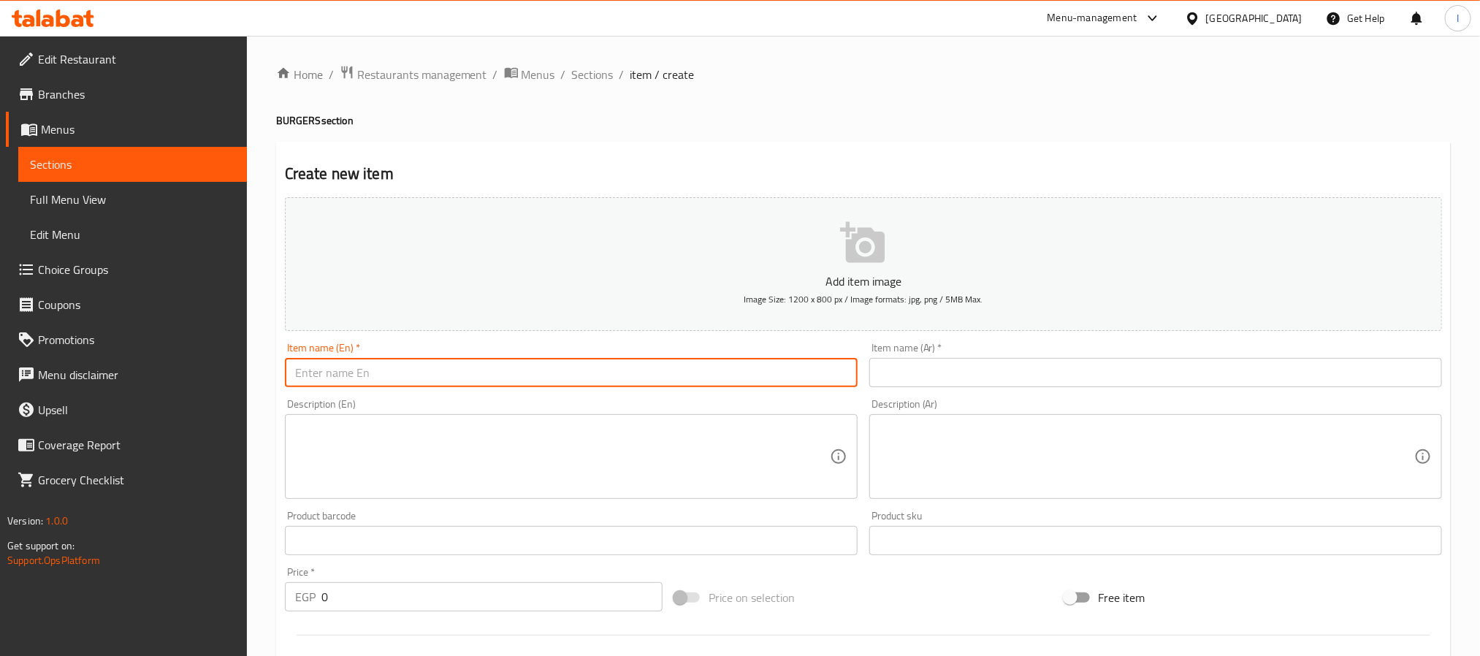
click at [577, 378] on input "text" at bounding box center [571, 372] width 573 height 29
paste input "Cheesy Bacon Burger"
type input "Cheesy Bacon Burger"
click at [923, 373] on input "text" at bounding box center [1155, 372] width 573 height 29
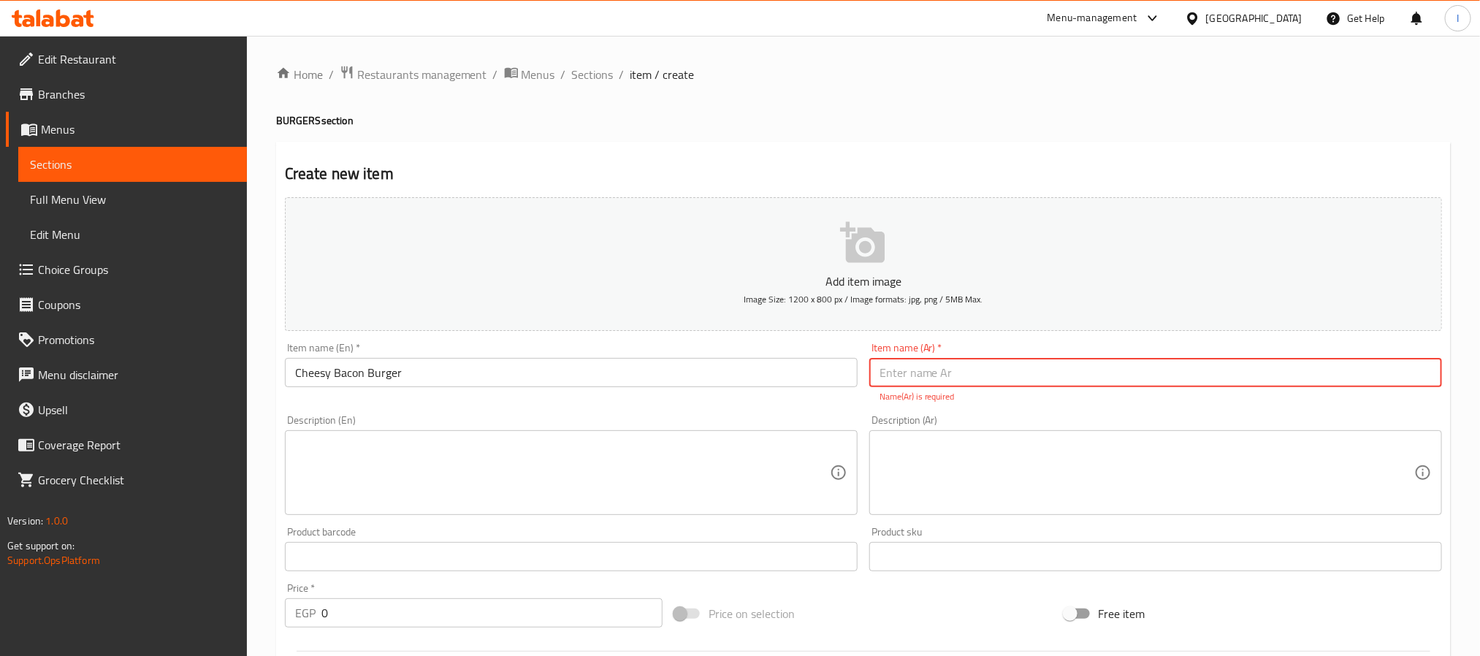
click at [893, 366] on input "text" at bounding box center [1155, 372] width 573 height 29
paste input "تشيزى باكون برجر"
type input "تشيزى باكون برجر"
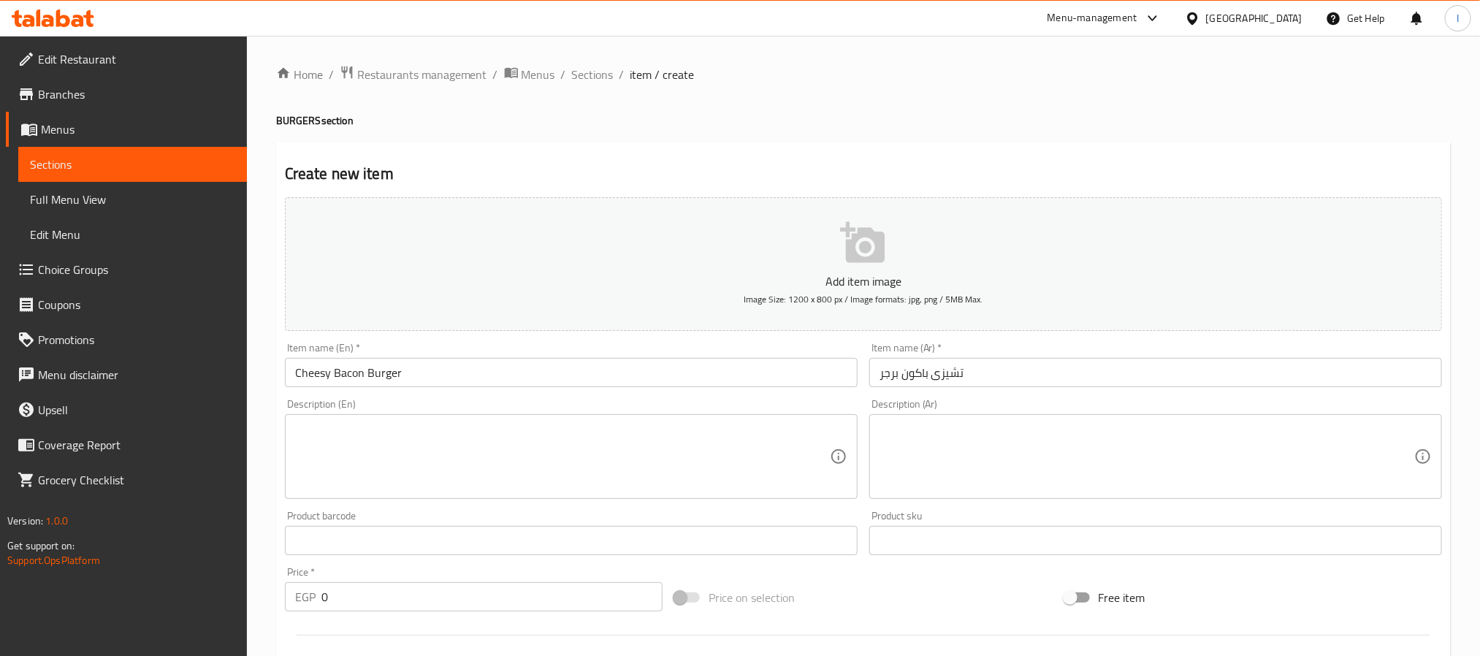
click at [562, 441] on textarea at bounding box center [562, 456] width 535 height 69
paste textarea "Beef burger with cheese and crispy bacon"
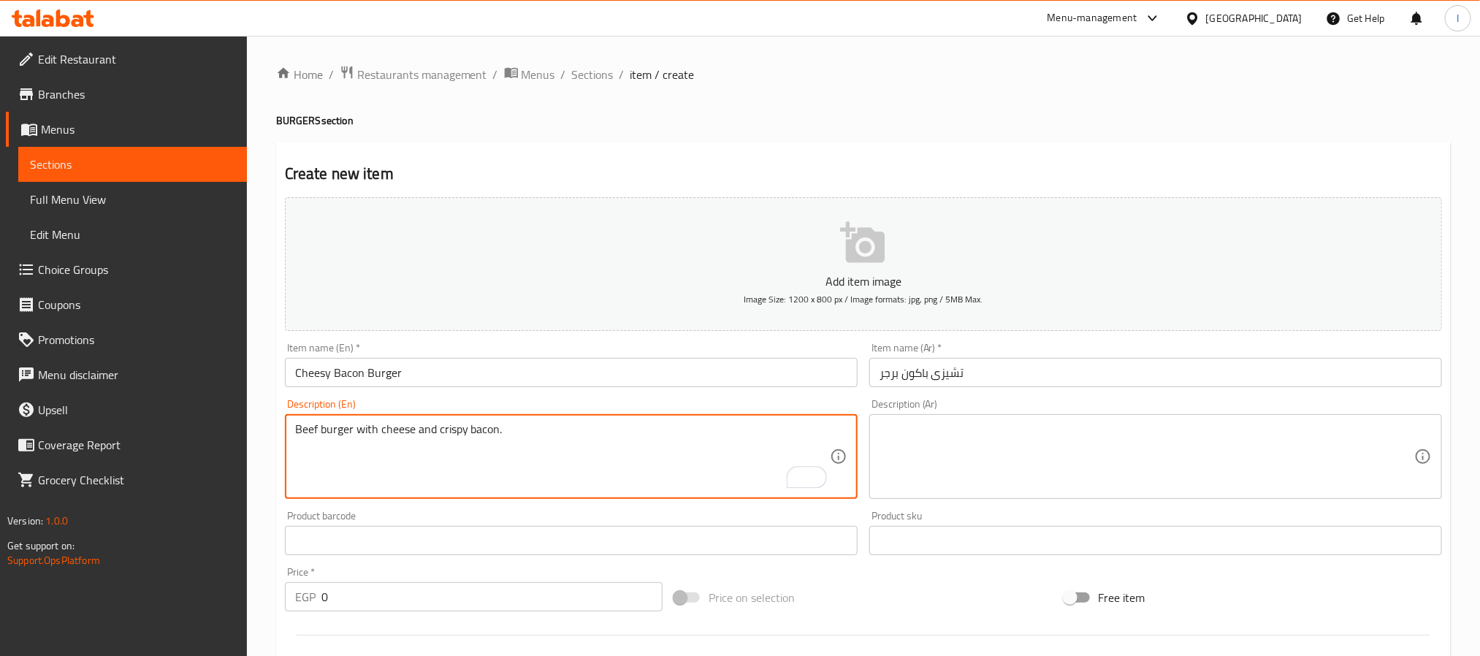
type textarea "Beef burger with cheese and crispy bacon."
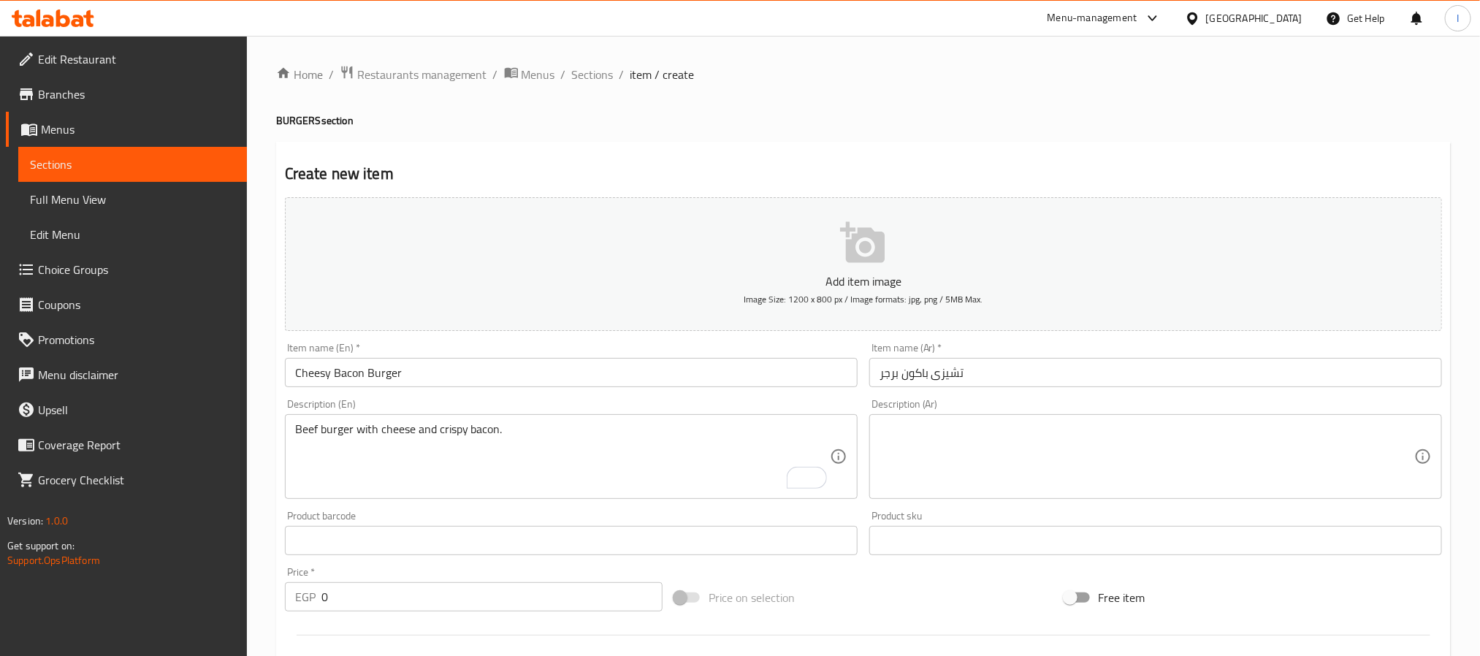
click at [743, 153] on div "Create new item Add item image Image Size: 1200 x 800 px / Image formats: jpg, …" at bounding box center [863, 567] width 1175 height 850
click at [948, 452] on textarea at bounding box center [1147, 456] width 535 height 69
paste textarea "برجر لحم مع جبنة وباكون لمذاق غني"
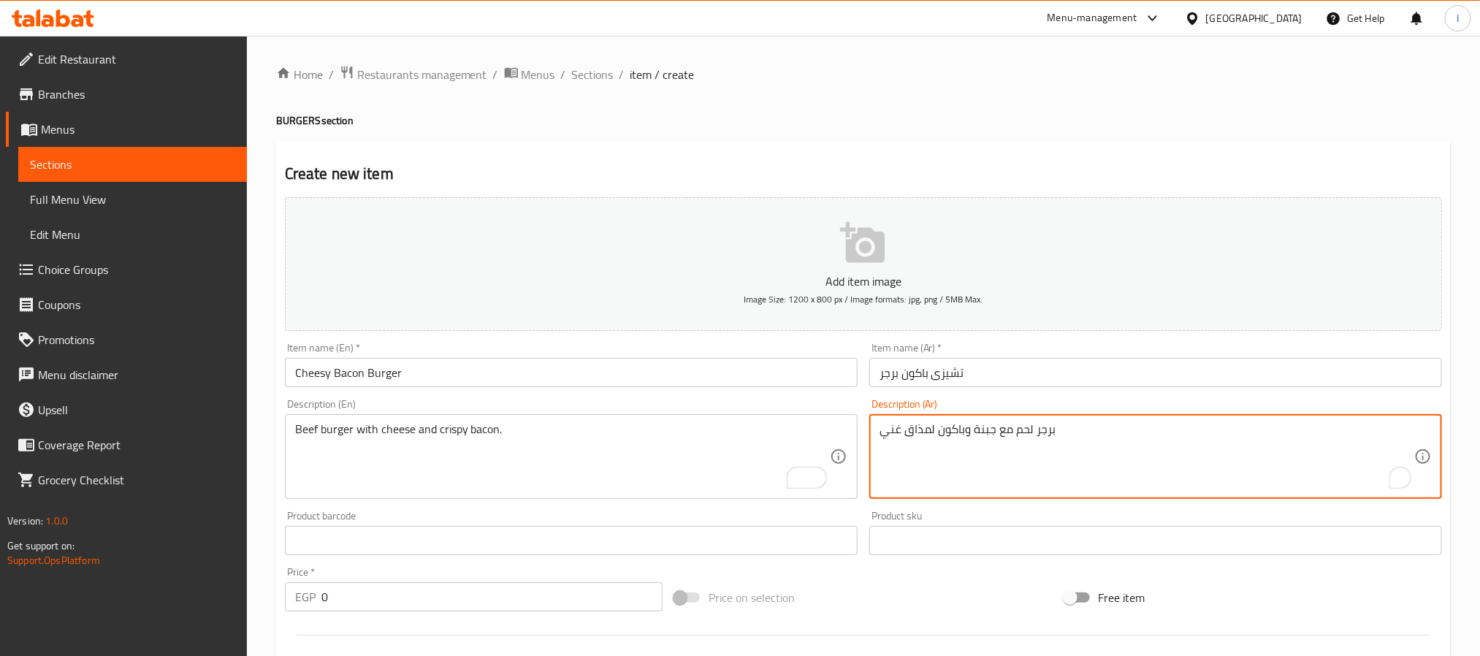
type textarea "برجر لحم مع جبنة وباكون لمذاق غني"
click at [936, 145] on div "Create new item Add item image Image Size: 1200 x 800 px / Image formats: jpg, …" at bounding box center [863, 567] width 1175 height 850
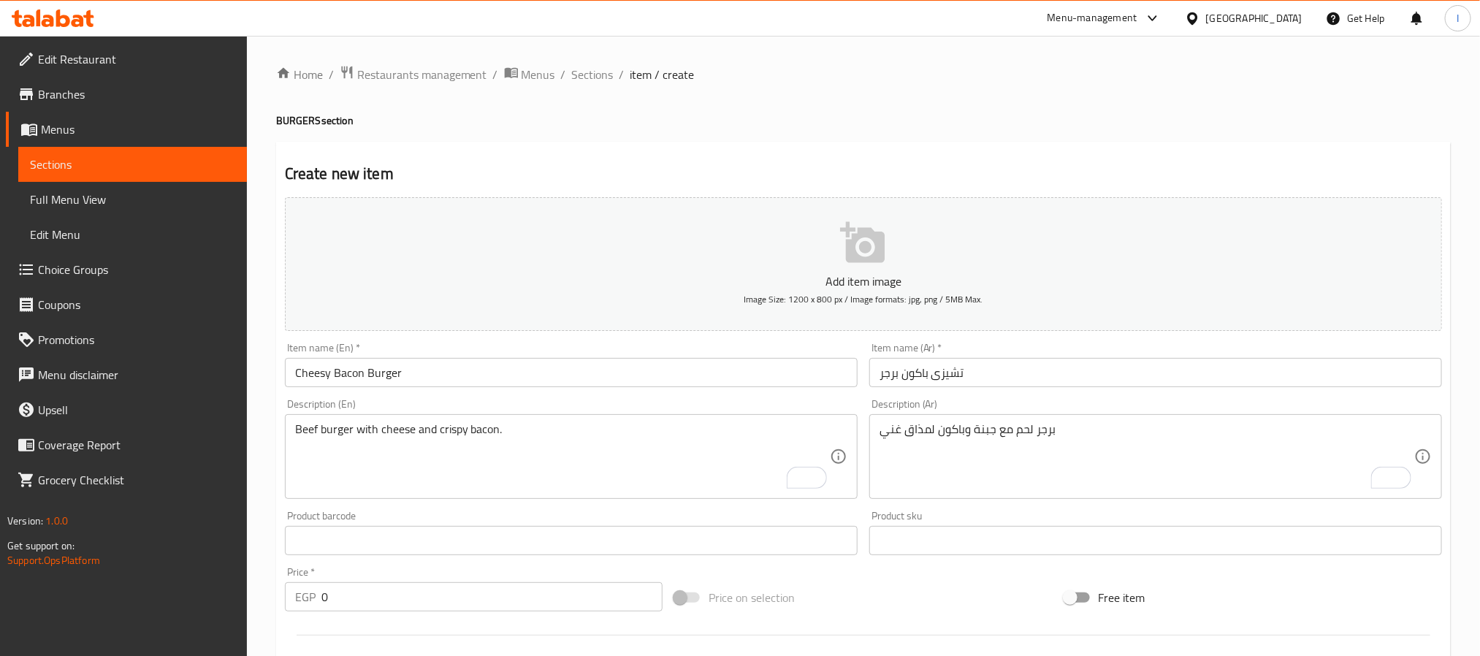
click at [393, 601] on input "0" at bounding box center [491, 596] width 341 height 29
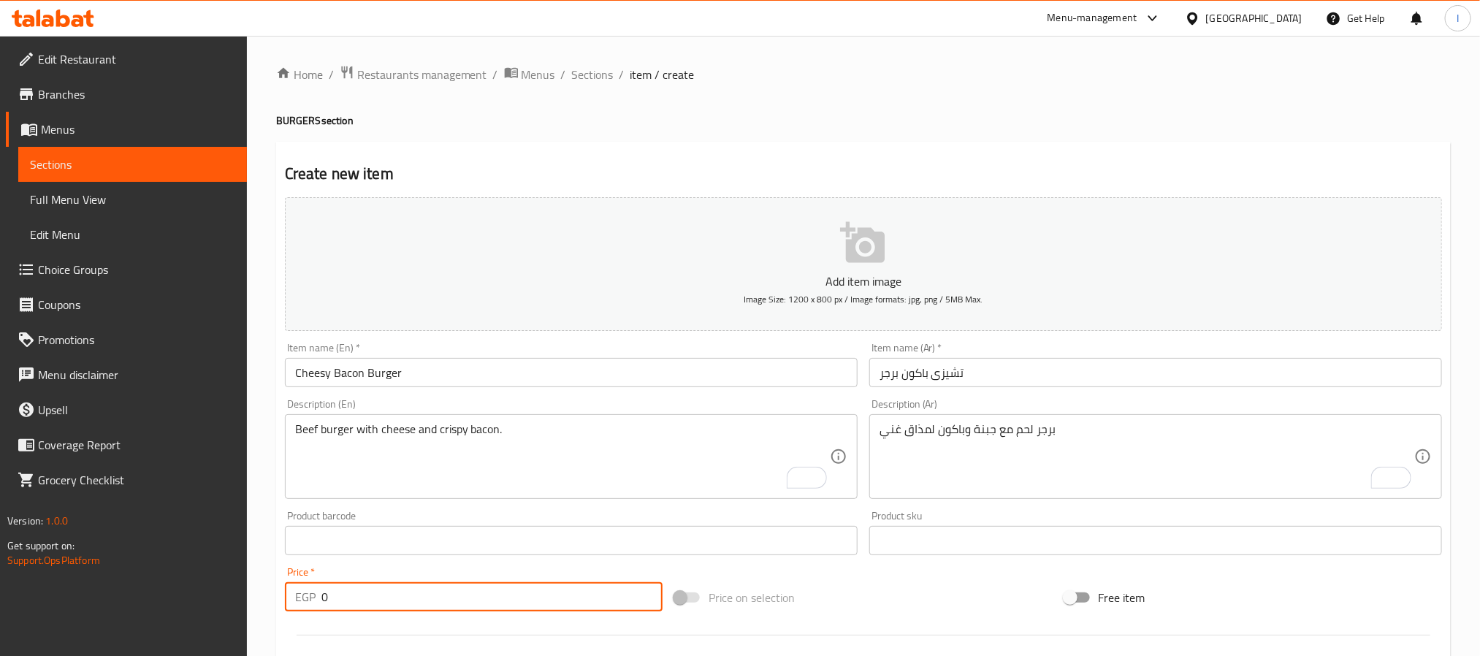
click at [393, 601] on input "0" at bounding box center [491, 596] width 341 height 29
type input "145"
click at [734, 129] on div "Home / Restaurants management / Menus / Sections / item / create BURGERS sectio…" at bounding box center [863, 534] width 1175 height 938
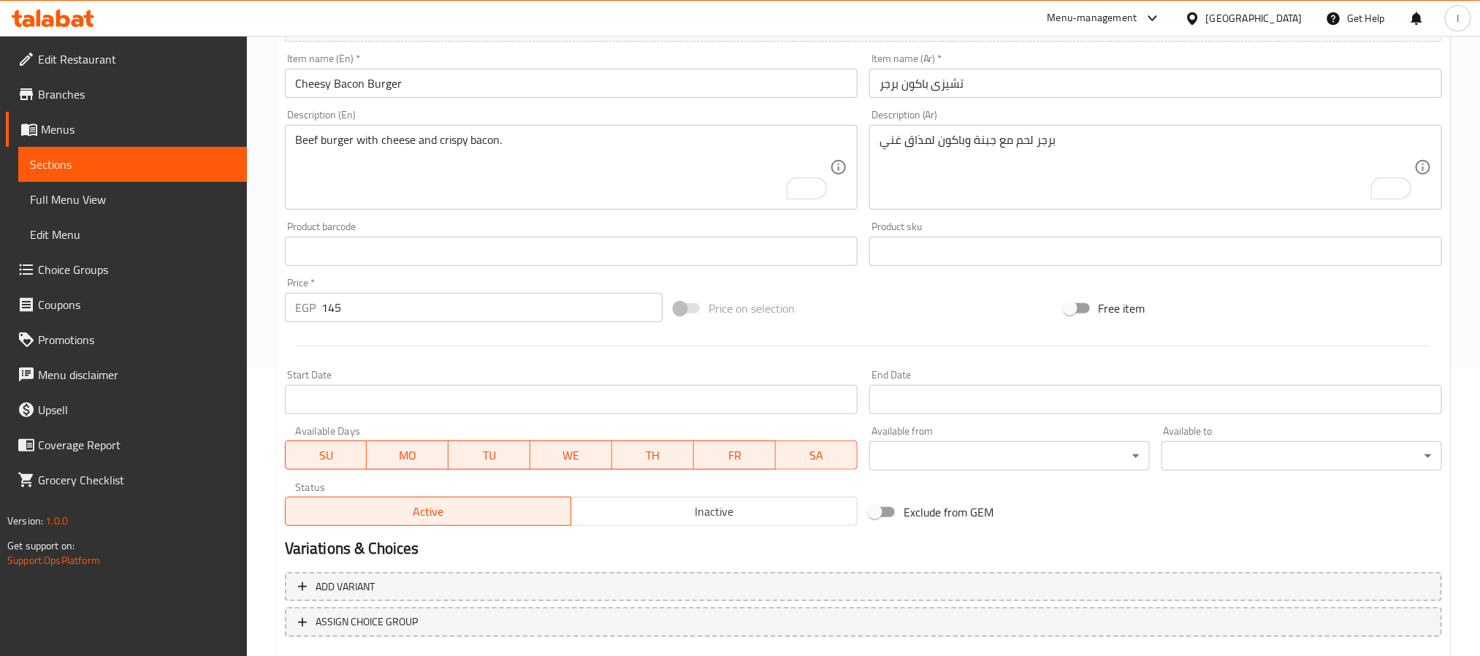
scroll to position [375, 0]
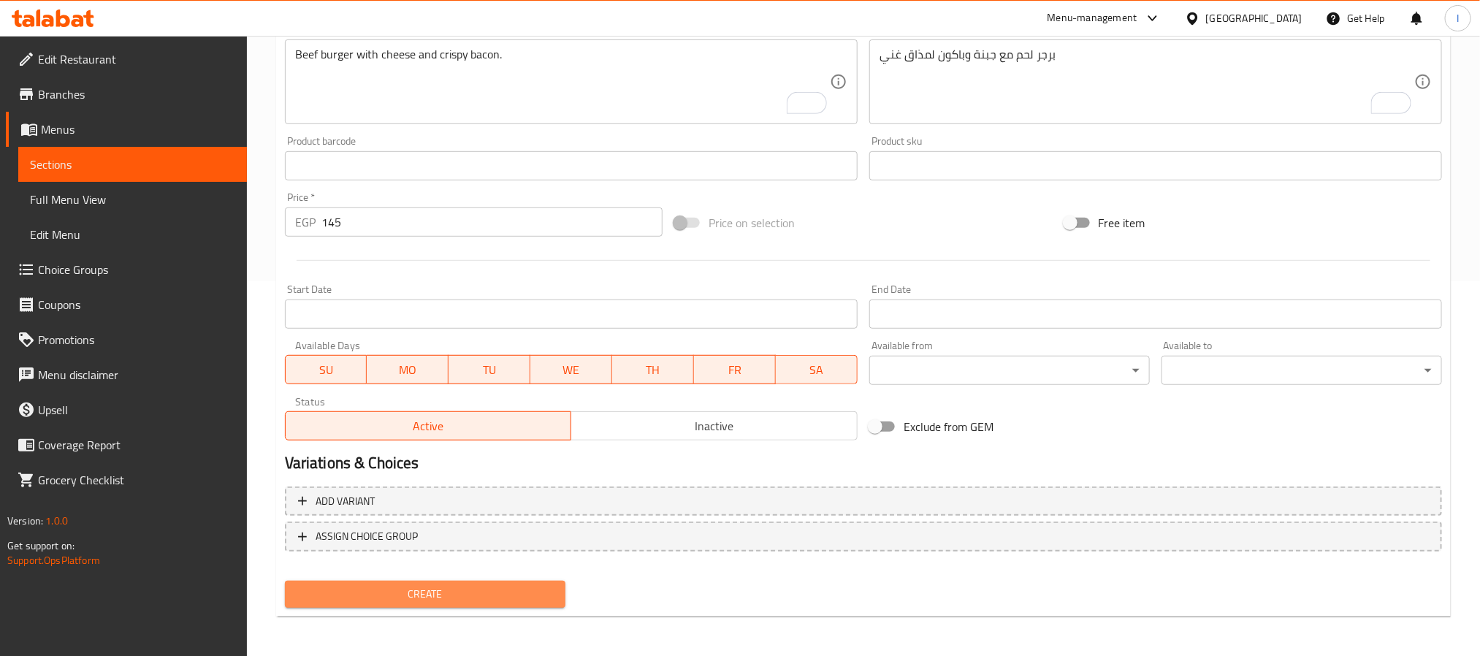
click at [483, 598] on span "Create" at bounding box center [425, 594] width 257 height 18
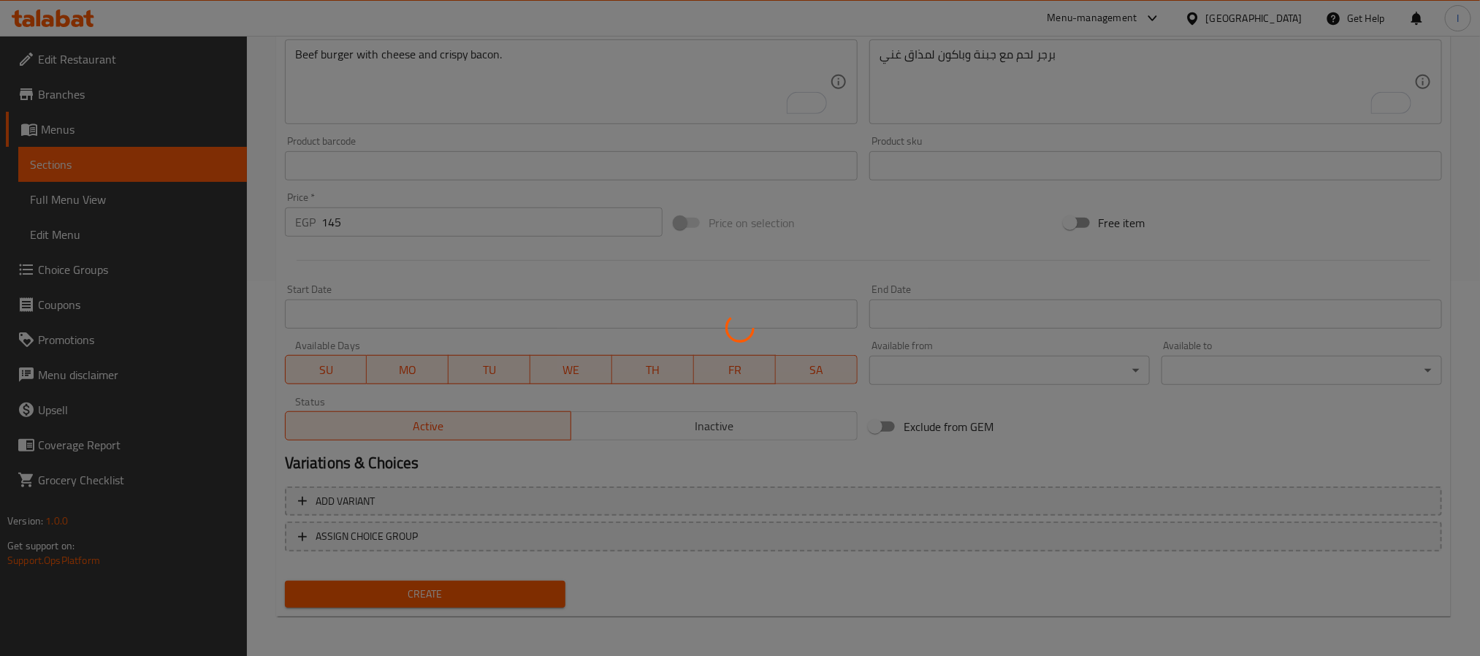
type input "0"
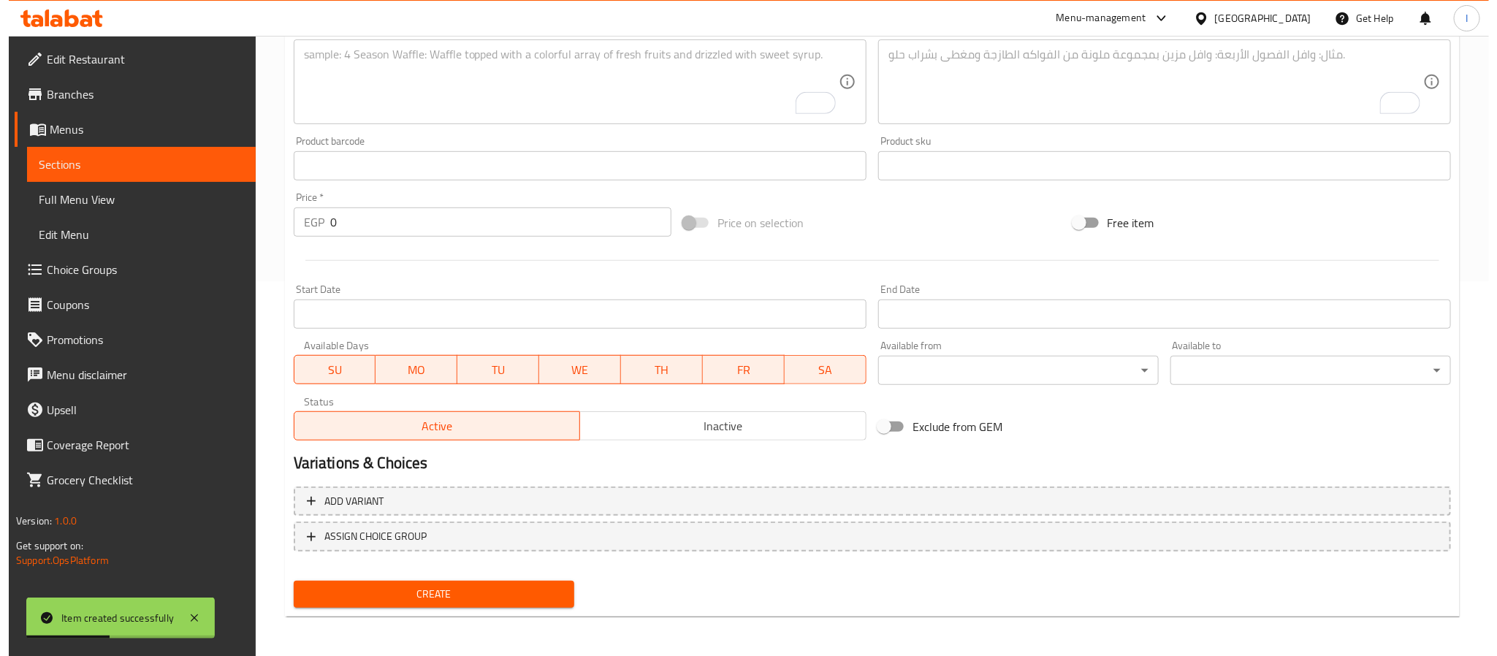
scroll to position [0, 0]
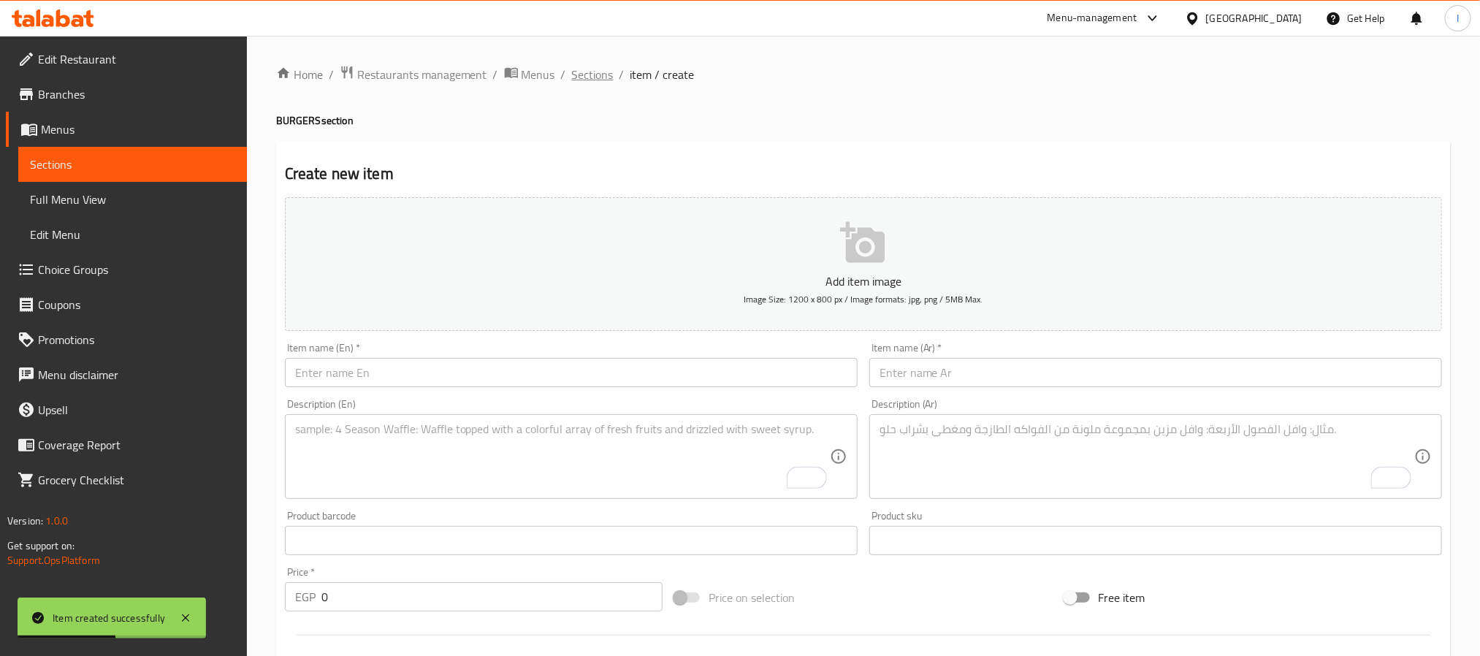
click at [579, 77] on span "Sections" at bounding box center [593, 75] width 42 height 18
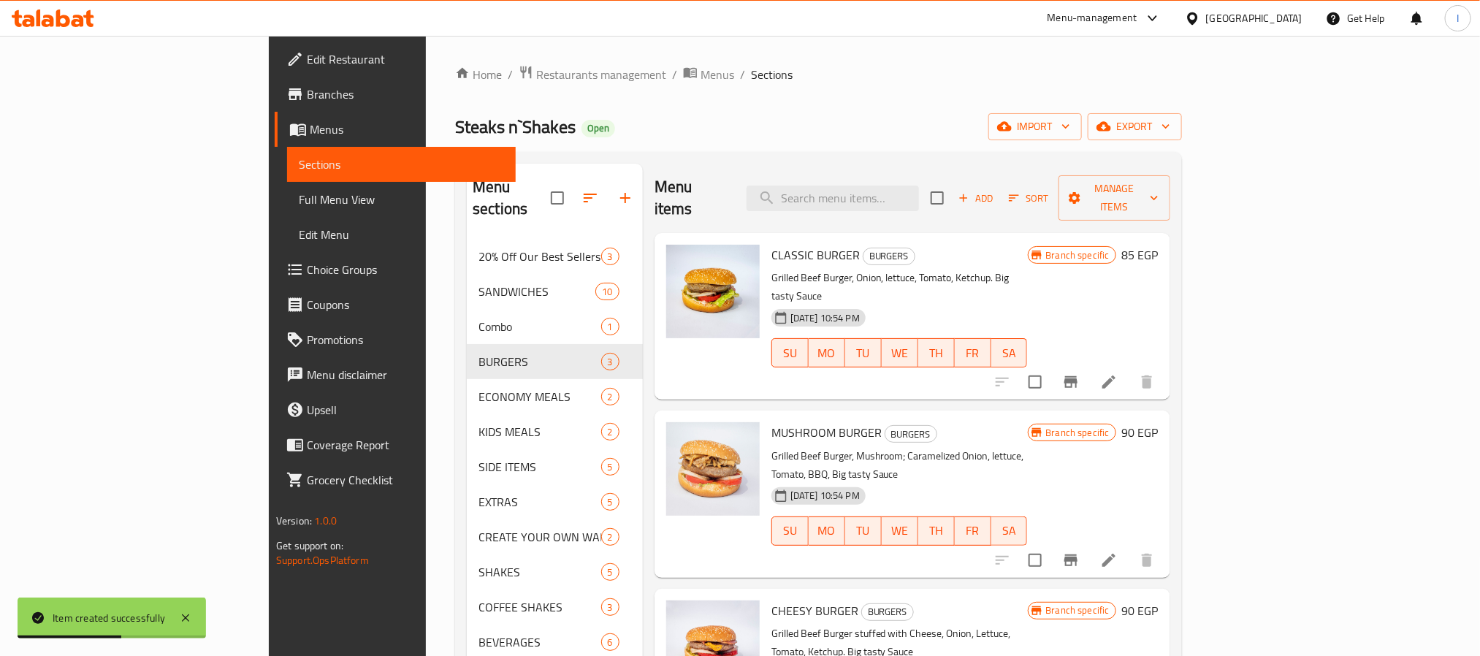
click at [623, 126] on div "Steaks n`Shakes Open import export" at bounding box center [818, 126] width 727 height 27
click at [605, 106] on div "Home / Restaurants management / Menus / Sections Steaks n`Shakes Open import ex…" at bounding box center [818, 448] width 727 height 766
click at [701, 70] on span "Menus" at bounding box center [718, 75] width 34 height 18
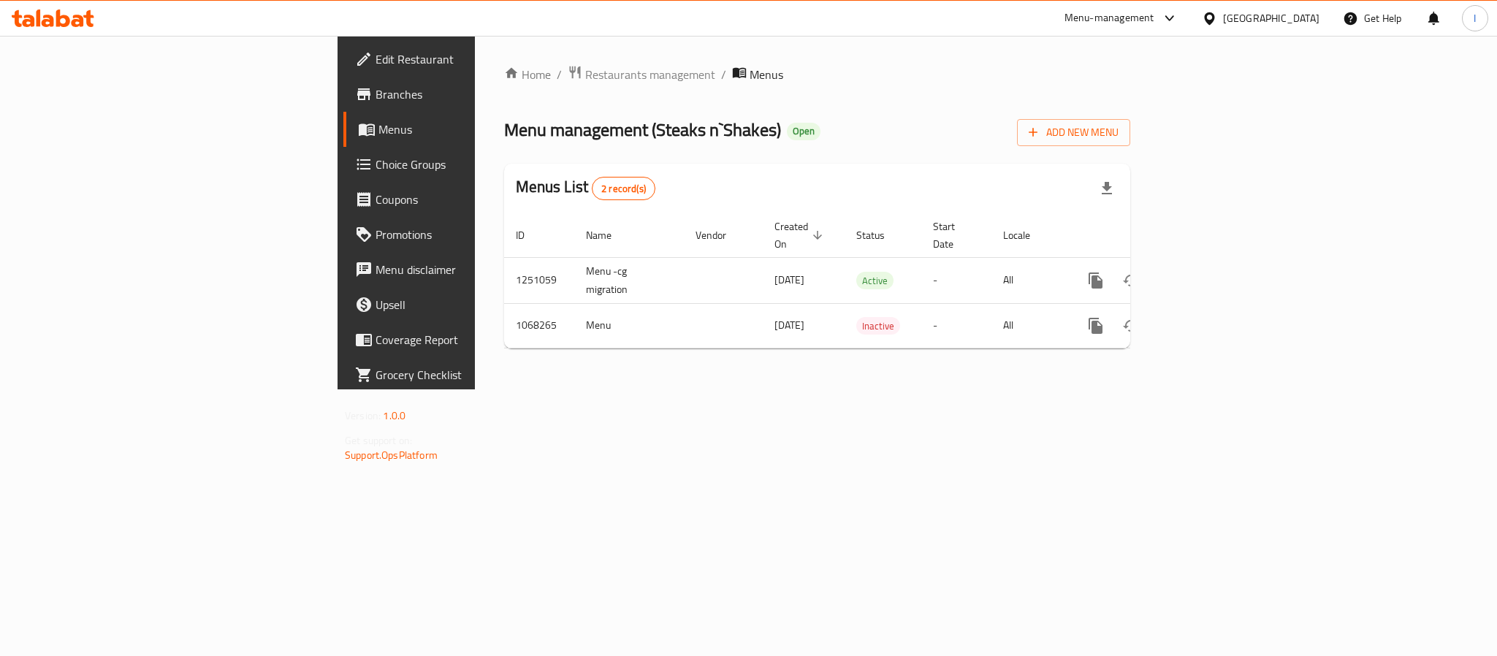
click at [376, 85] on span "Branches" at bounding box center [476, 94] width 200 height 18
